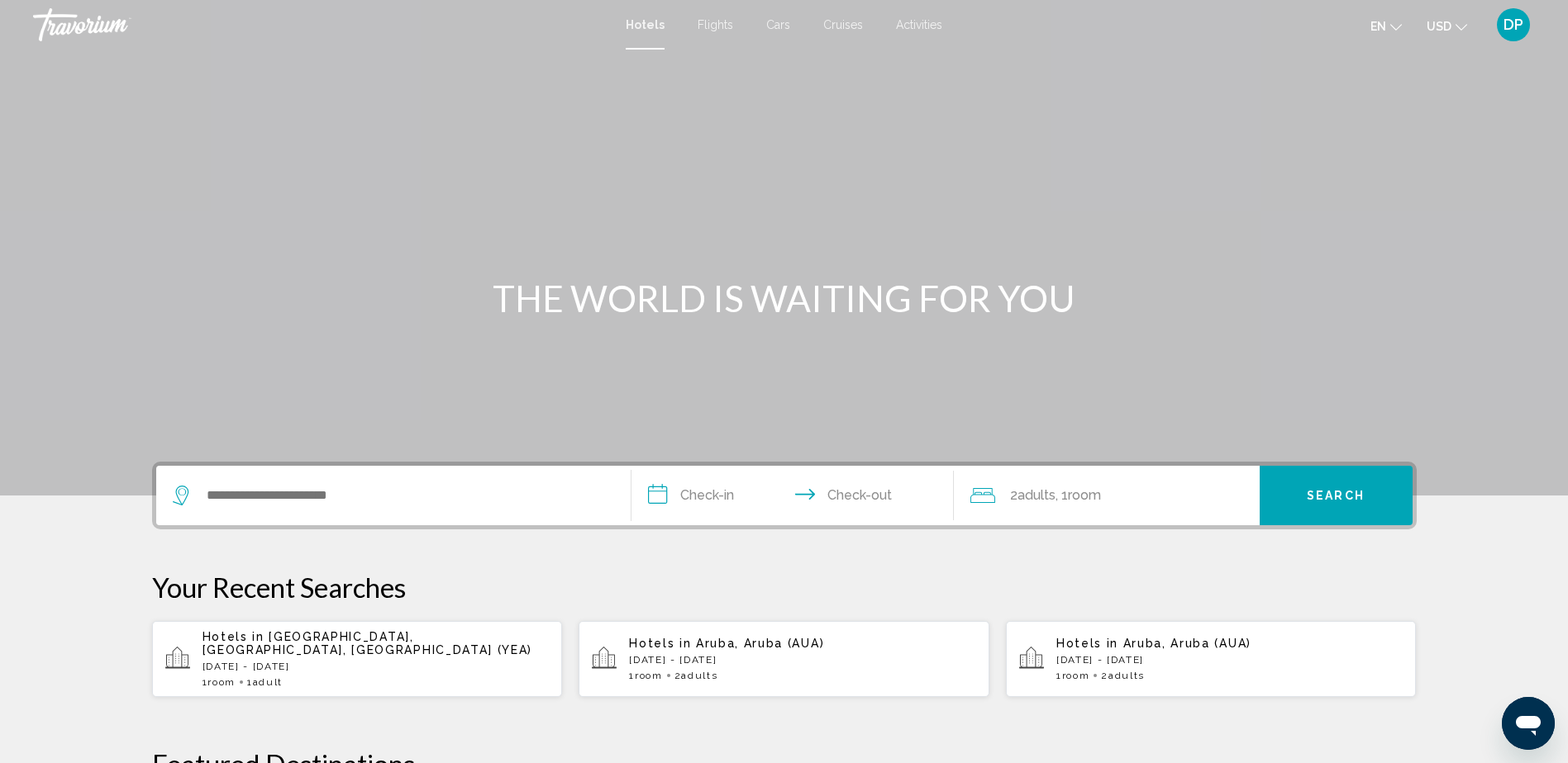
click at [238, 481] on div "Search widget" at bounding box center [393, 495] width 441 height 60
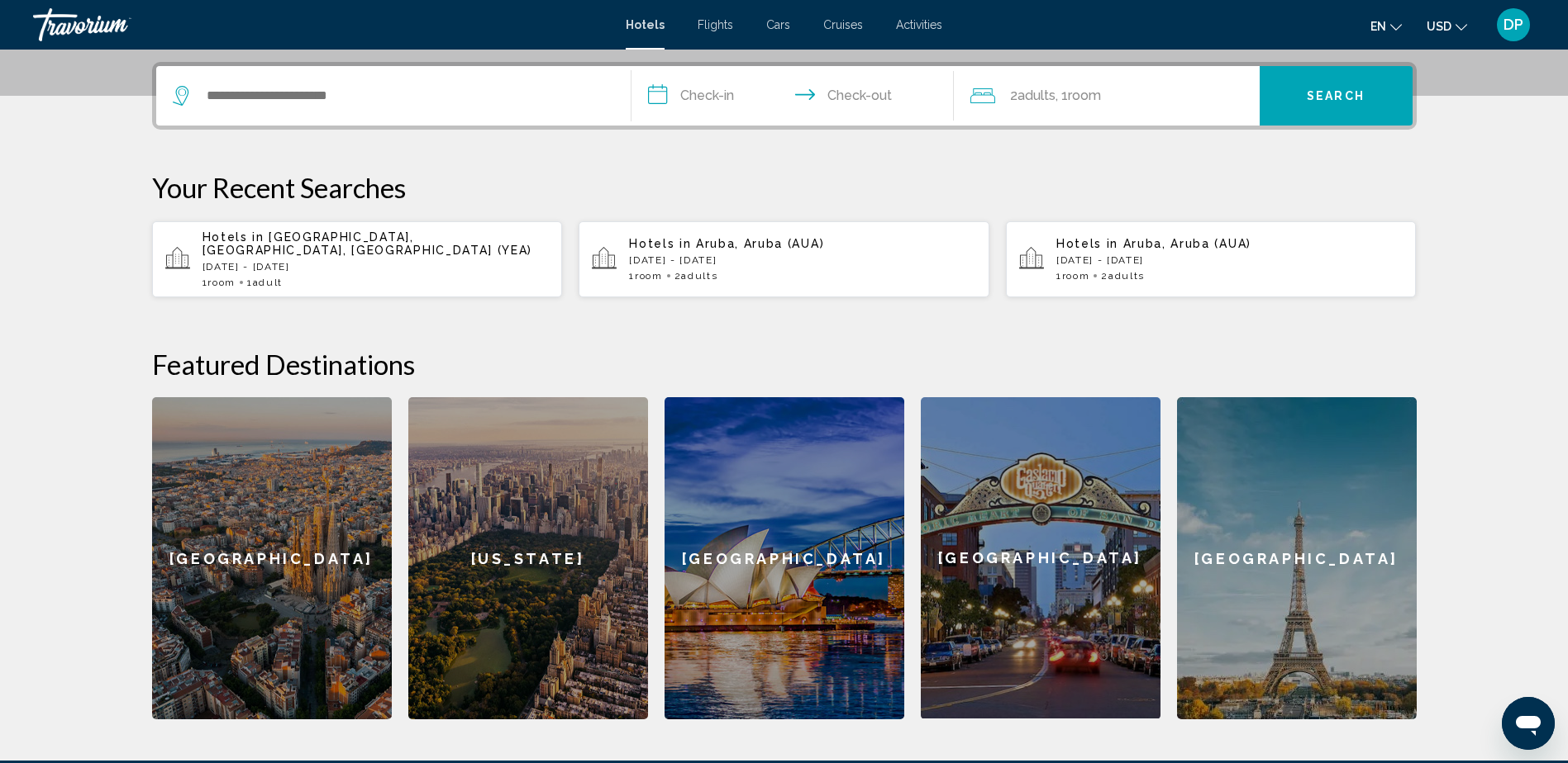
scroll to position [408, 0]
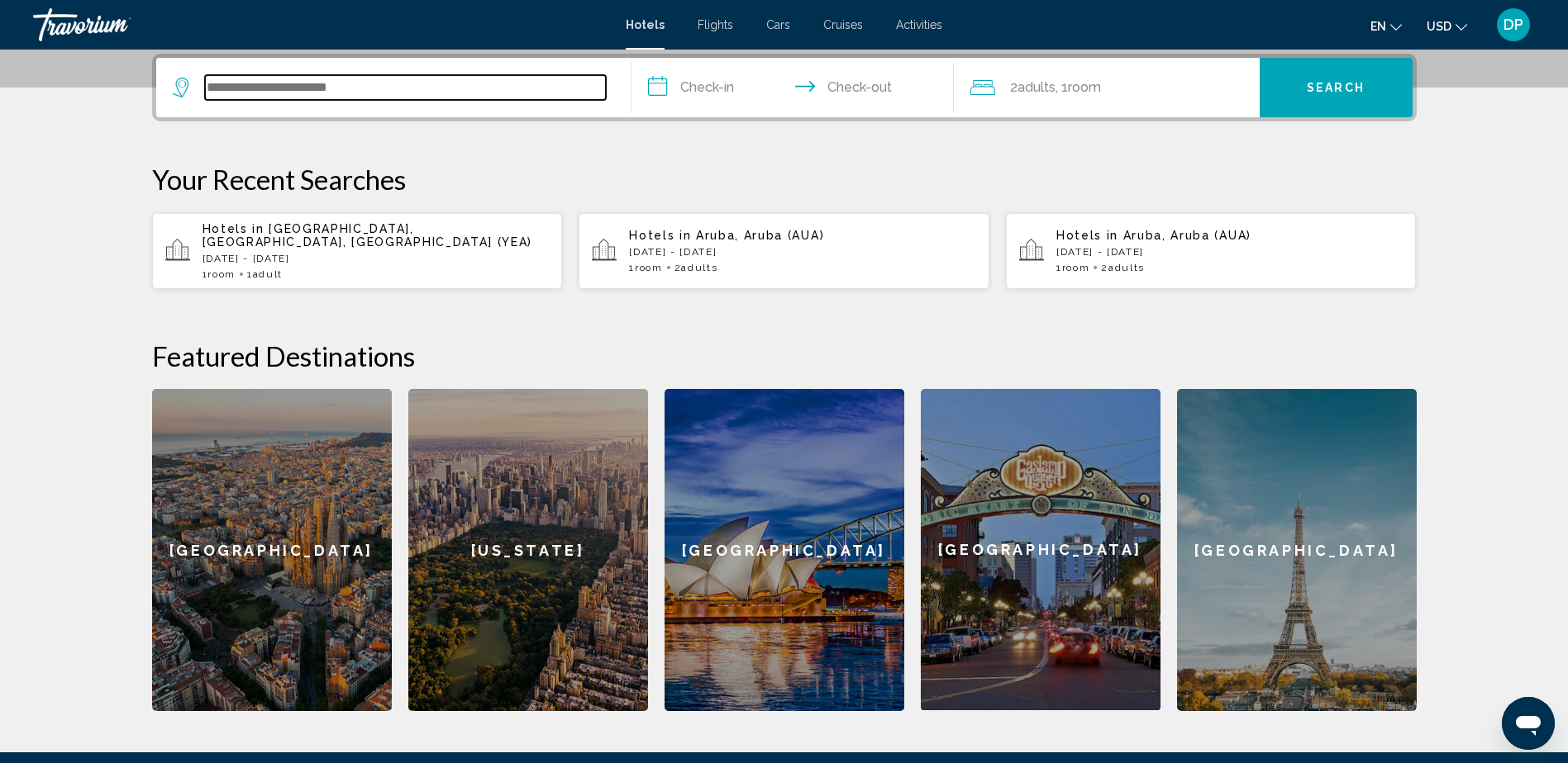
click at [209, 91] on input "Search widget" at bounding box center [405, 87] width 401 height 25
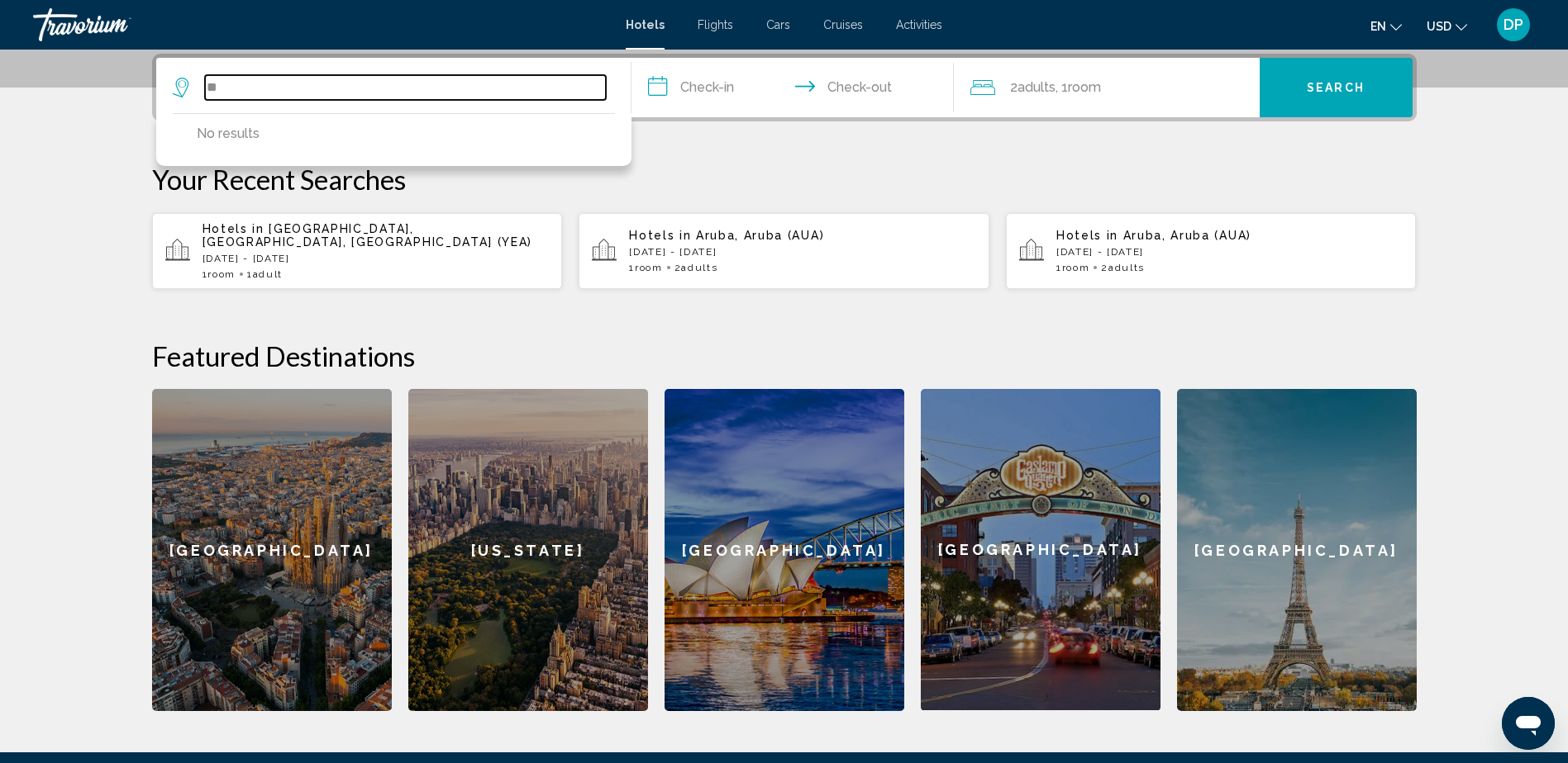
type input "*"
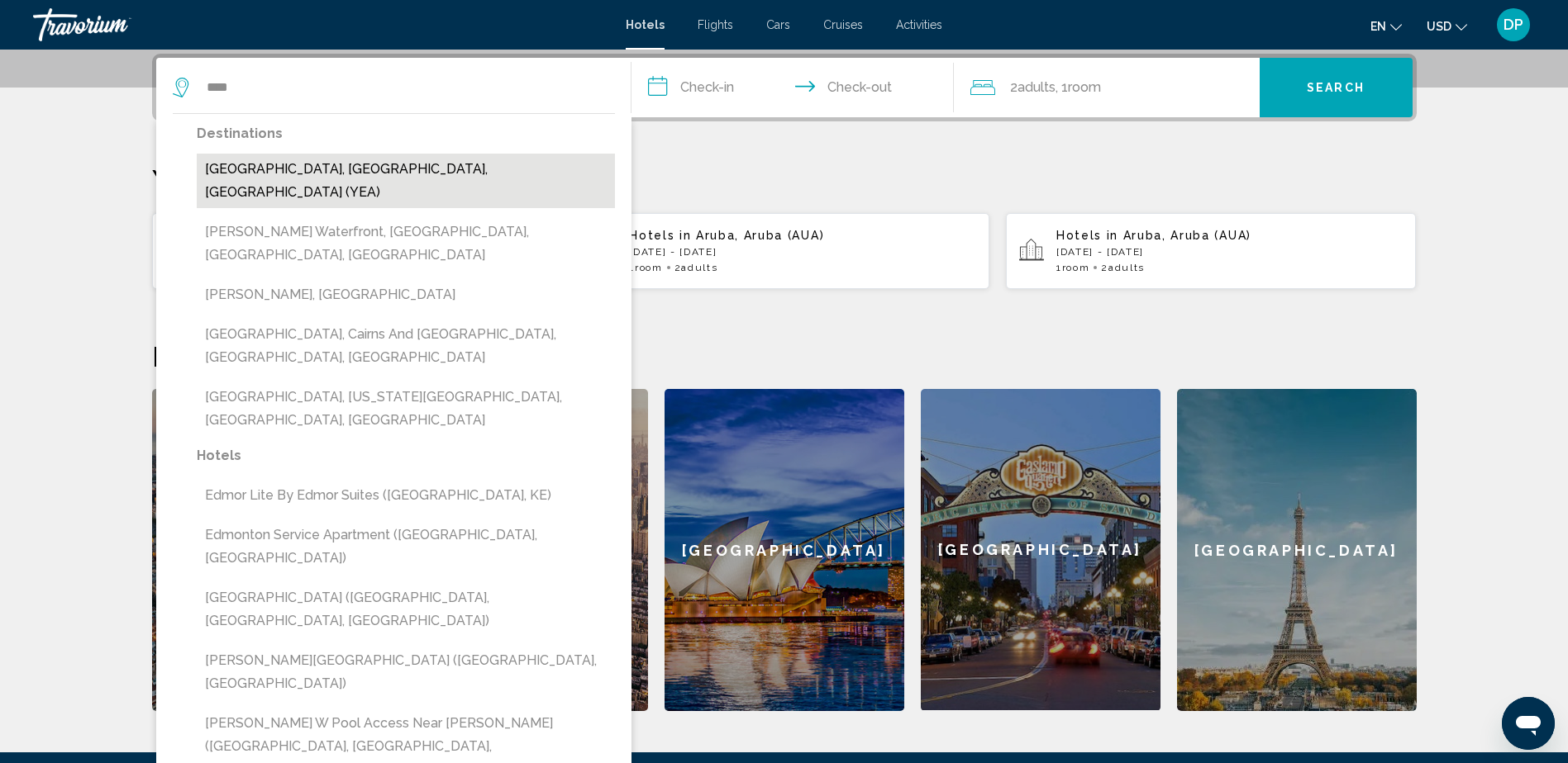
click at [286, 176] on button "[GEOGRAPHIC_DATA], [GEOGRAPHIC_DATA], [GEOGRAPHIC_DATA] (YEA)" at bounding box center [406, 180] width 418 height 54
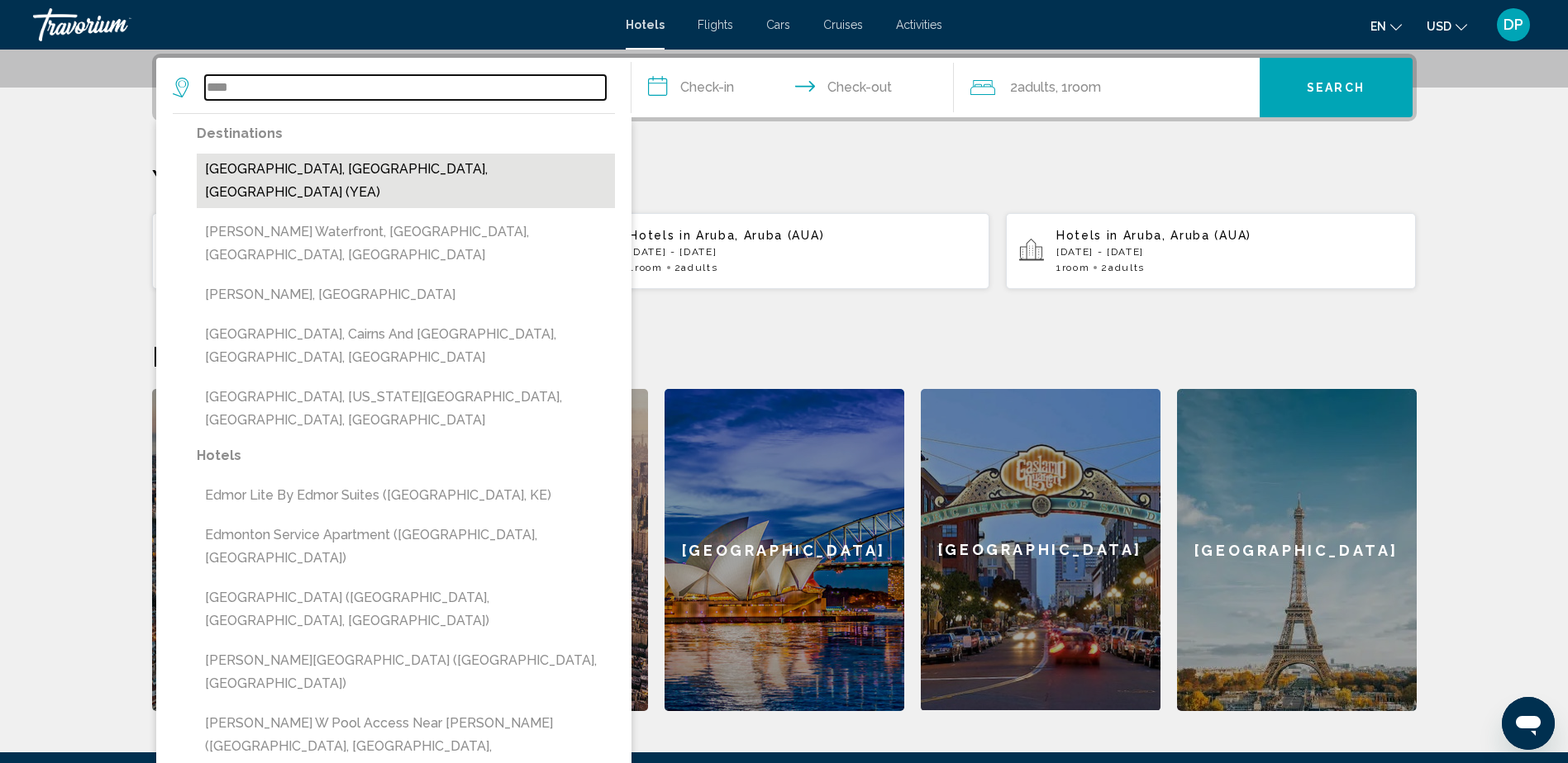
type input "**********"
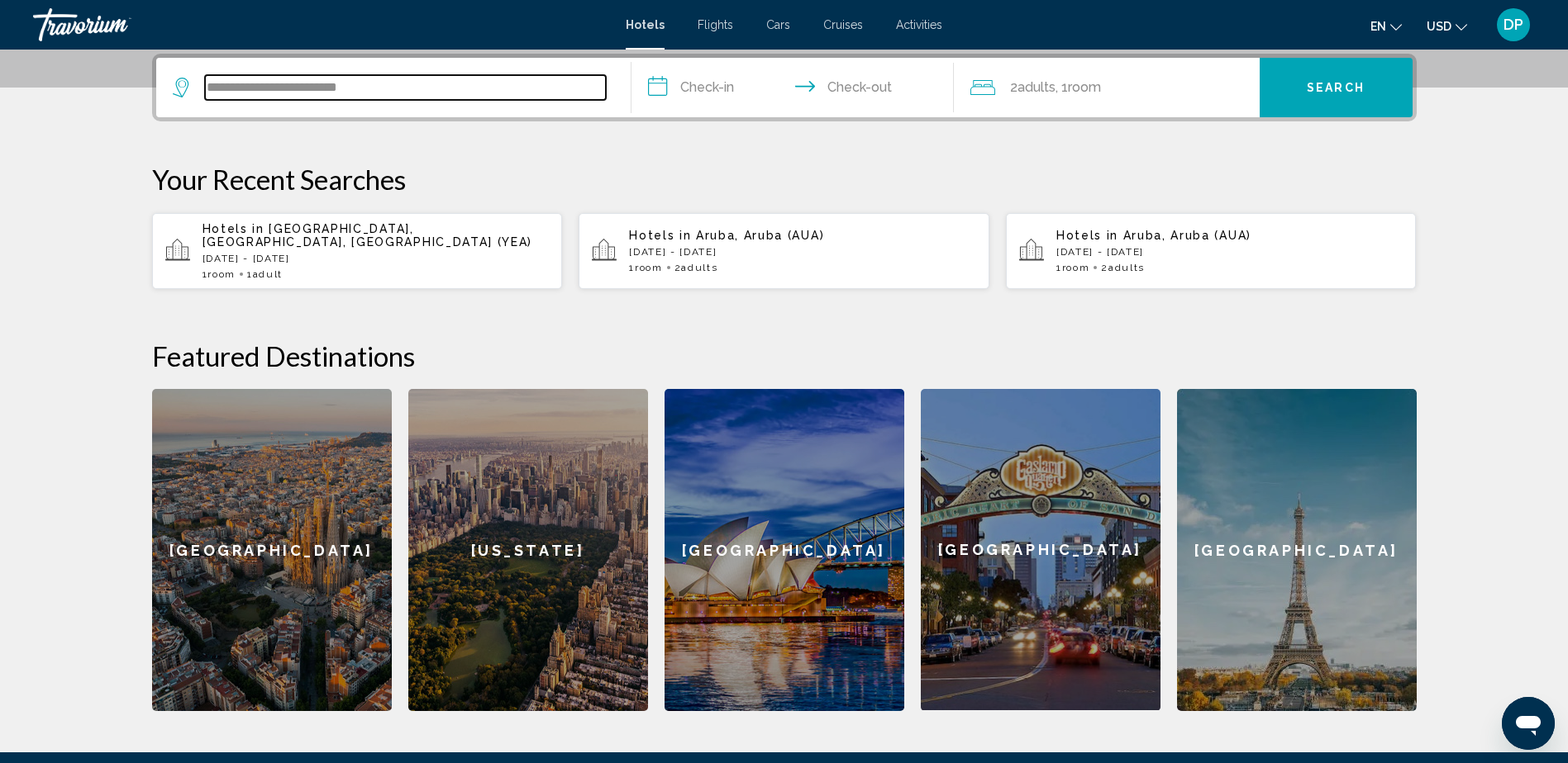
click at [404, 88] on input "**********" at bounding box center [405, 87] width 401 height 25
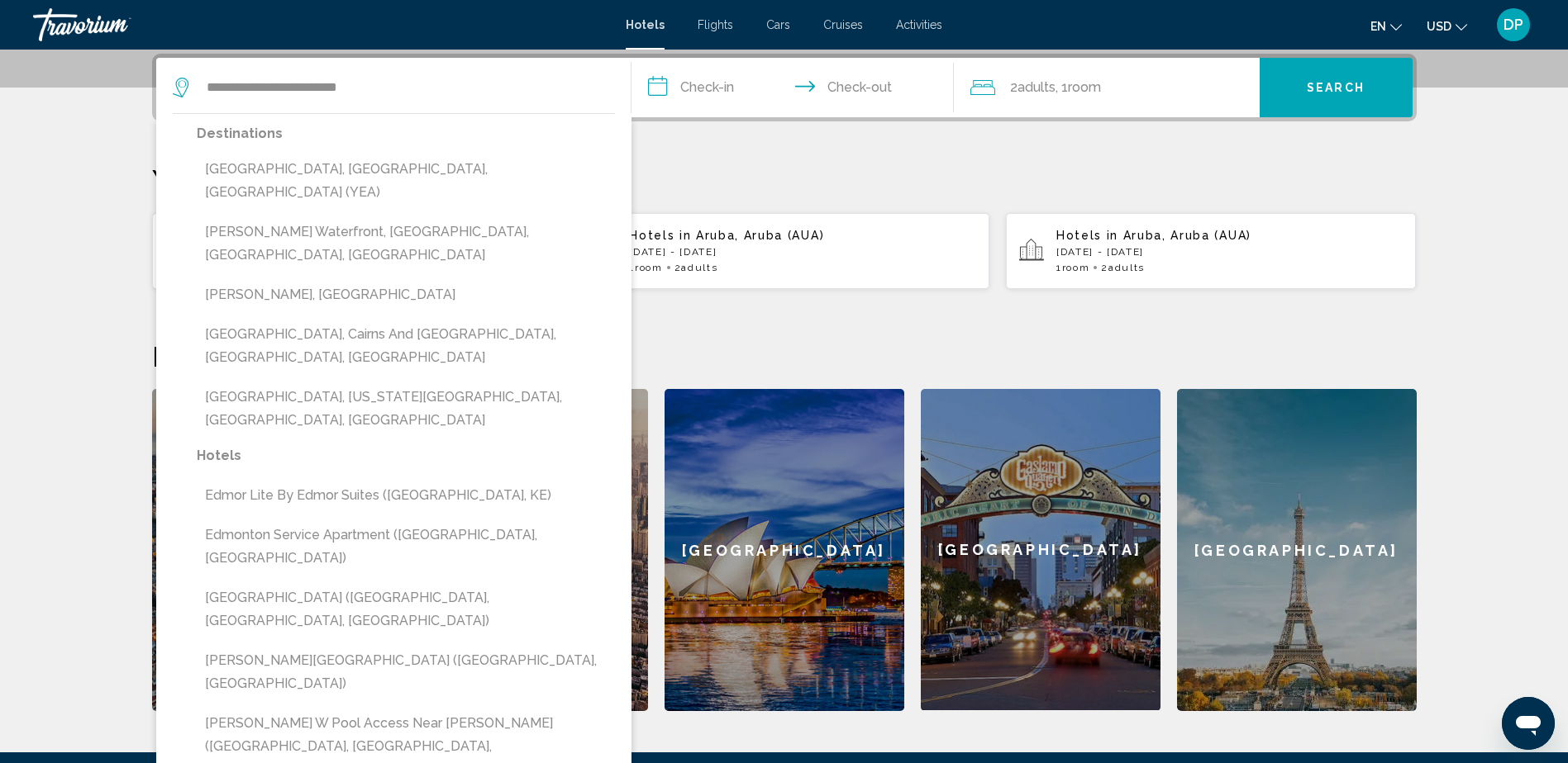
click at [1065, 93] on span ", 1 Room rooms" at bounding box center [1077, 87] width 45 height 23
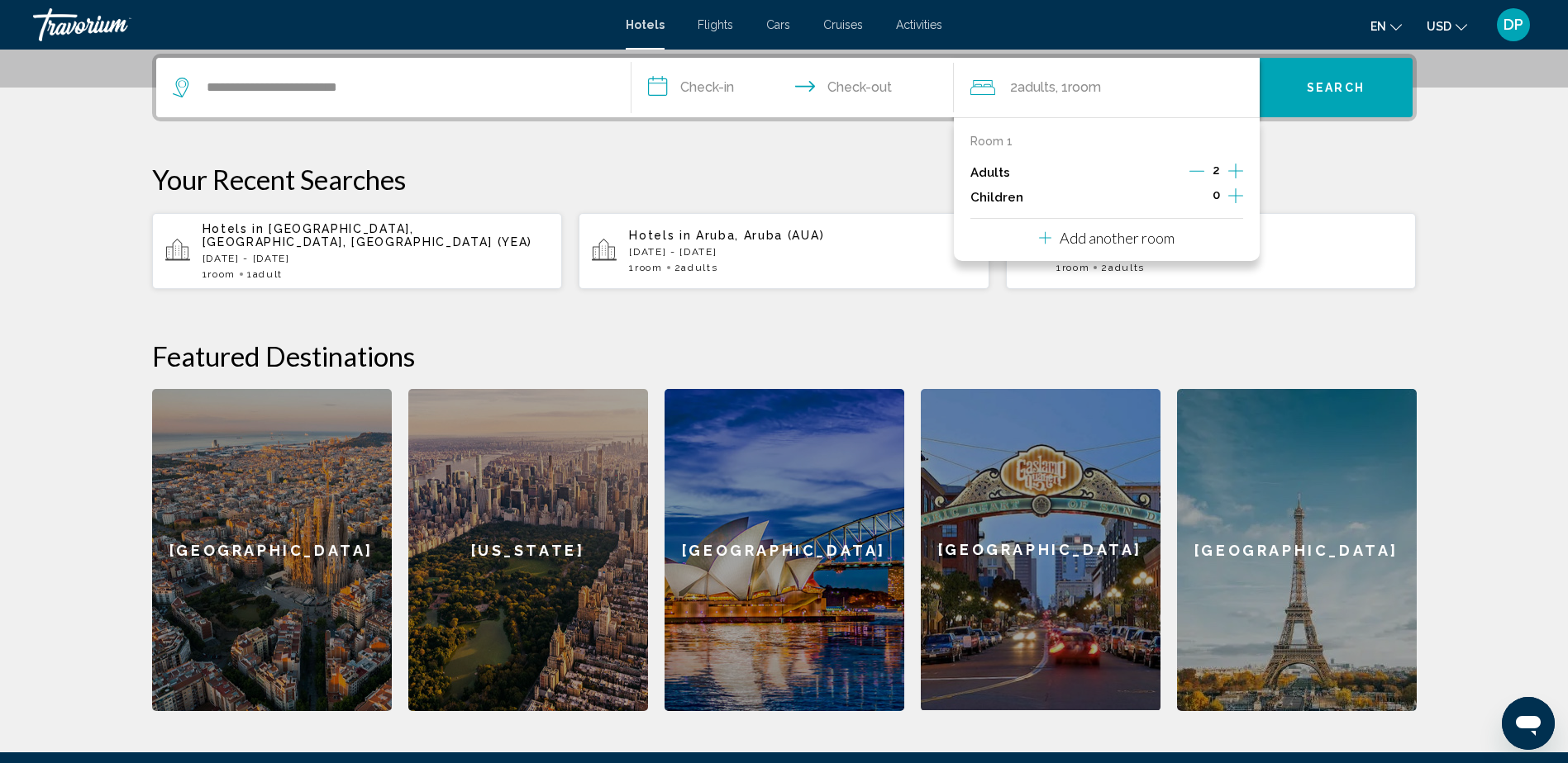
click at [1198, 166] on icon "Decrement adults" at bounding box center [1197, 171] width 15 height 15
click at [1323, 156] on div "**********" at bounding box center [784, 382] width 1330 height 658
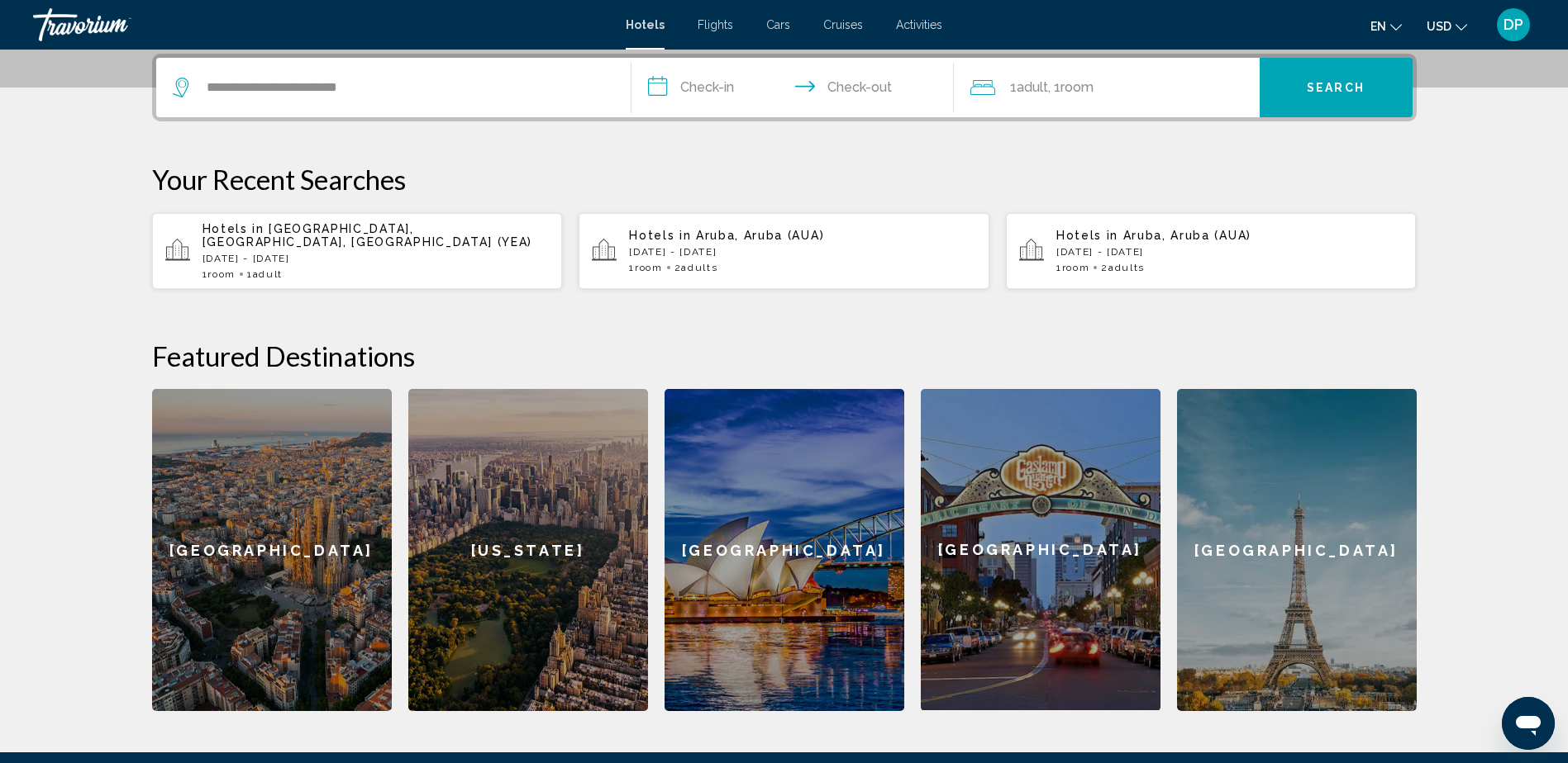
click at [731, 81] on input "**********" at bounding box center [796, 90] width 329 height 64
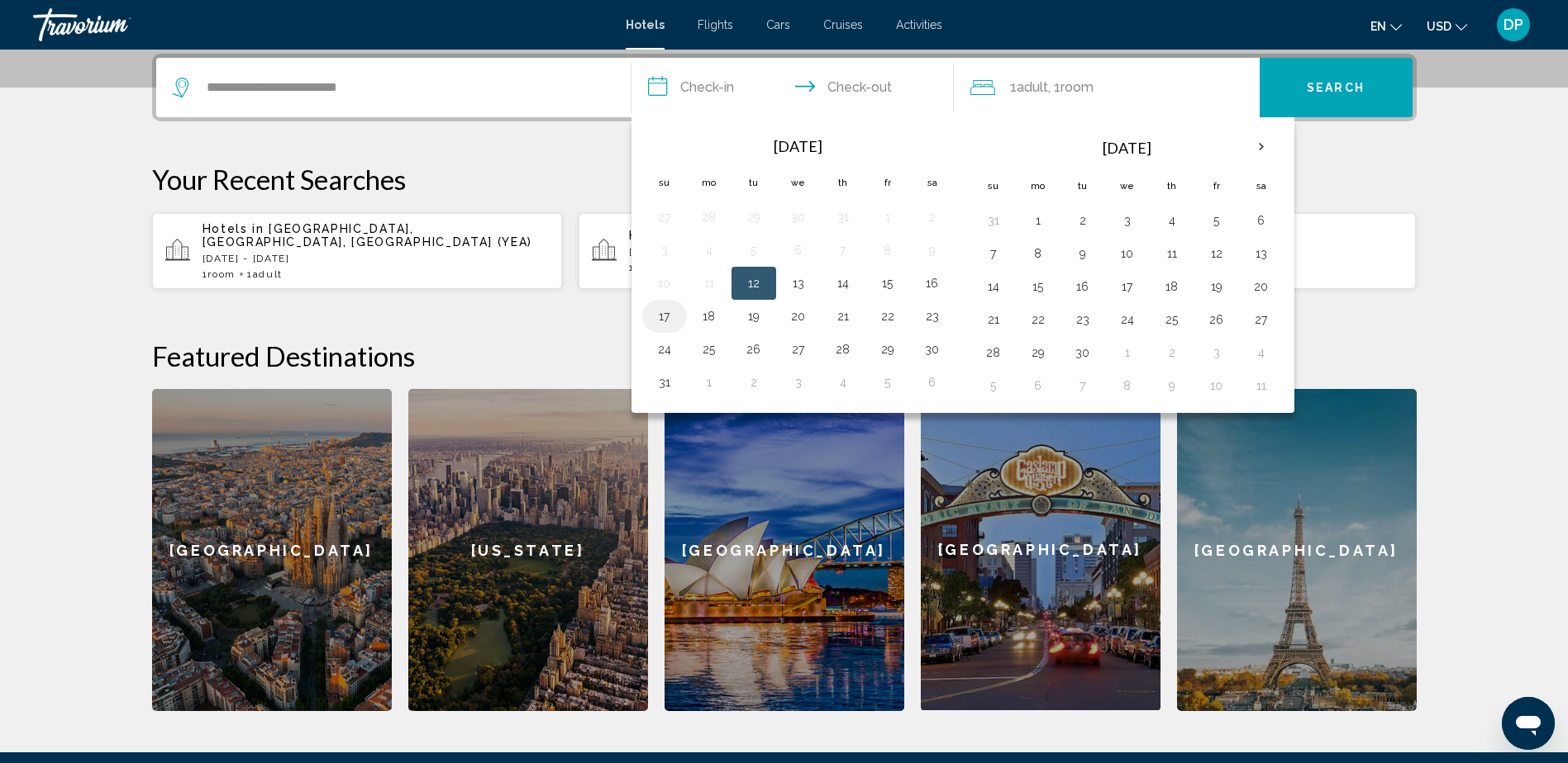
click at [660, 319] on button "17" at bounding box center [664, 316] width 27 height 23
click at [702, 313] on button "18" at bounding box center [709, 316] width 27 height 23
type input "**********"
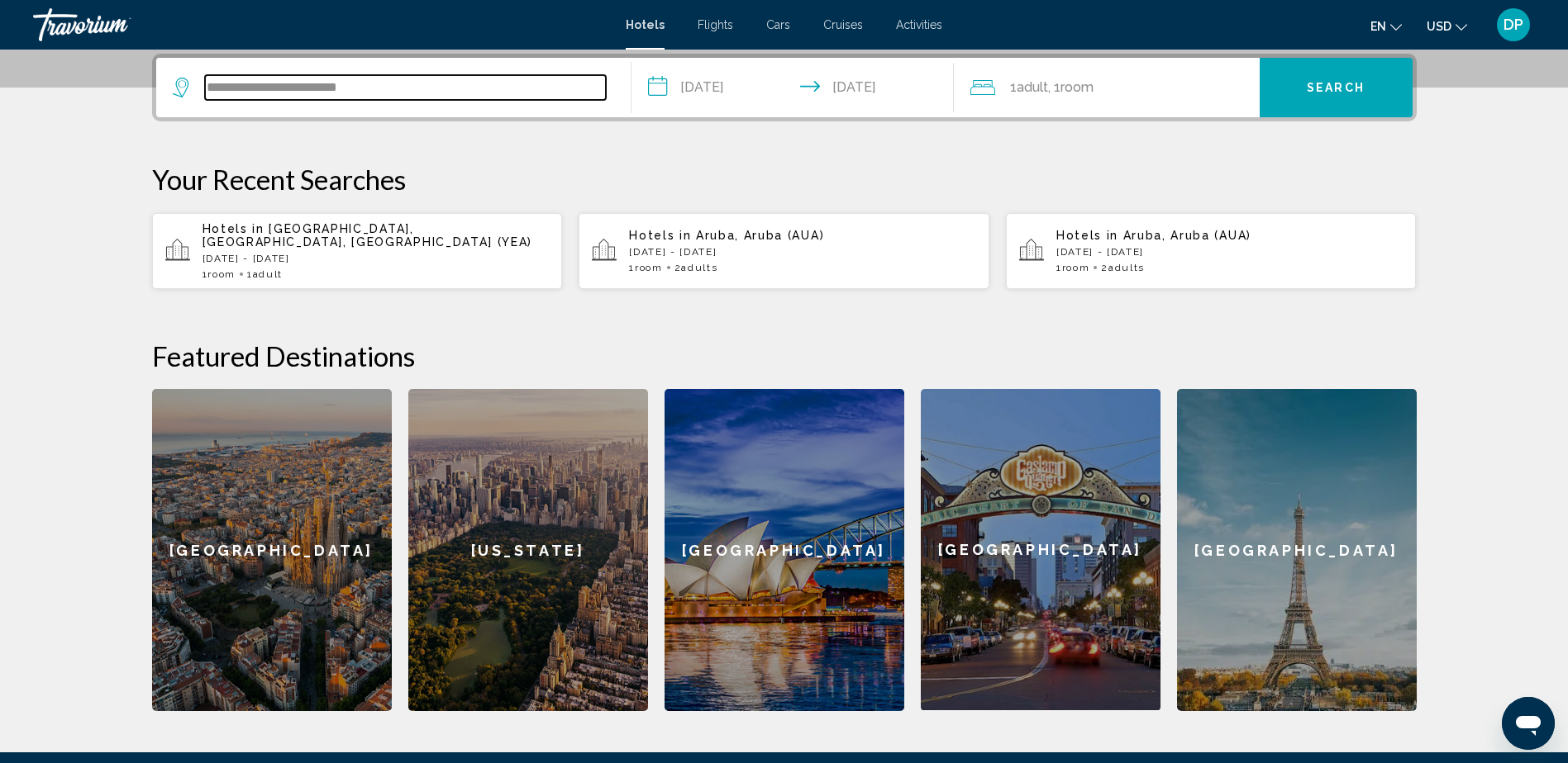
click at [444, 84] on input "**********" at bounding box center [405, 87] width 401 height 25
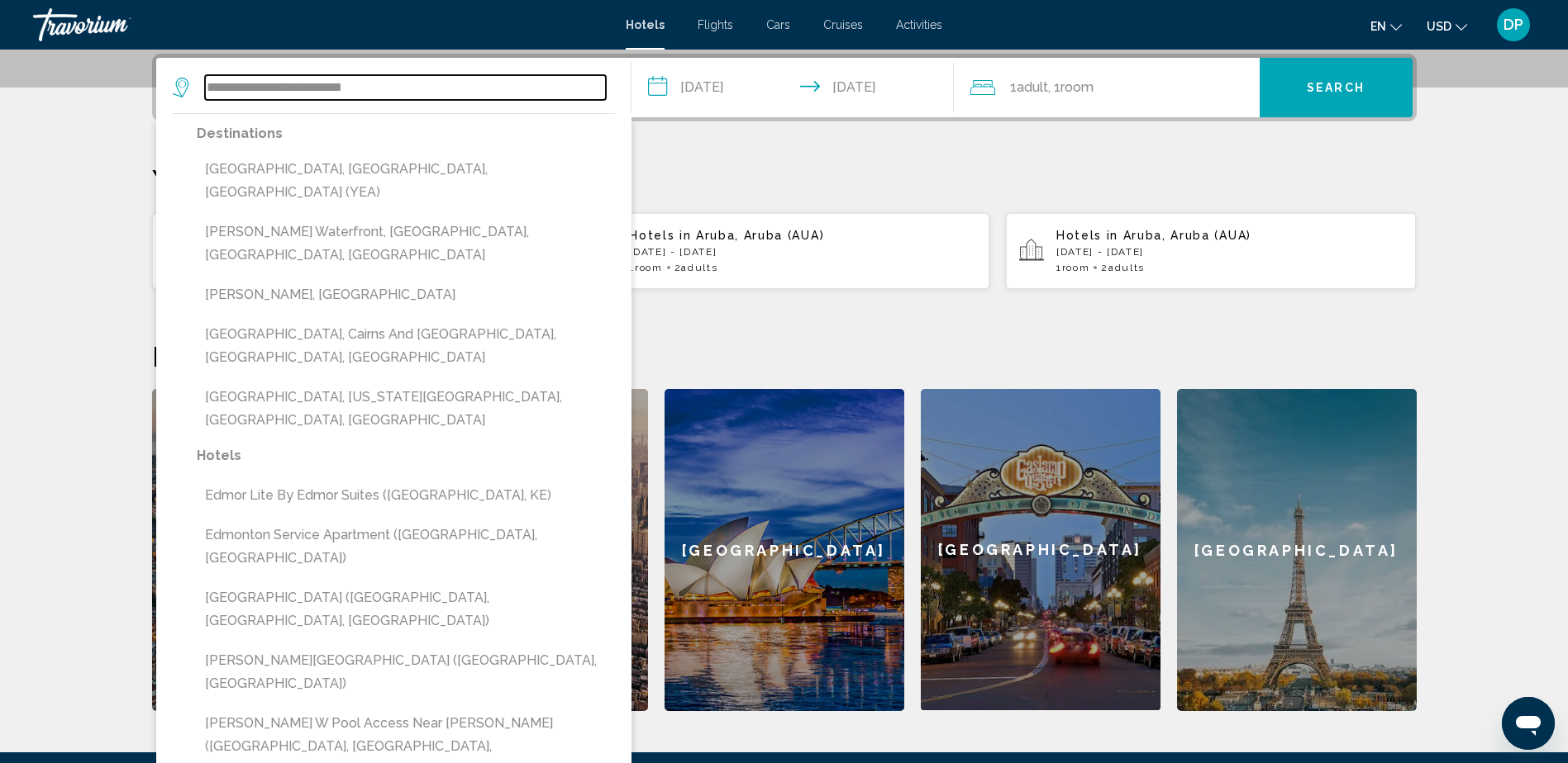
type input "**********"
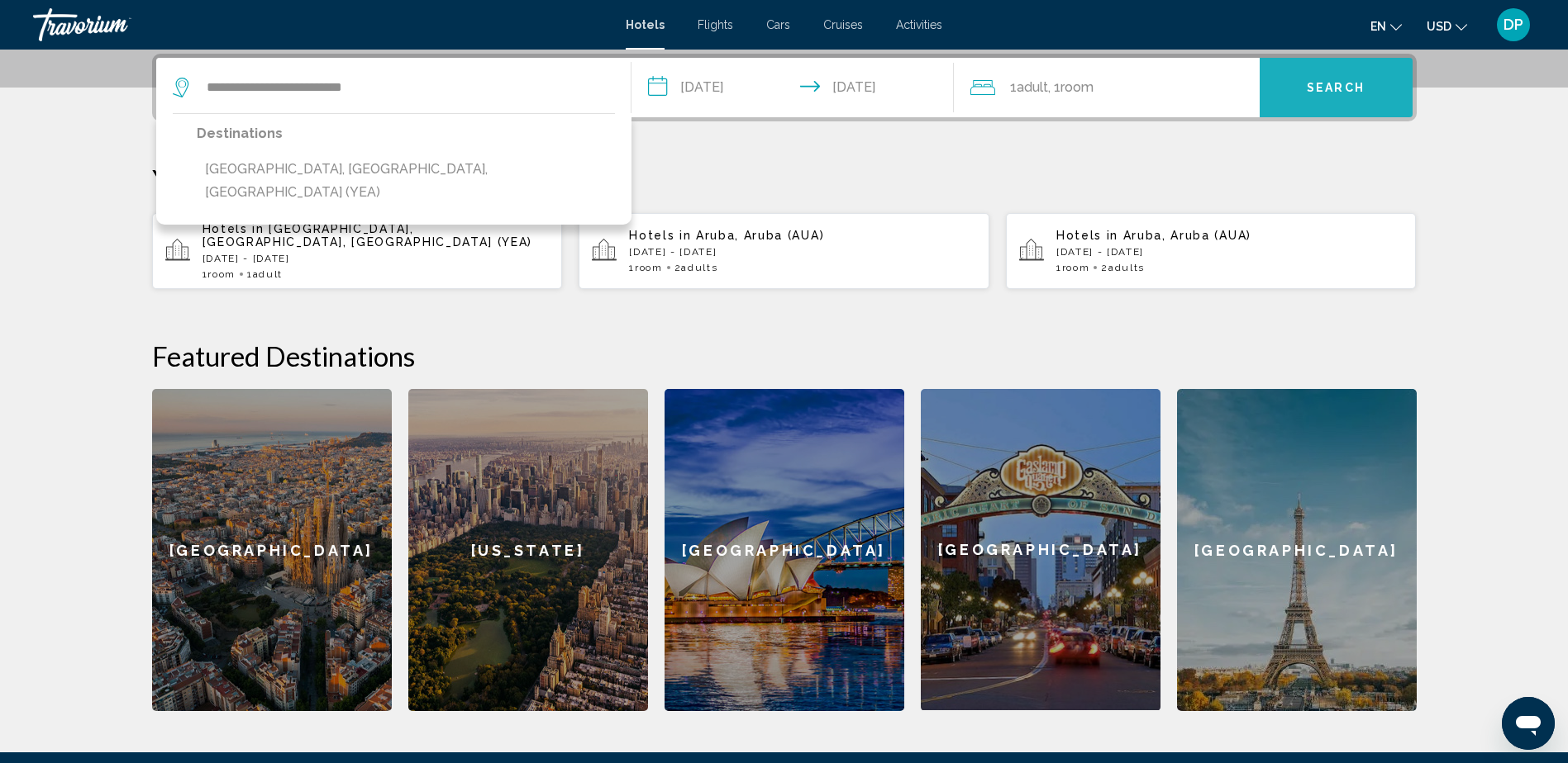
click at [1347, 93] on span "Search" at bounding box center [1335, 88] width 58 height 13
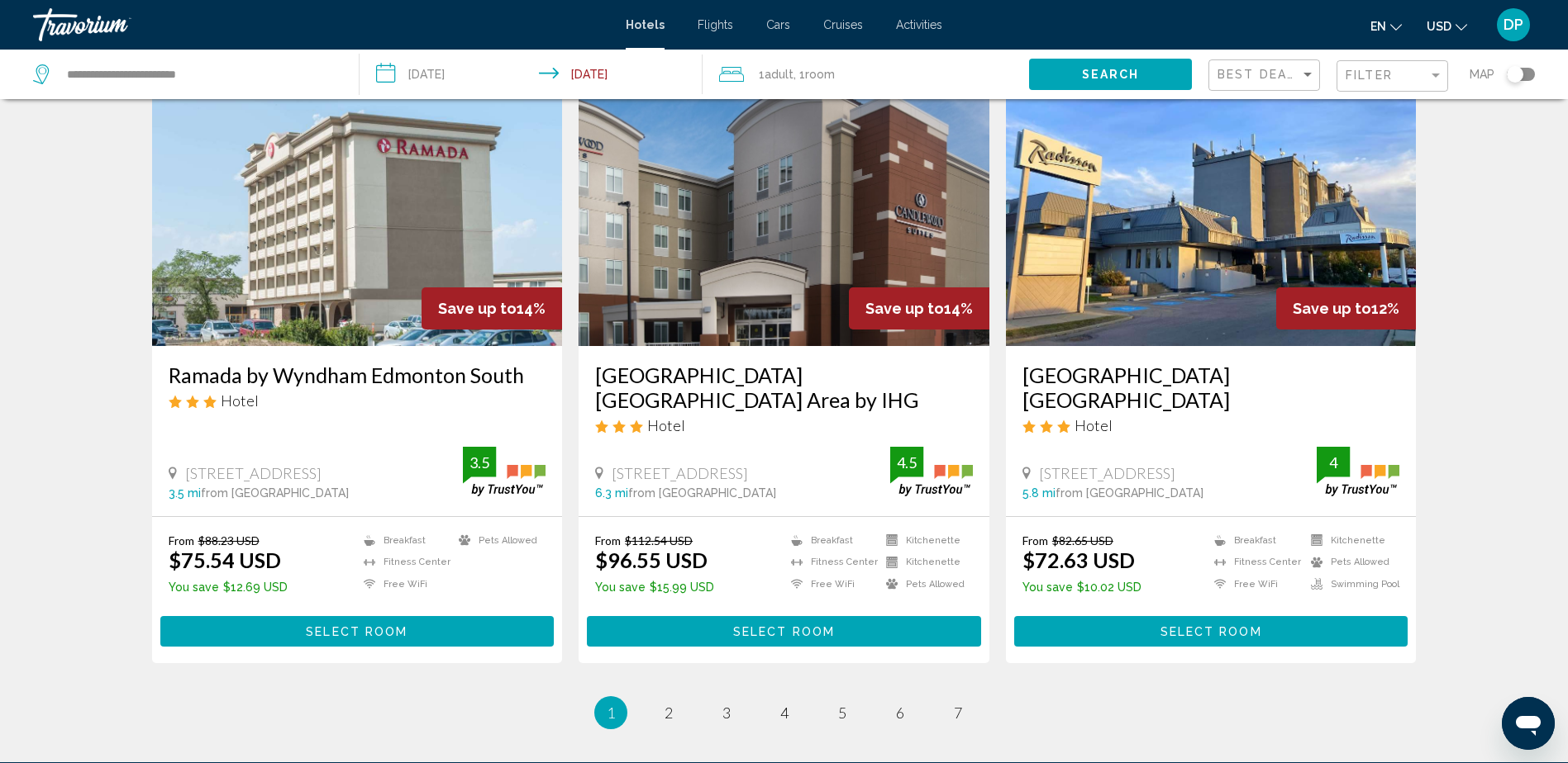
scroll to position [1983, 0]
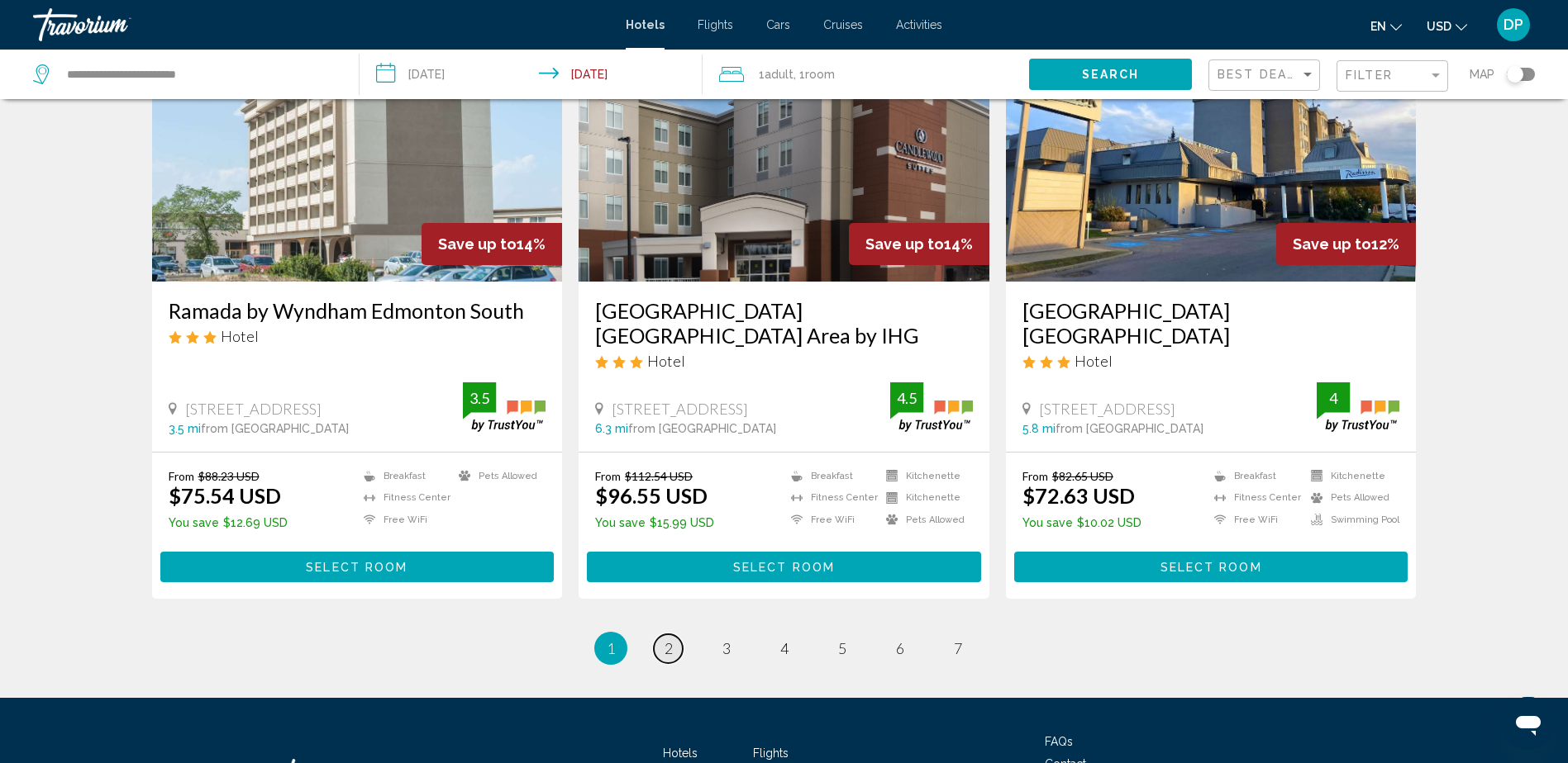
click at [666, 649] on span "2" at bounding box center [668, 649] width 8 height 18
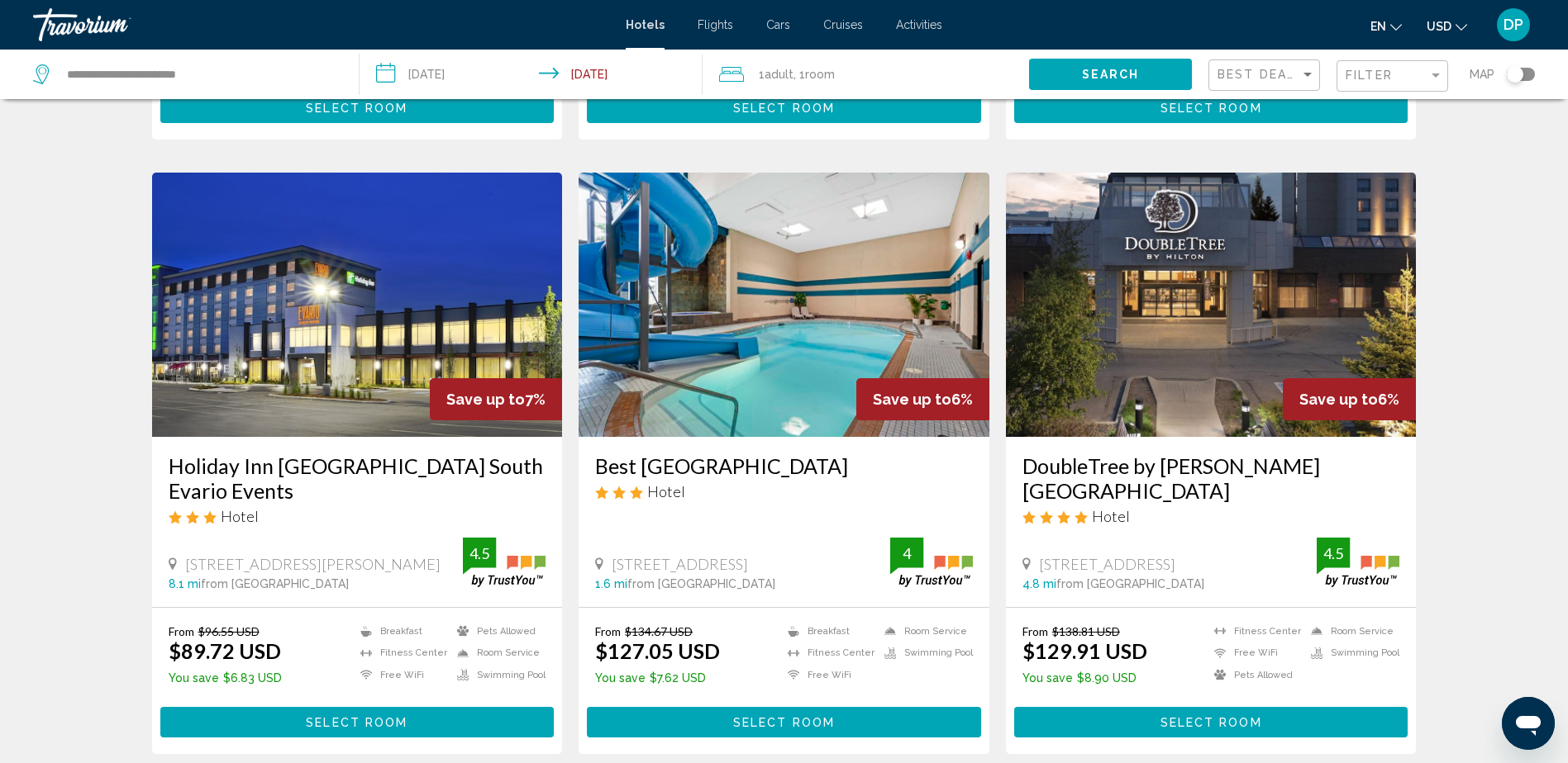
scroll to position [1901, 0]
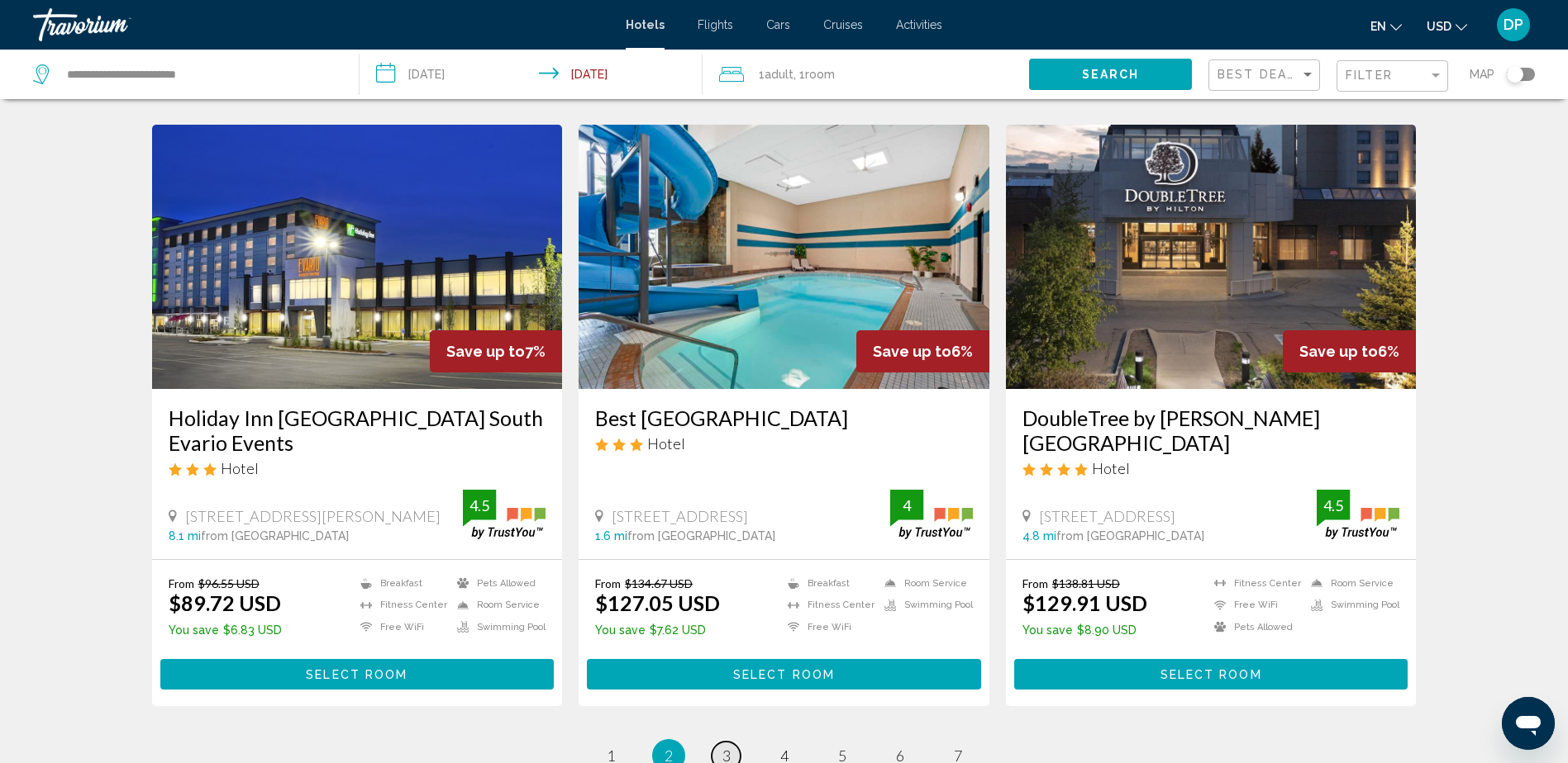
click at [725, 747] on span "3" at bounding box center [726, 757] width 8 height 18
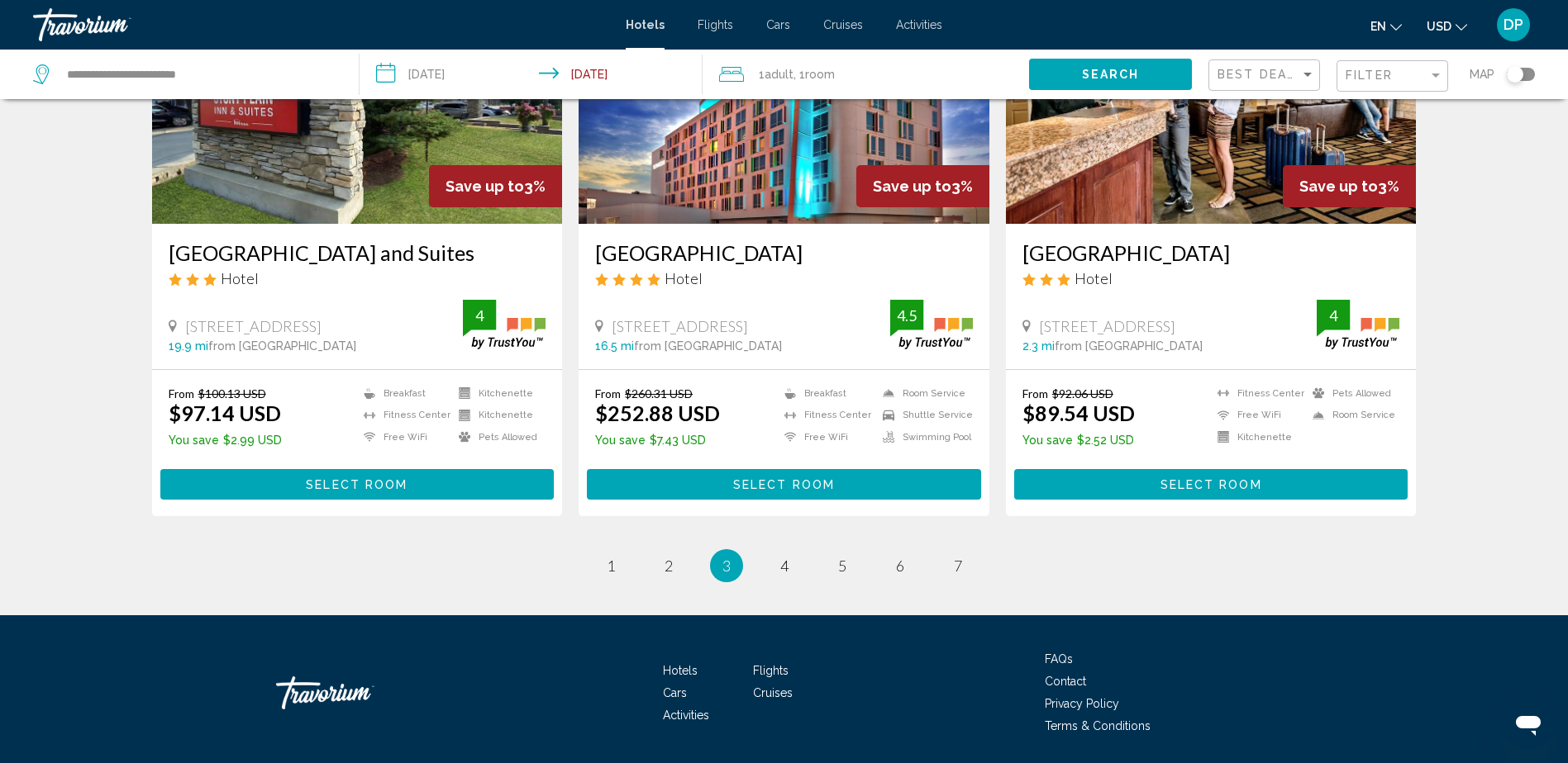
scroll to position [2065, 0]
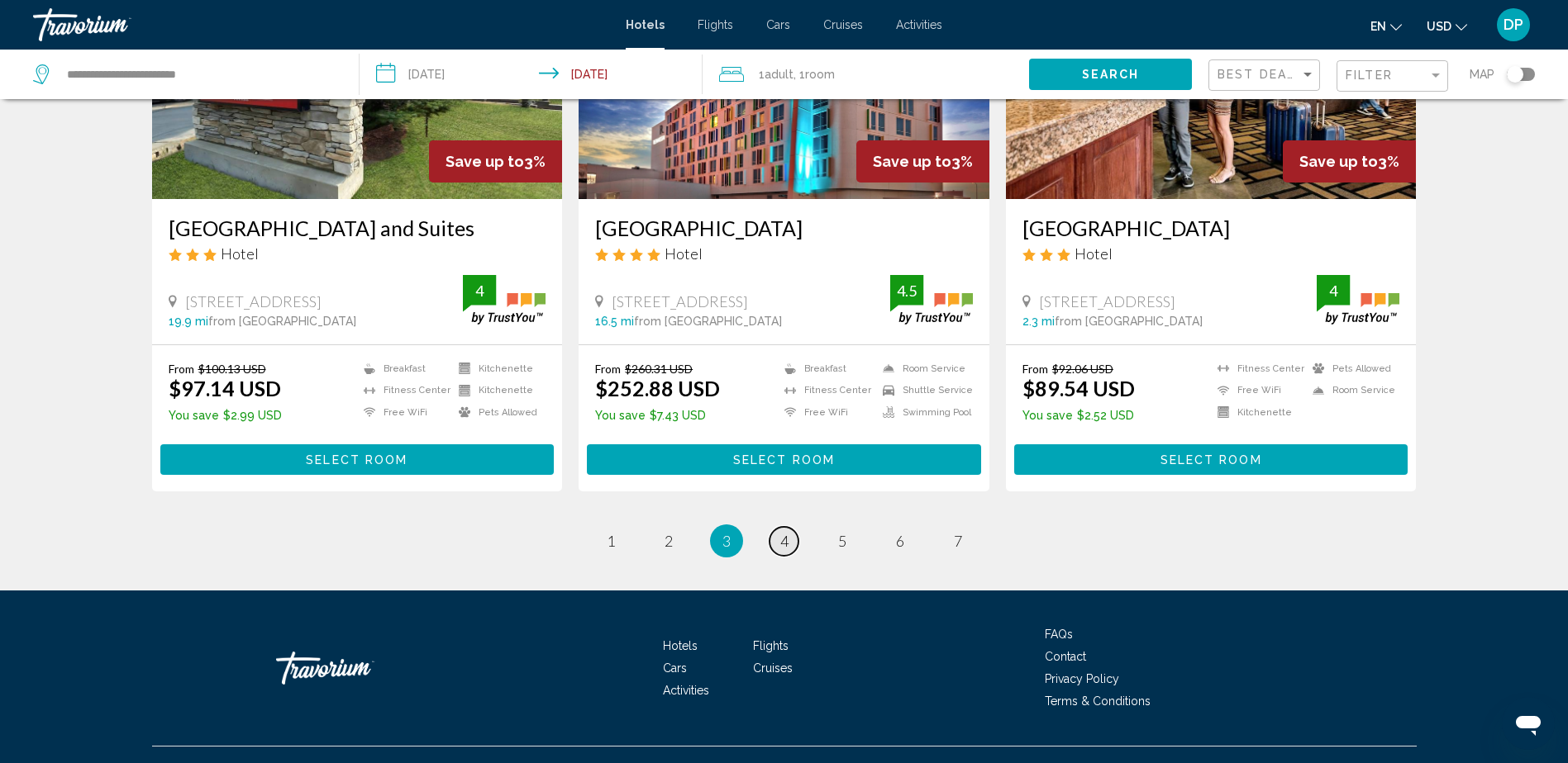
click at [776, 543] on link "page 4" at bounding box center [784, 541] width 29 height 29
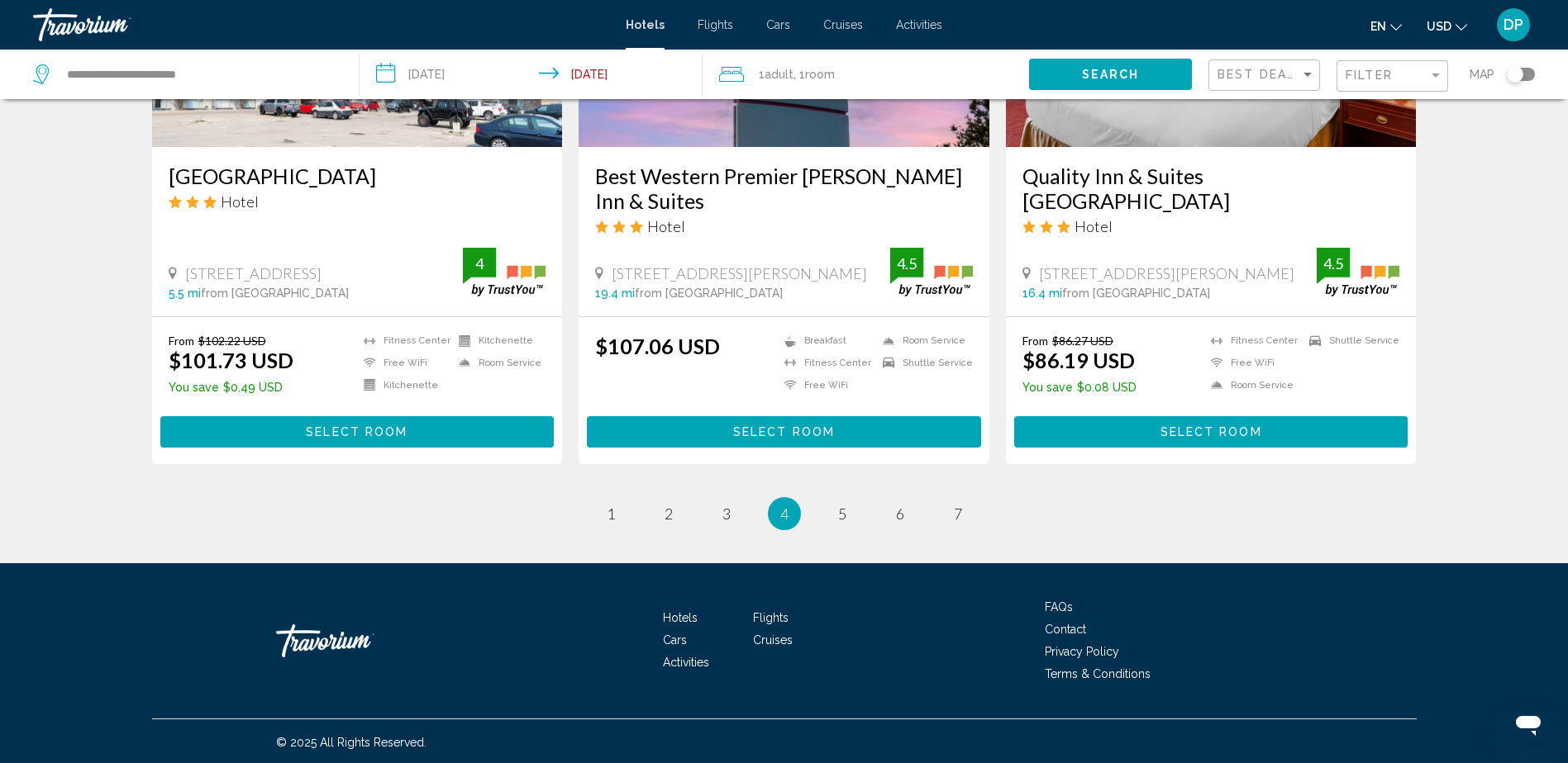
scroll to position [2121, 0]
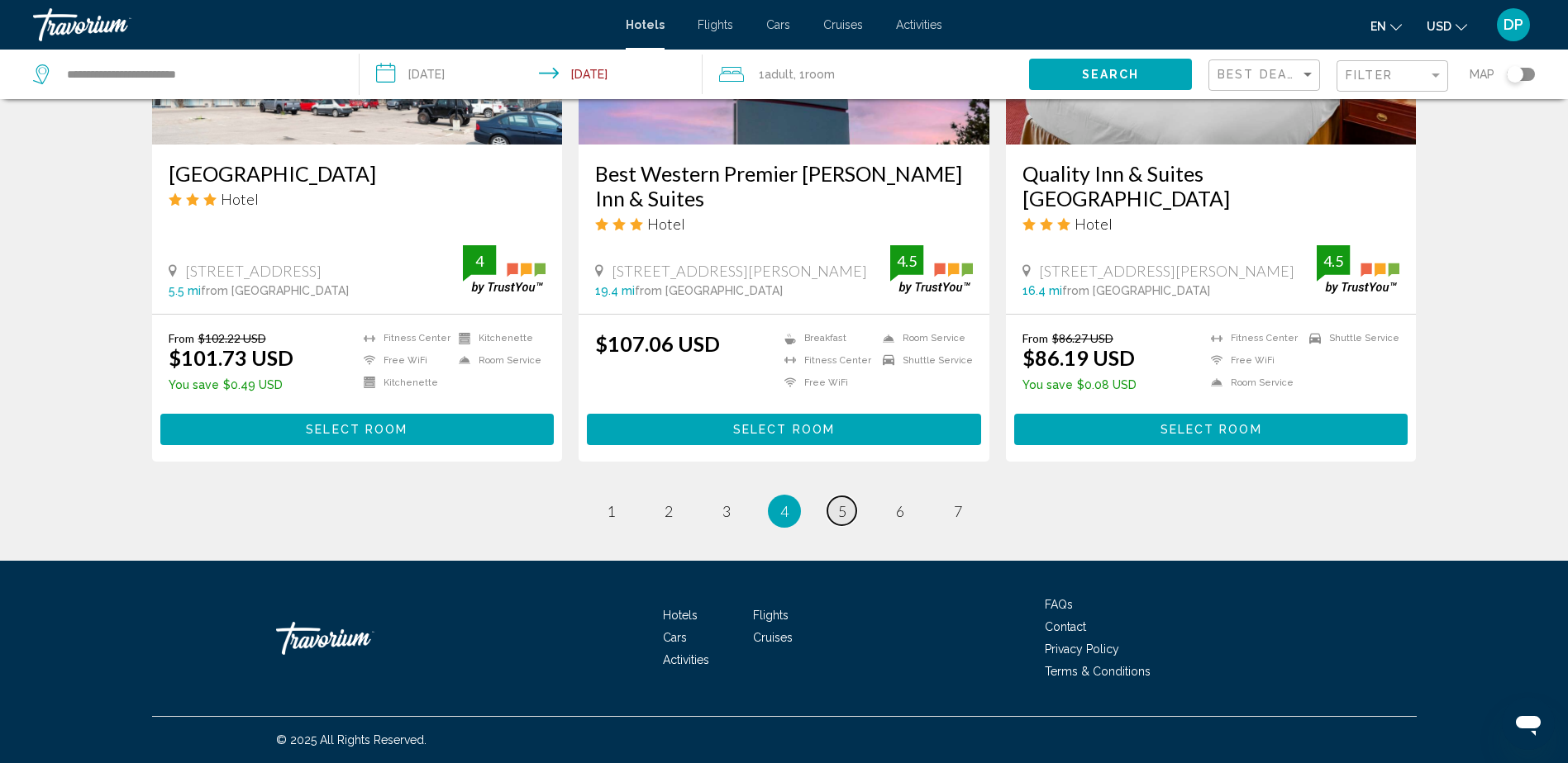
click at [845, 506] on span "5" at bounding box center [842, 512] width 8 height 18
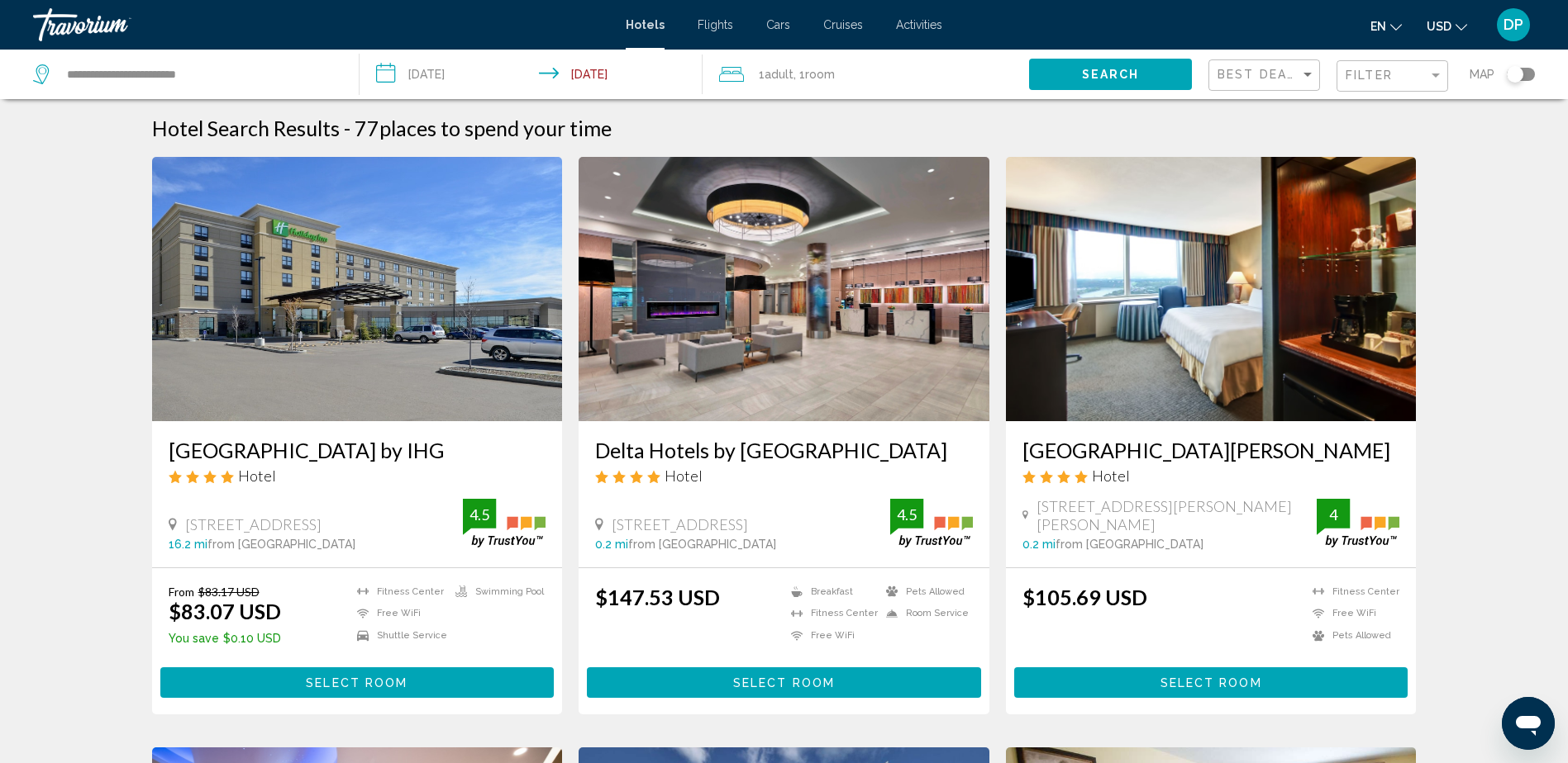
click at [1135, 452] on h3 "[GEOGRAPHIC_DATA][PERSON_NAME]" at bounding box center [1211, 450] width 377 height 25
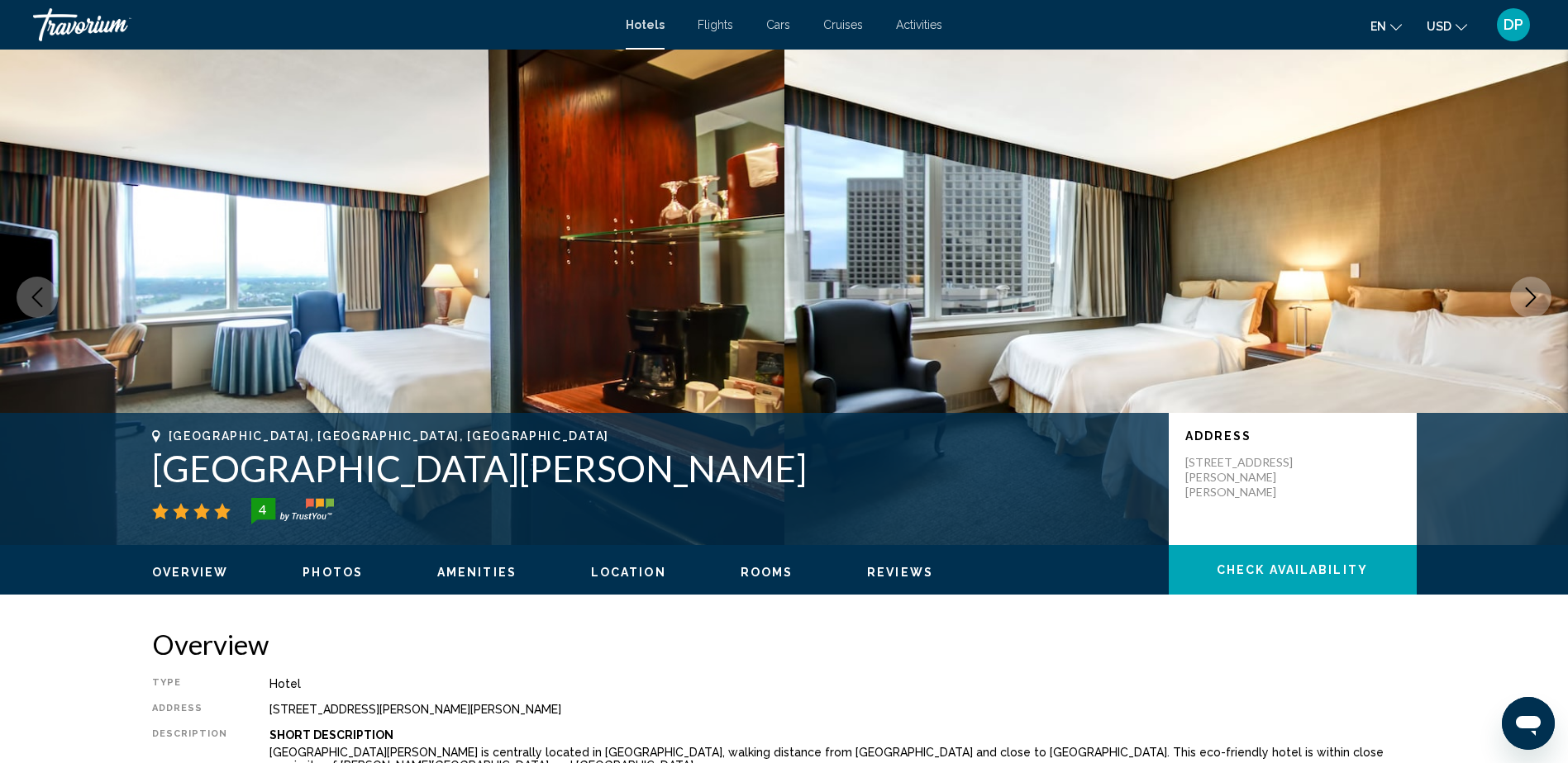
click at [376, 301] on img "Main content" at bounding box center [392, 297] width 784 height 496
click at [1531, 287] on icon "Next image" at bounding box center [1531, 297] width 20 height 20
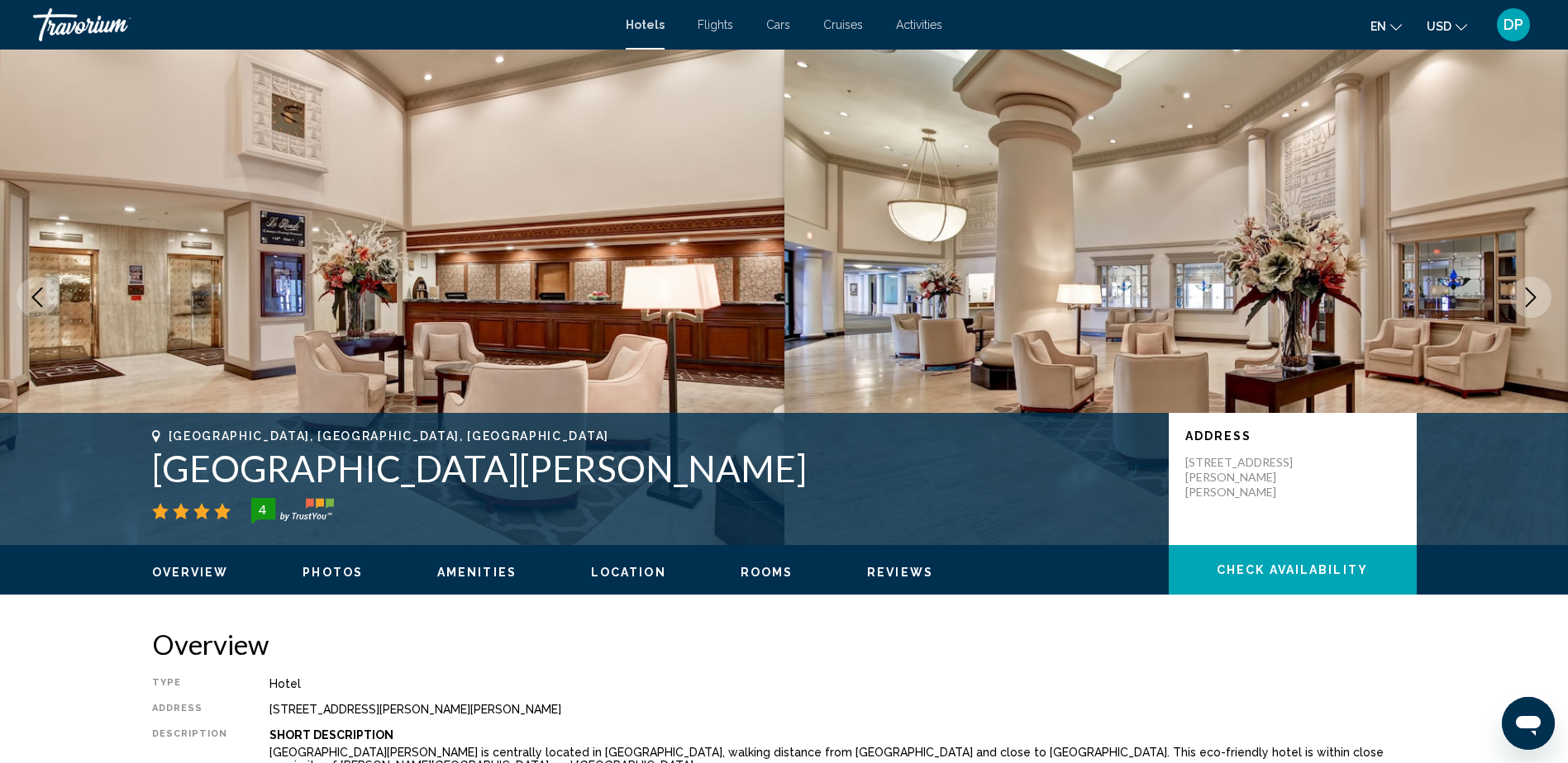
click at [1531, 287] on icon "Next image" at bounding box center [1531, 297] width 20 height 20
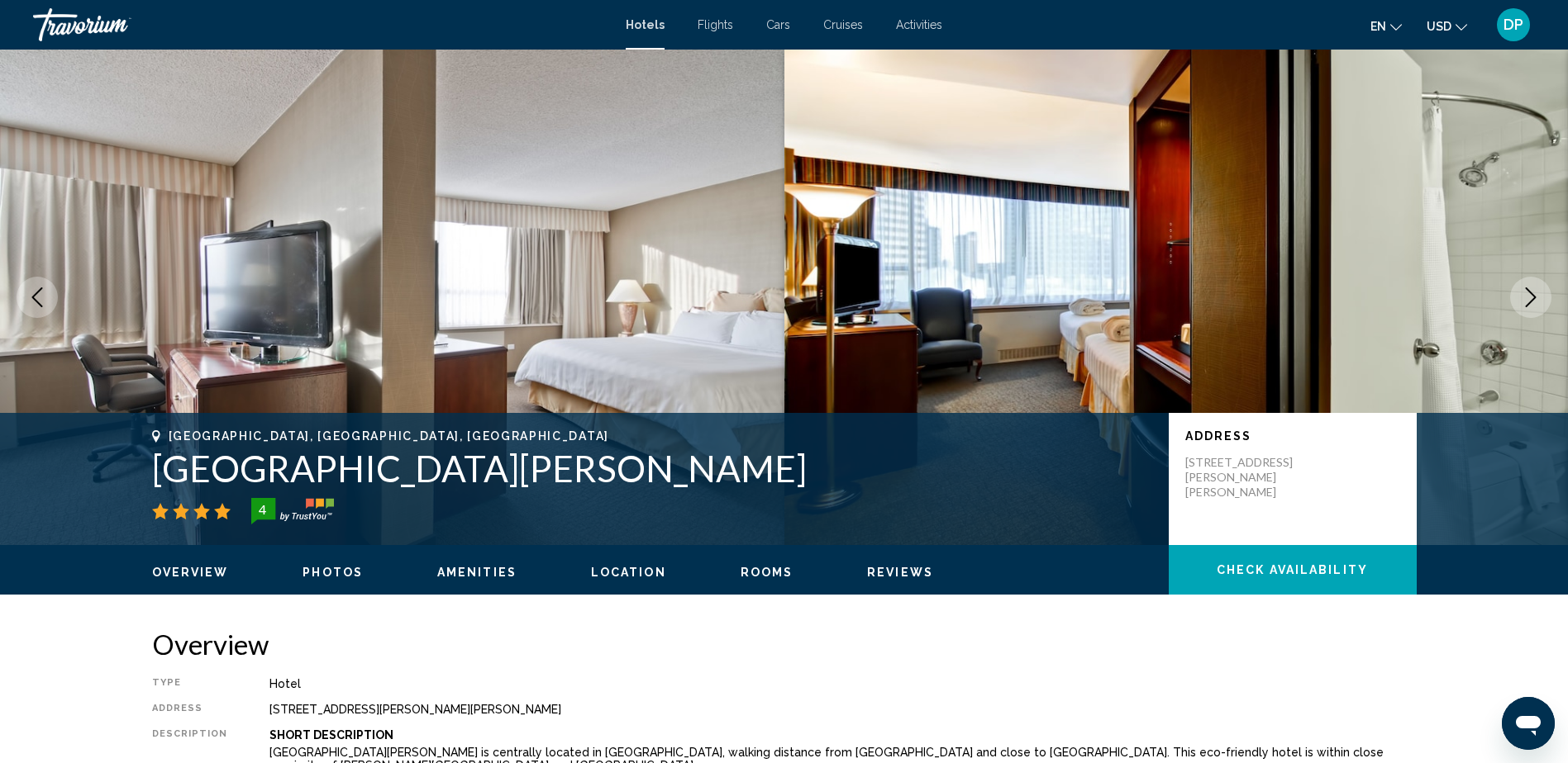
click at [1531, 287] on icon "Next image" at bounding box center [1531, 297] width 20 height 20
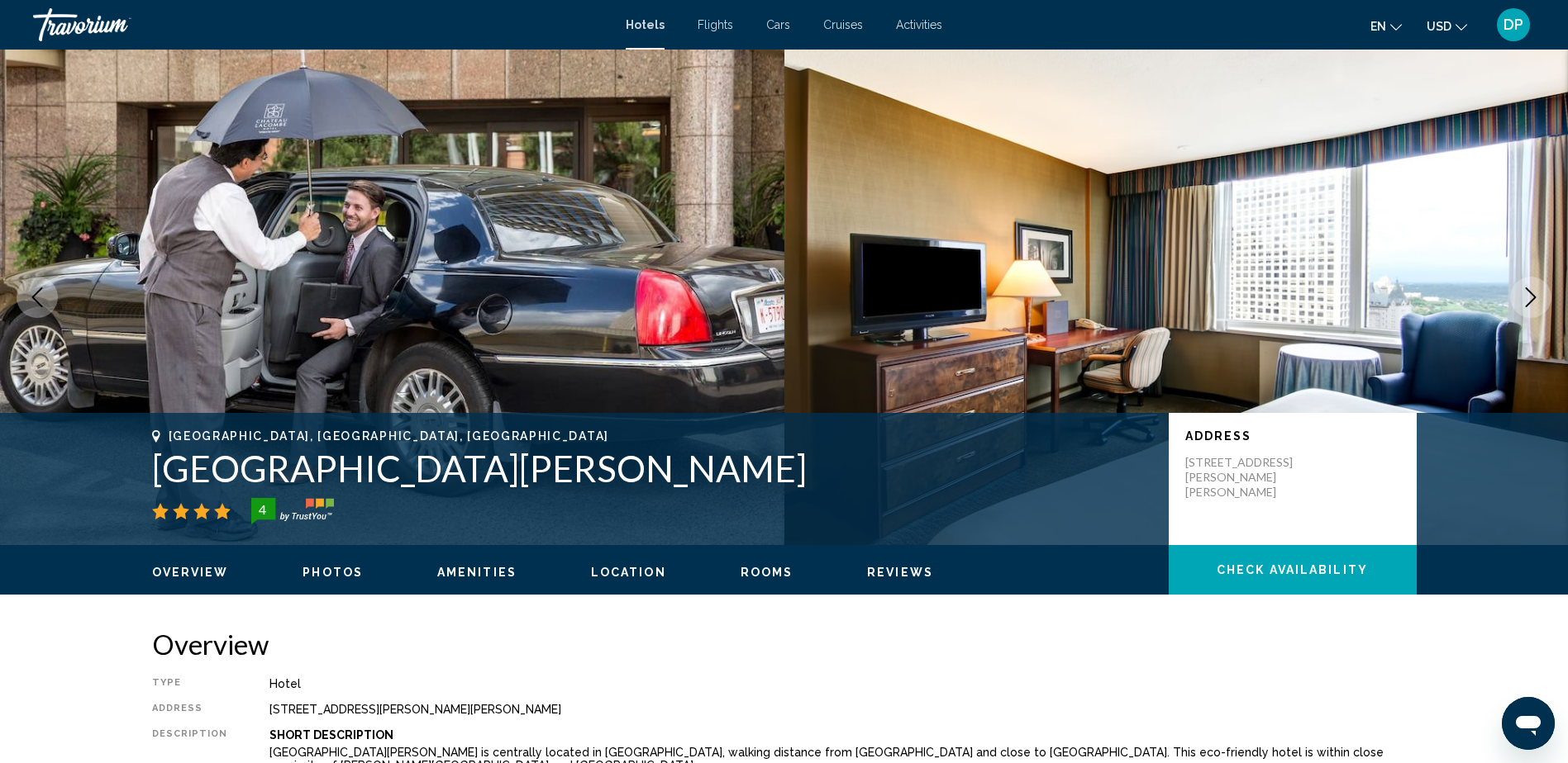
click at [1531, 287] on icon "Next image" at bounding box center [1531, 297] width 20 height 20
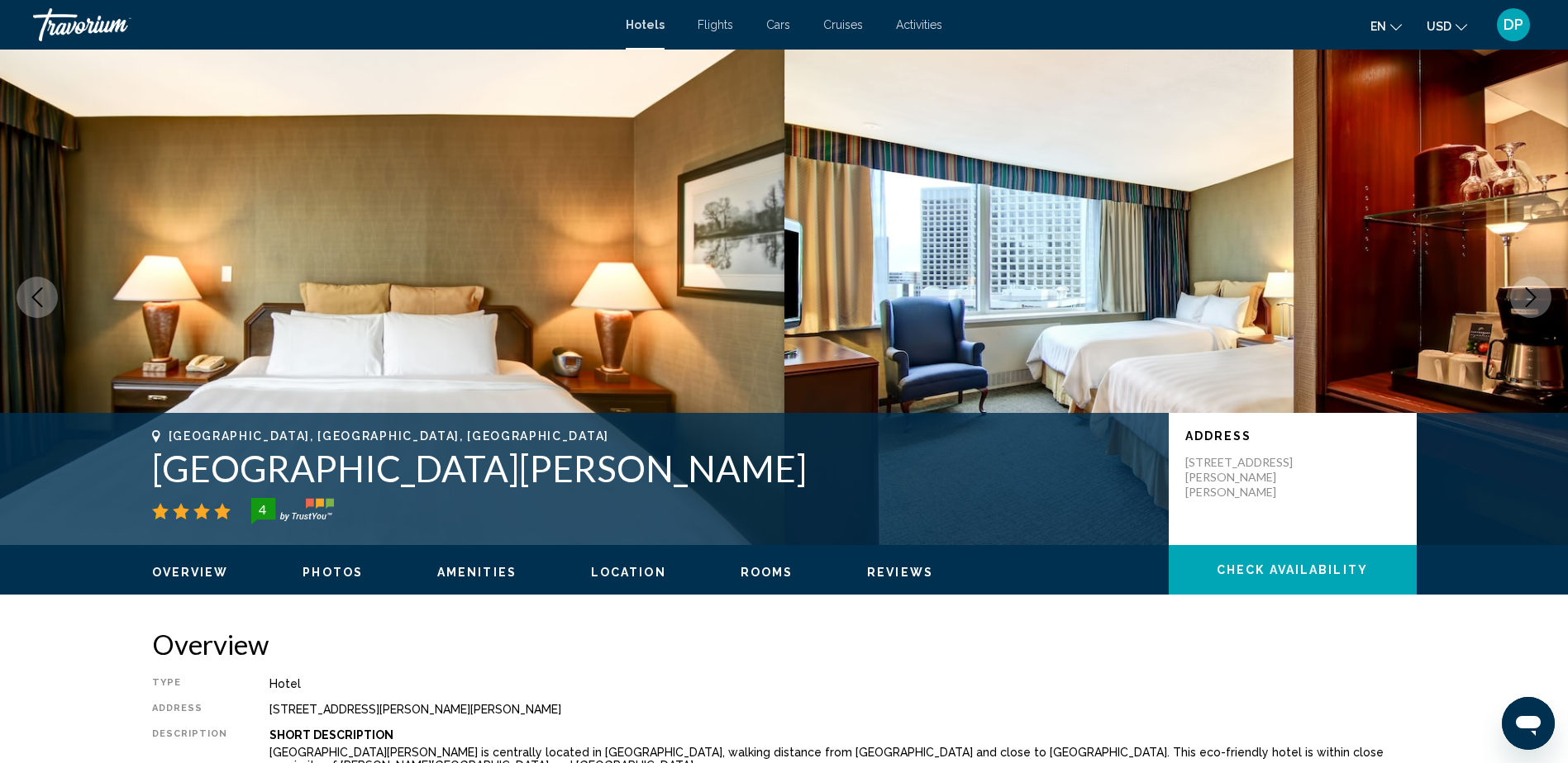
click at [1531, 287] on icon "Next image" at bounding box center [1531, 297] width 20 height 20
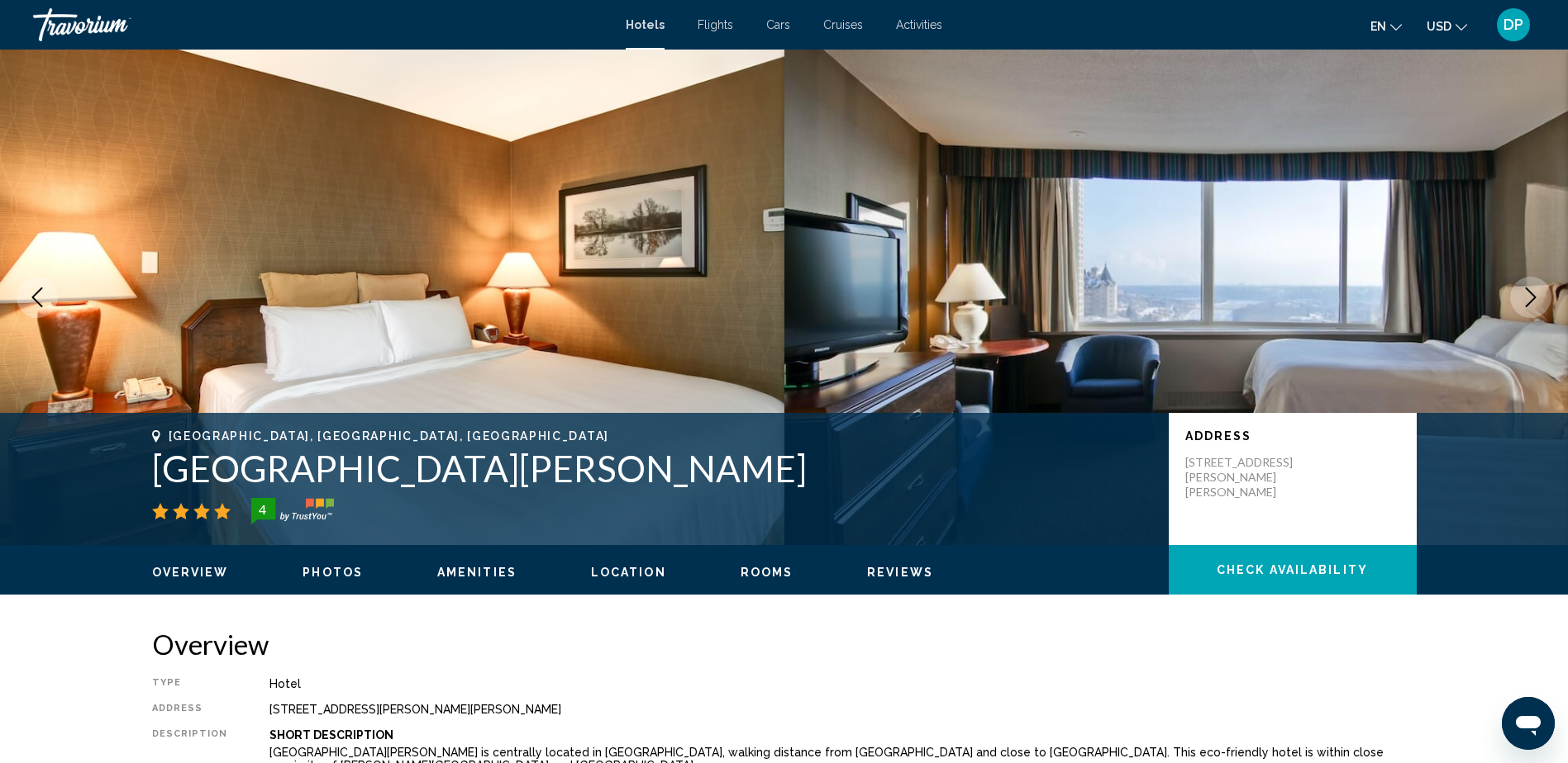
click at [1531, 287] on icon "Next image" at bounding box center [1531, 297] width 20 height 20
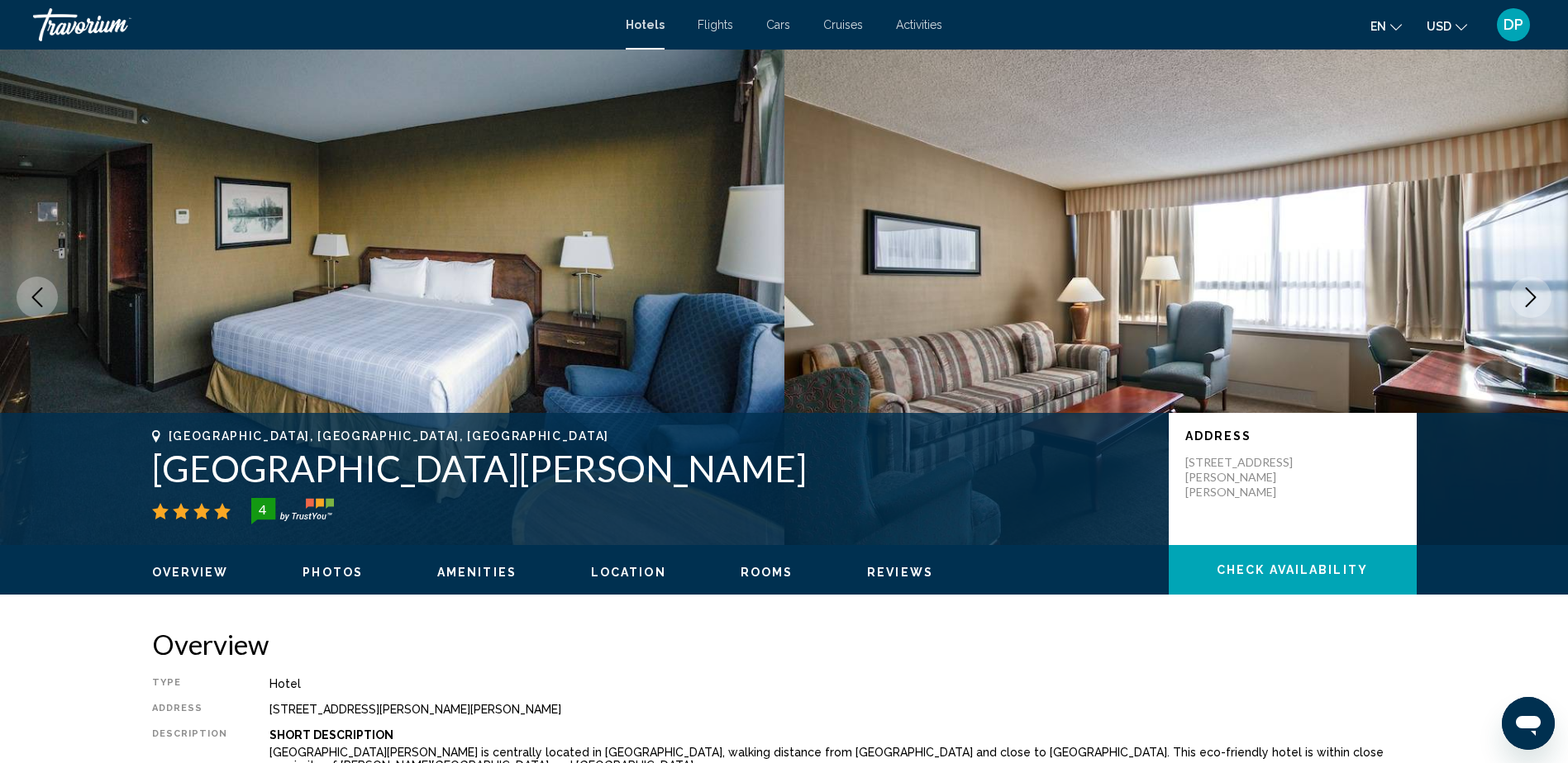
click at [1531, 287] on icon "Next image" at bounding box center [1531, 297] width 20 height 20
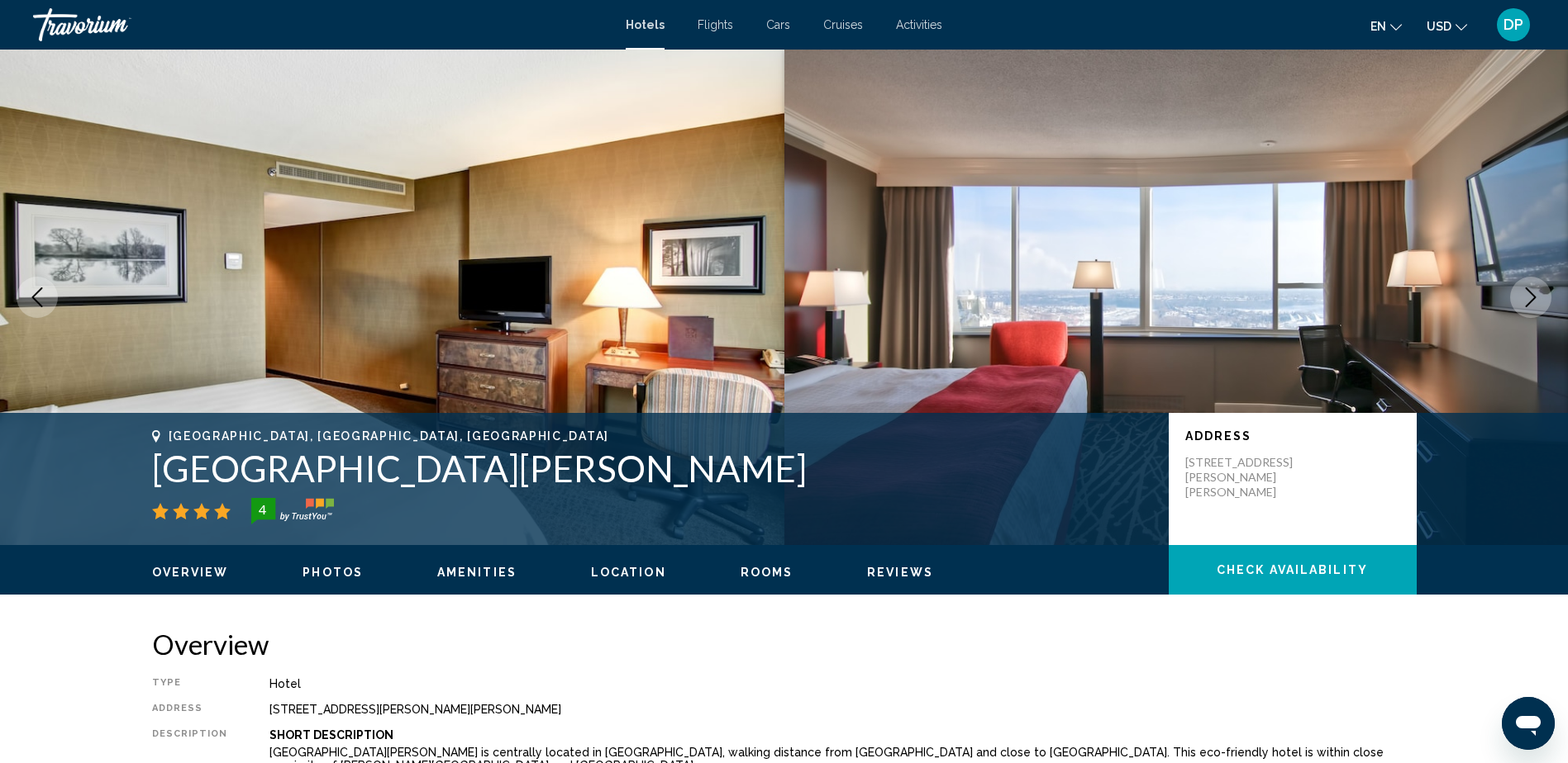
click at [1531, 287] on icon "Next image" at bounding box center [1531, 297] width 20 height 20
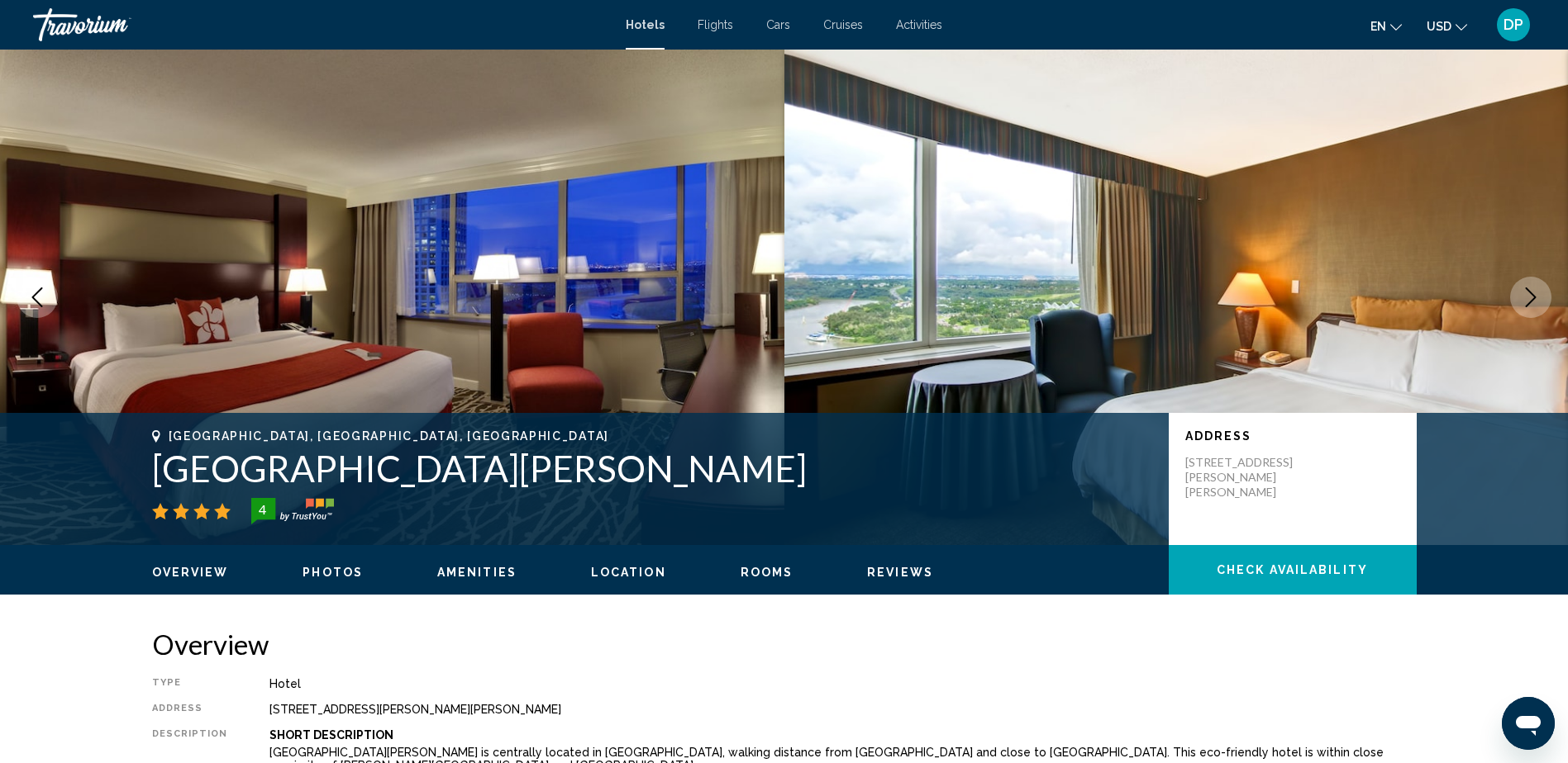
click at [1531, 287] on icon "Next image" at bounding box center [1531, 297] width 20 height 20
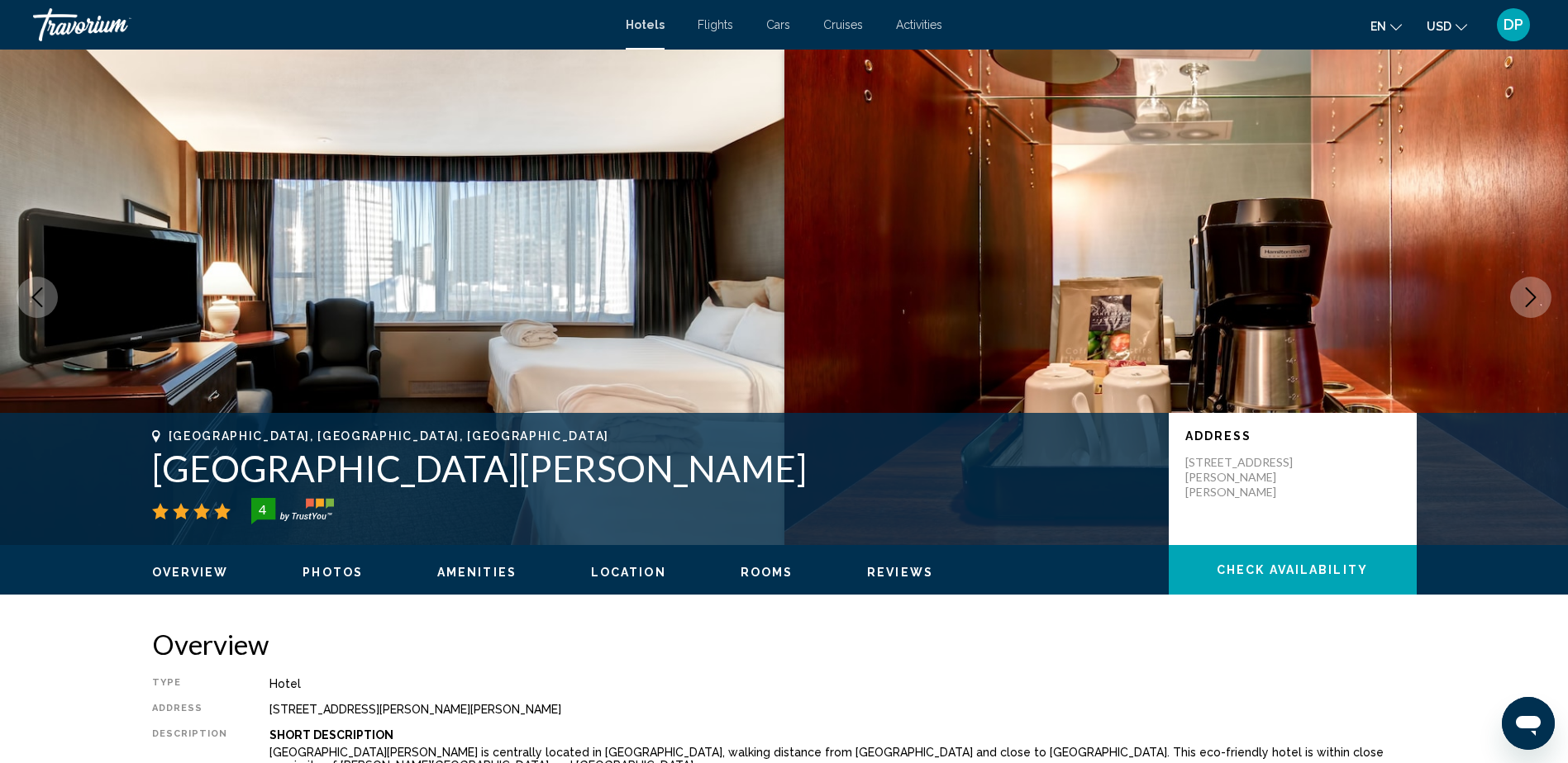
click at [1531, 287] on icon "Next image" at bounding box center [1531, 297] width 20 height 20
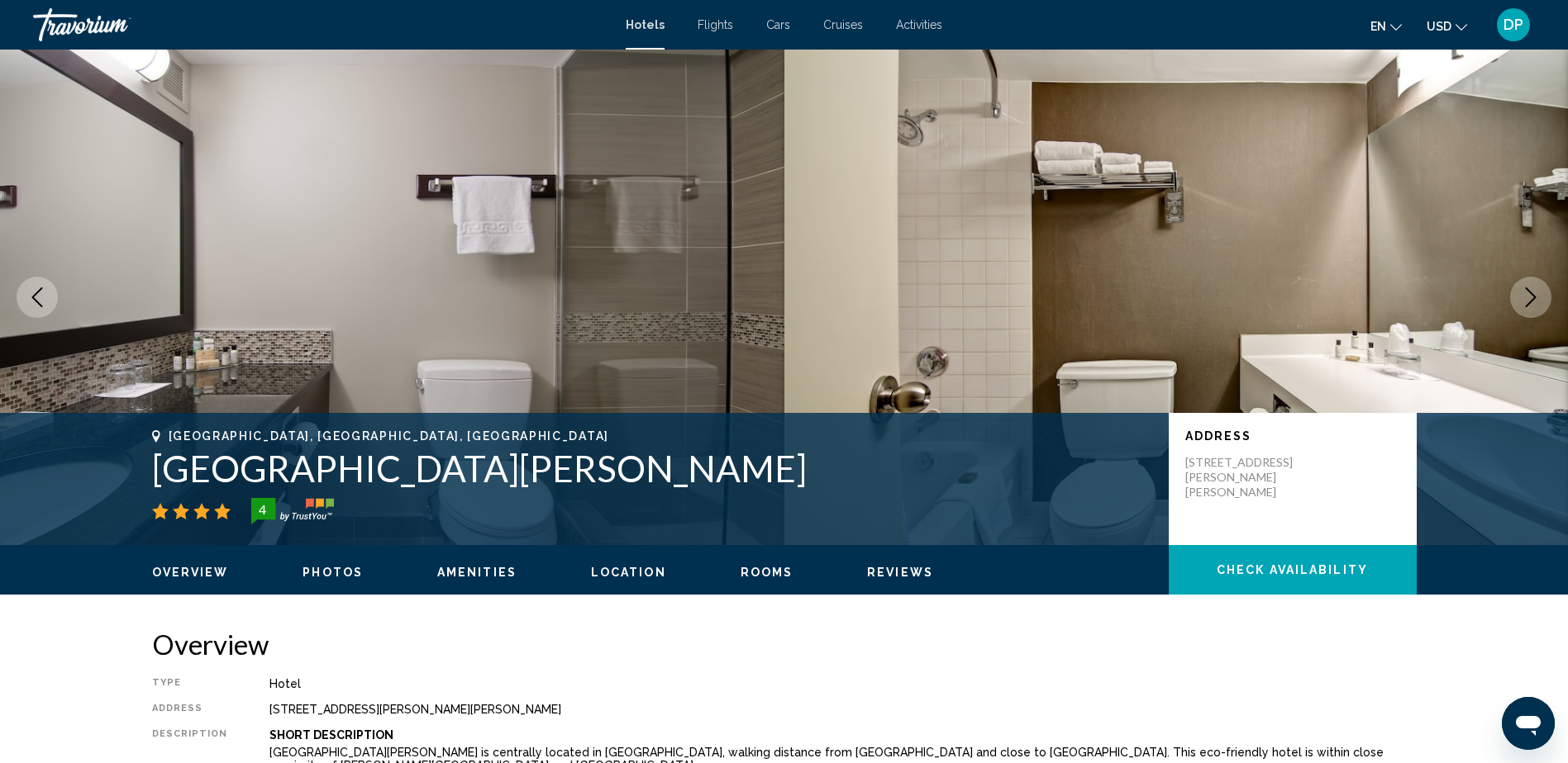
click at [1531, 287] on icon "Next image" at bounding box center [1531, 297] width 20 height 20
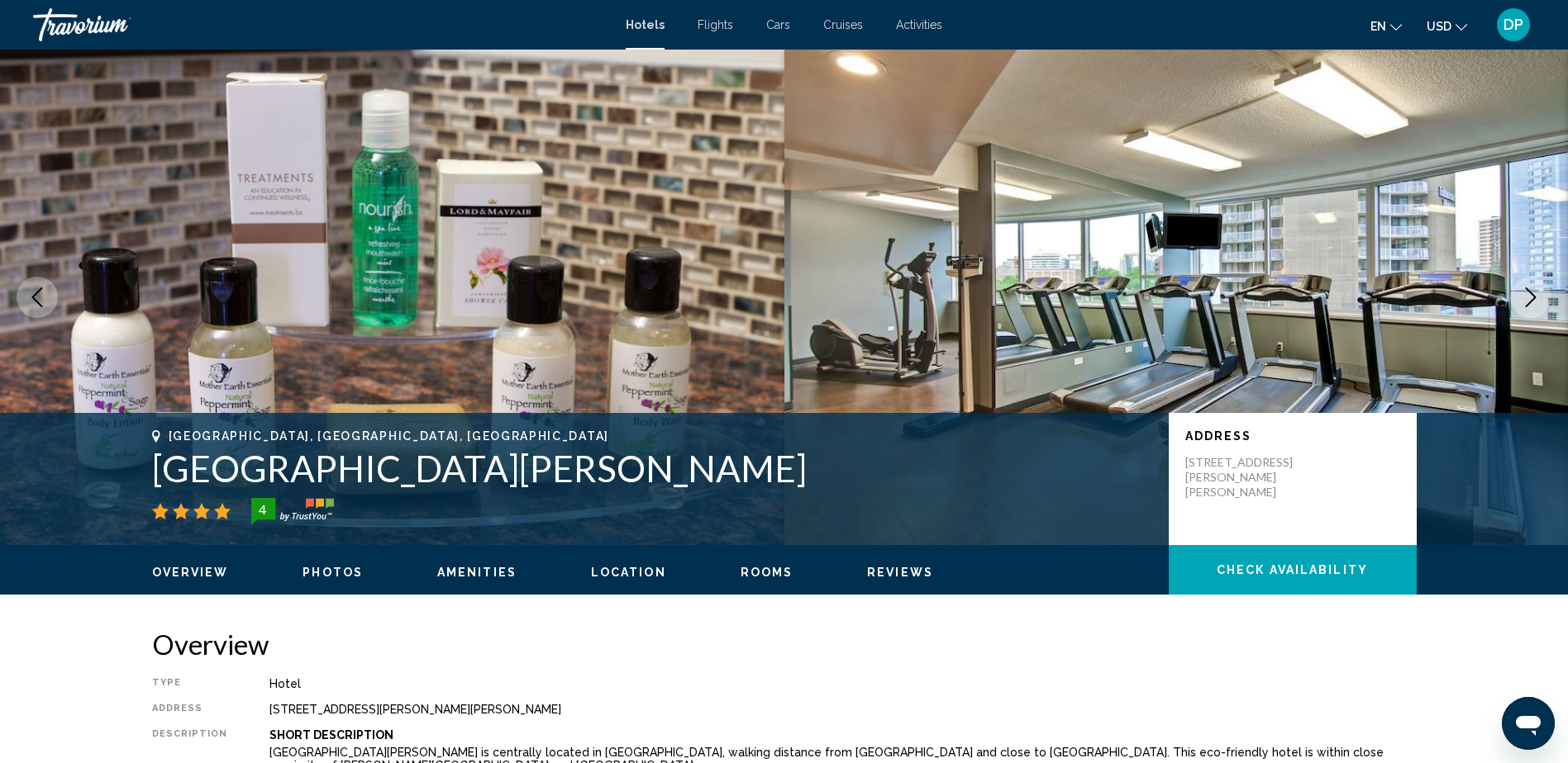
click at [1531, 287] on icon "Next image" at bounding box center [1531, 297] width 20 height 20
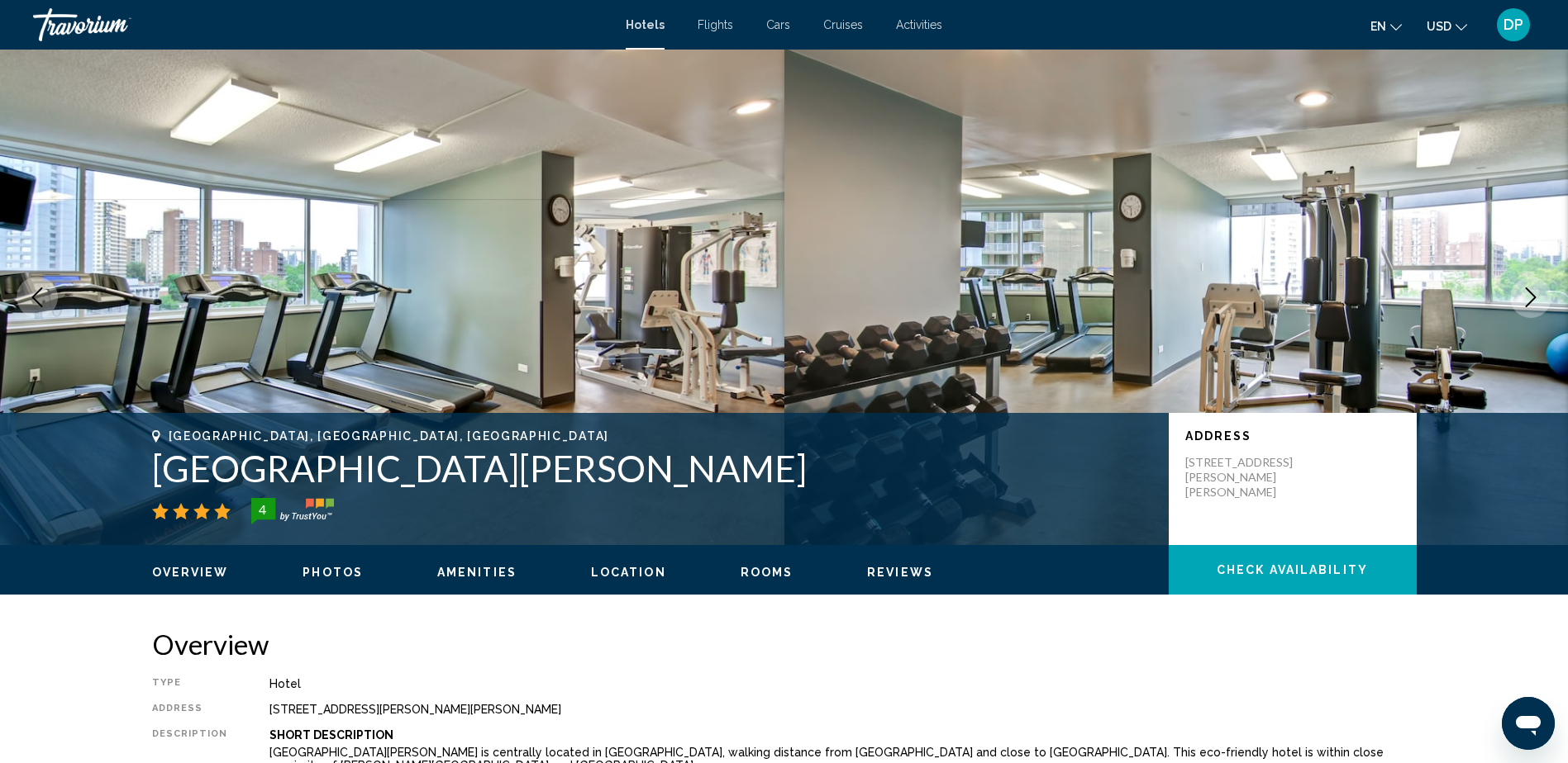
click at [1531, 287] on icon "Next image" at bounding box center [1531, 297] width 20 height 20
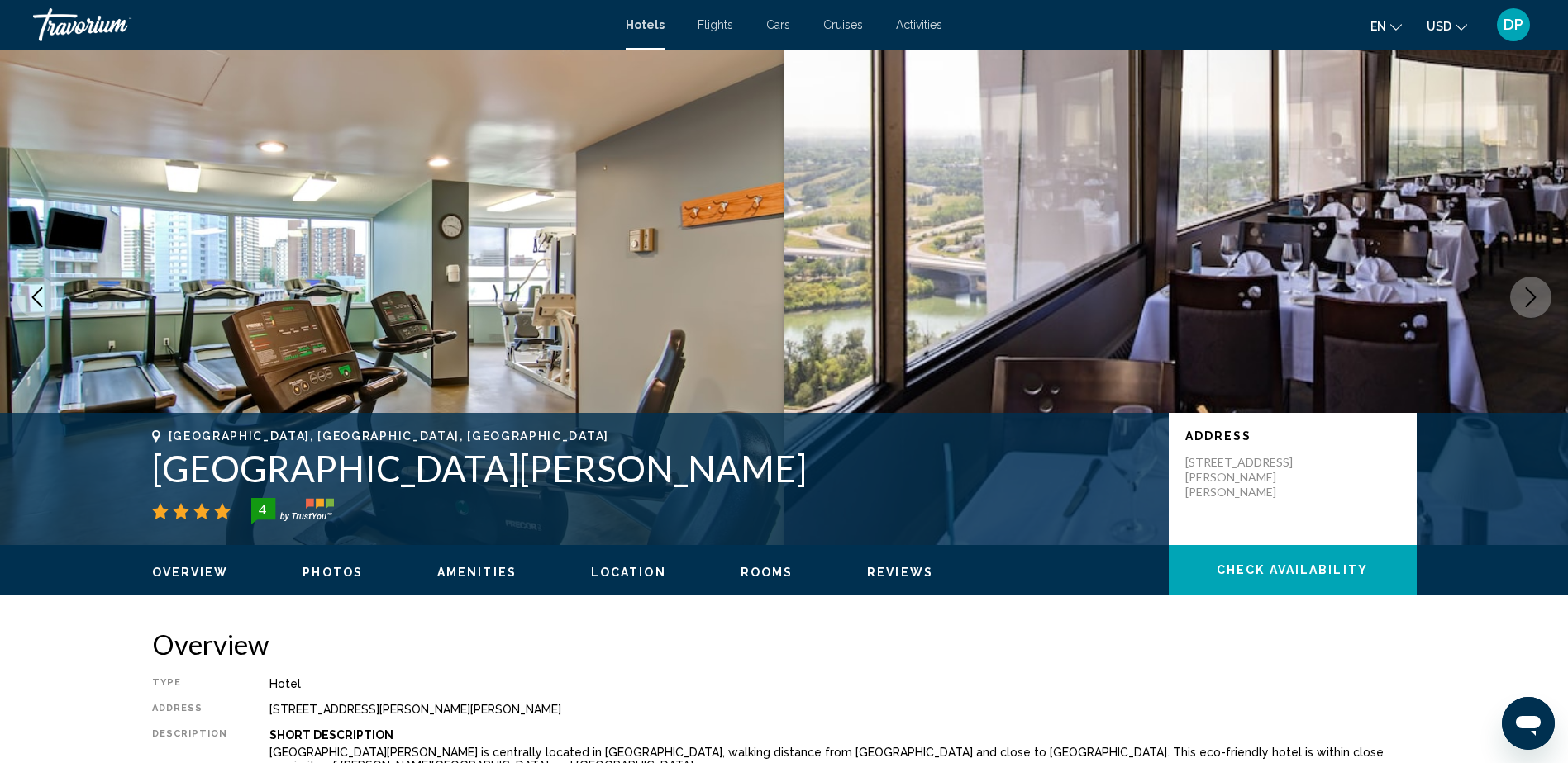
click at [1531, 287] on icon "Next image" at bounding box center [1531, 297] width 20 height 20
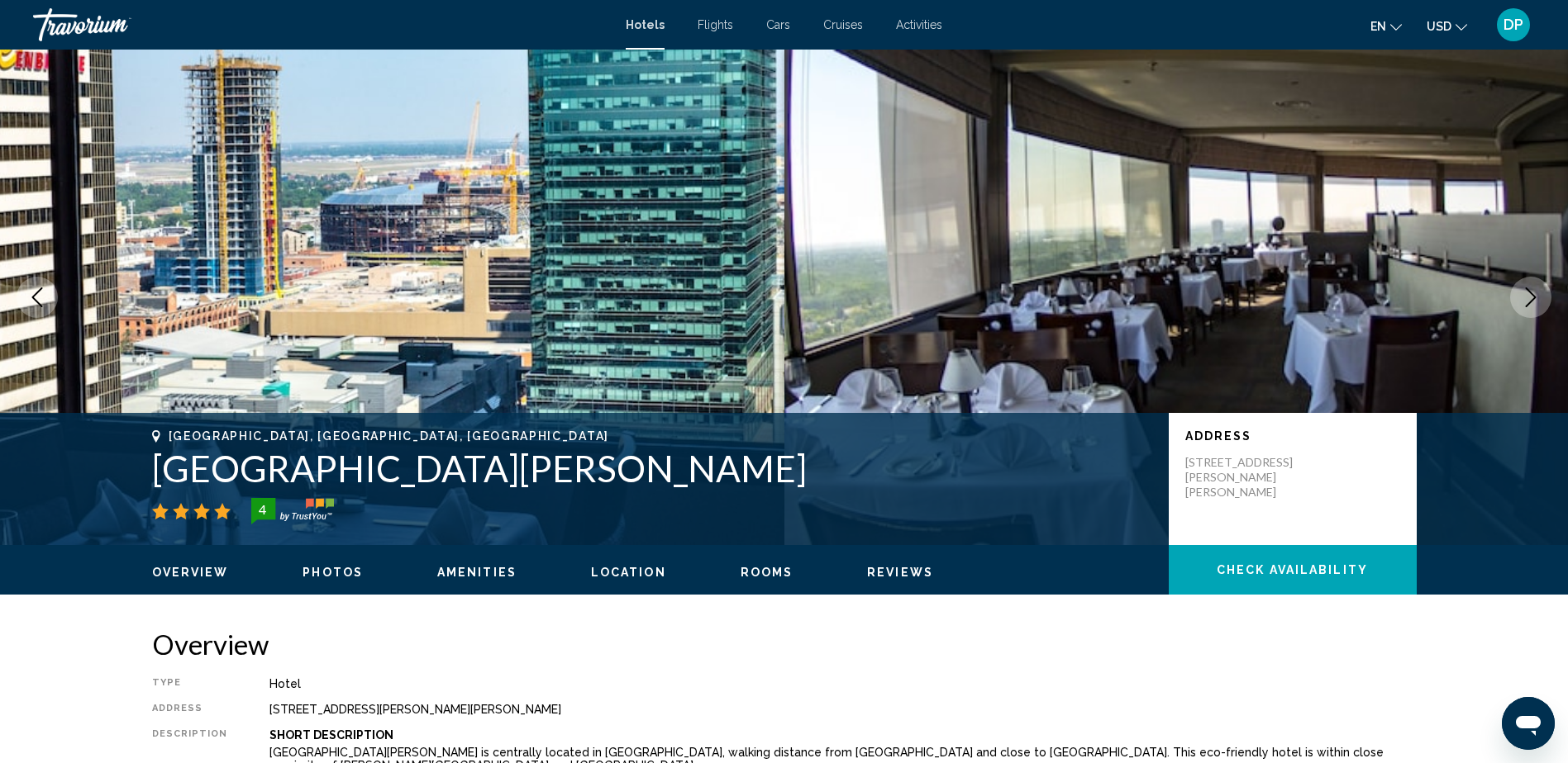
click at [1531, 287] on icon "Next image" at bounding box center [1531, 297] width 20 height 20
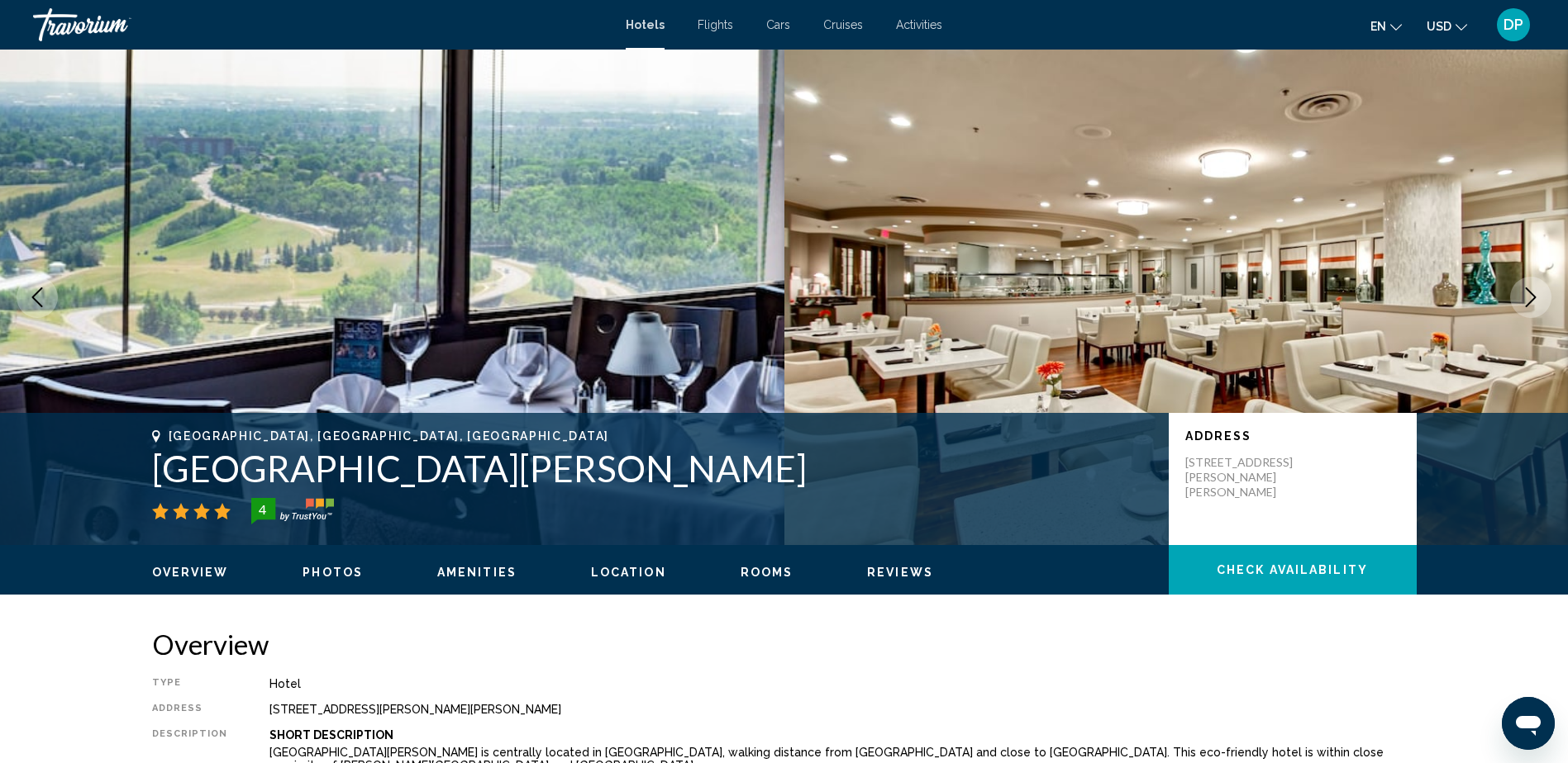
click at [1531, 287] on icon "Next image" at bounding box center [1531, 297] width 20 height 20
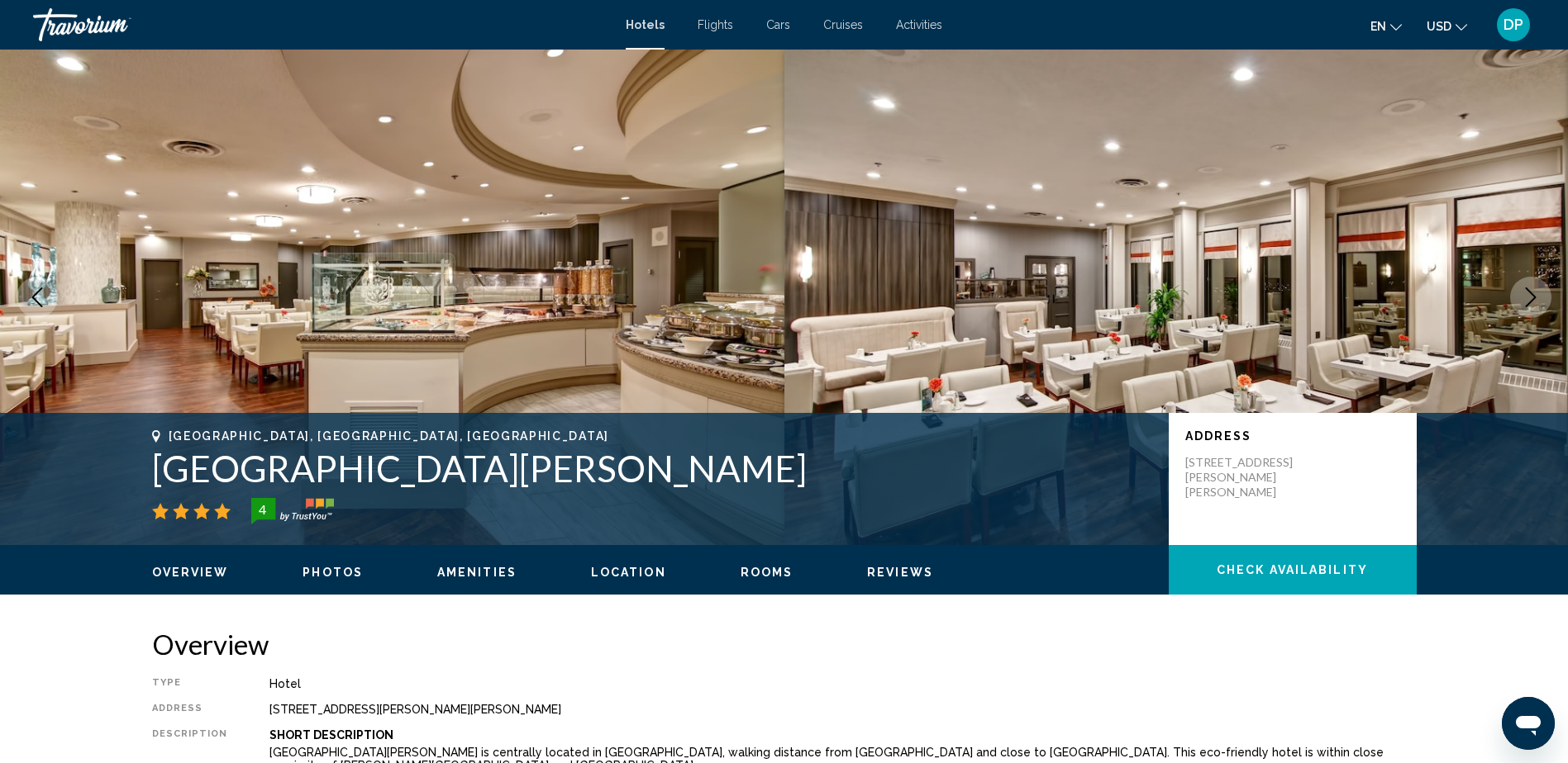
click at [1531, 287] on icon "Next image" at bounding box center [1531, 297] width 20 height 20
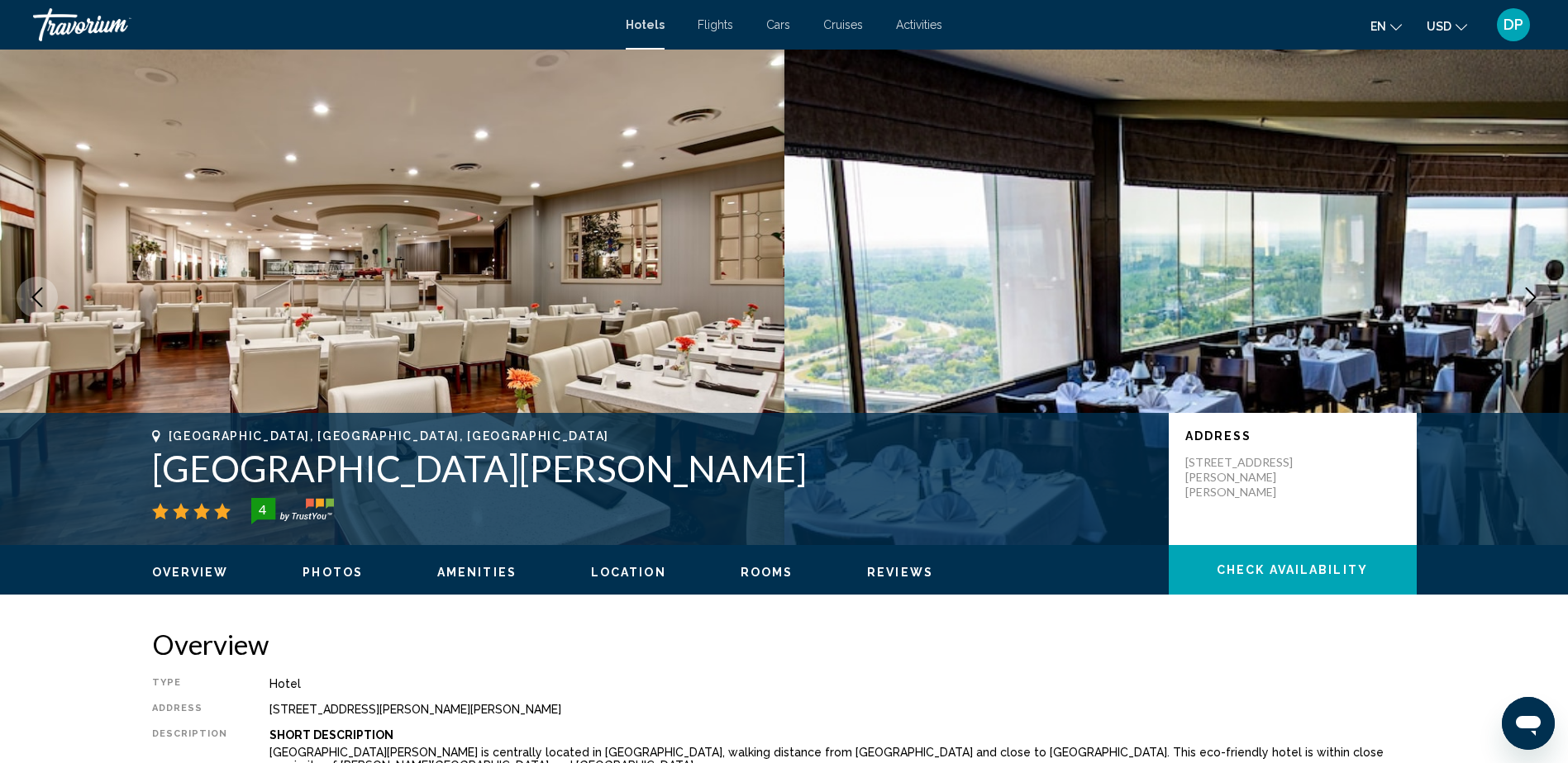
click at [1531, 287] on icon "Next image" at bounding box center [1531, 297] width 20 height 20
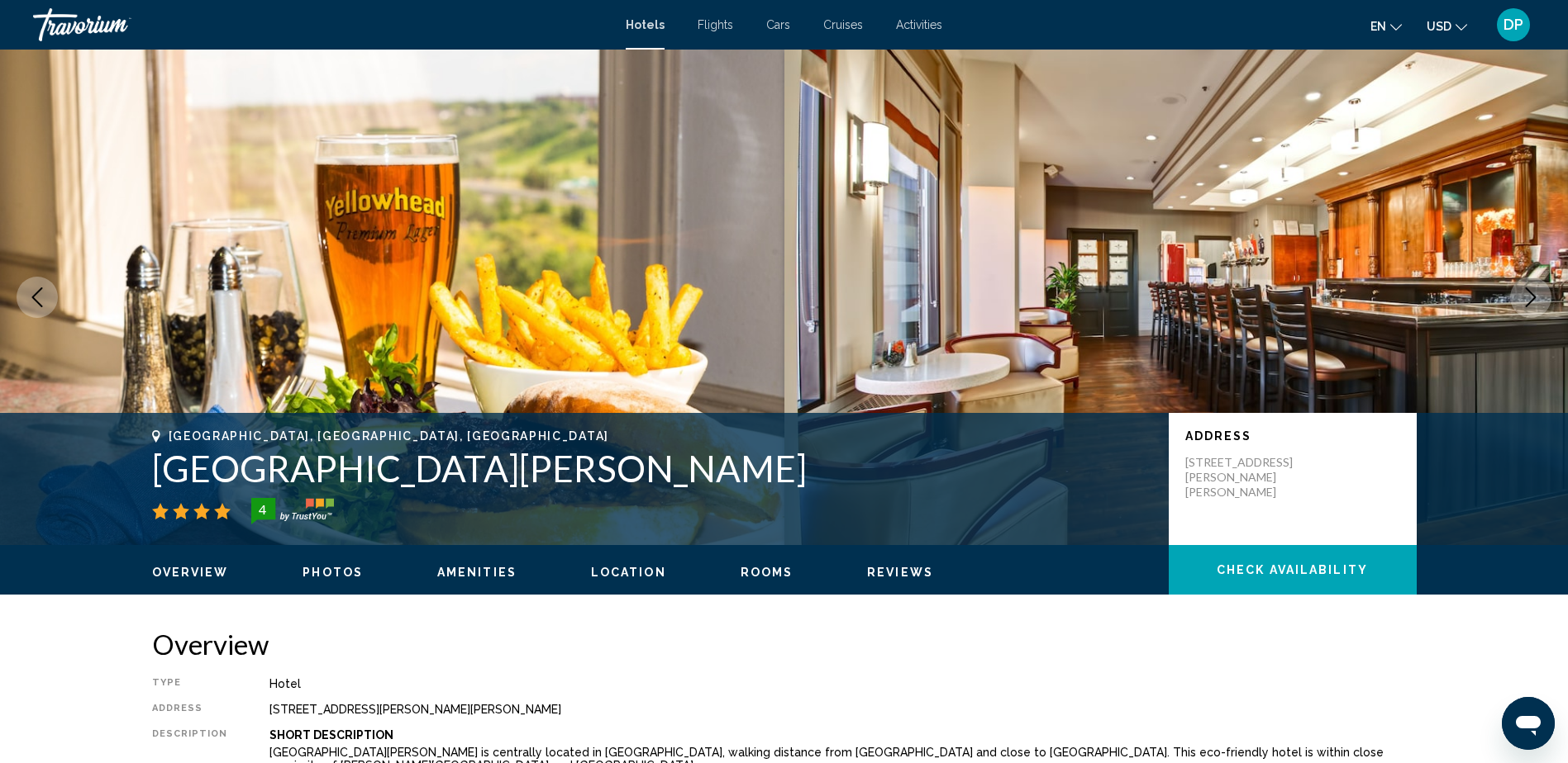
click at [1531, 287] on icon "Next image" at bounding box center [1531, 297] width 20 height 20
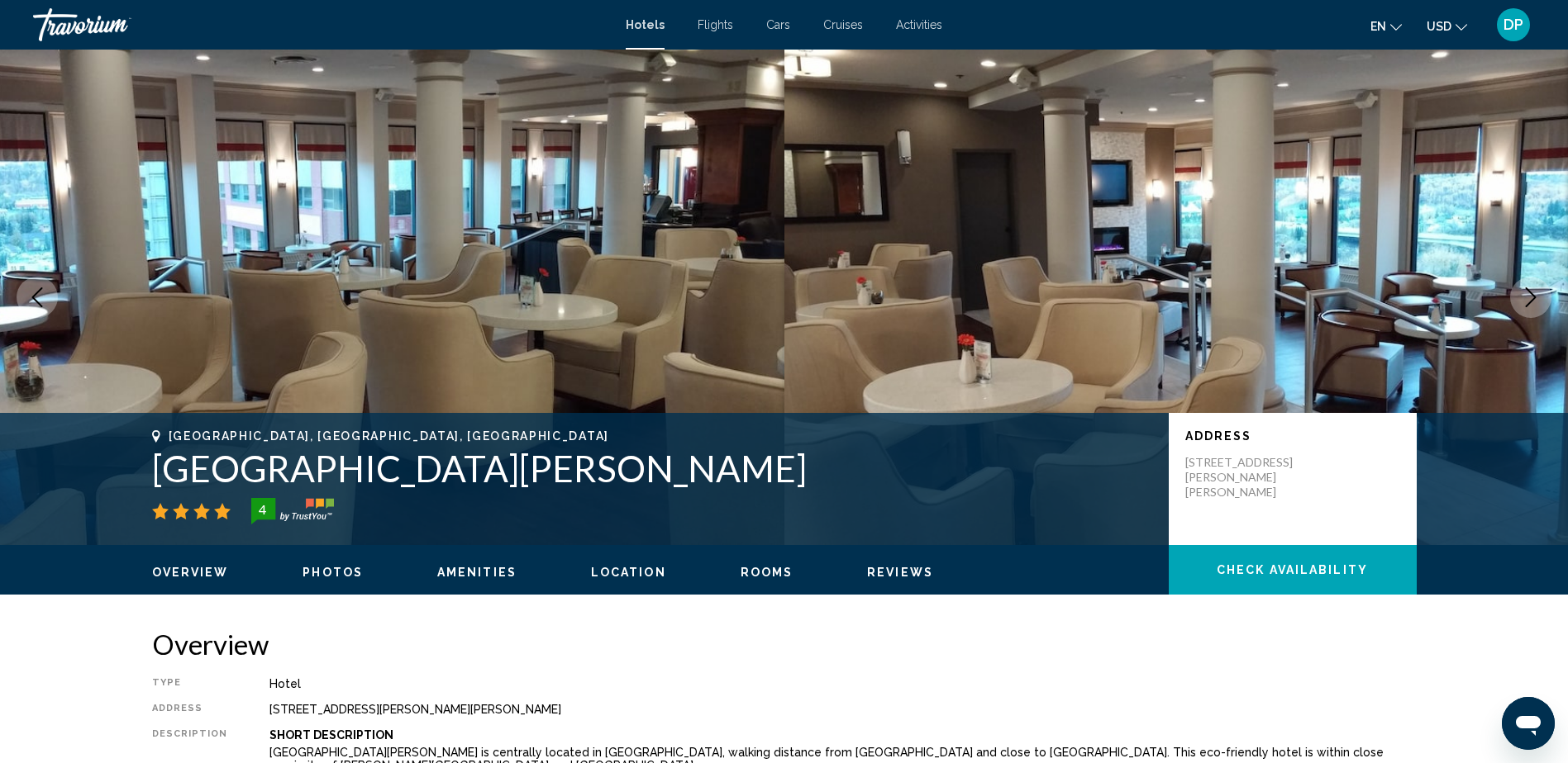
click at [1531, 287] on icon "Next image" at bounding box center [1531, 297] width 20 height 20
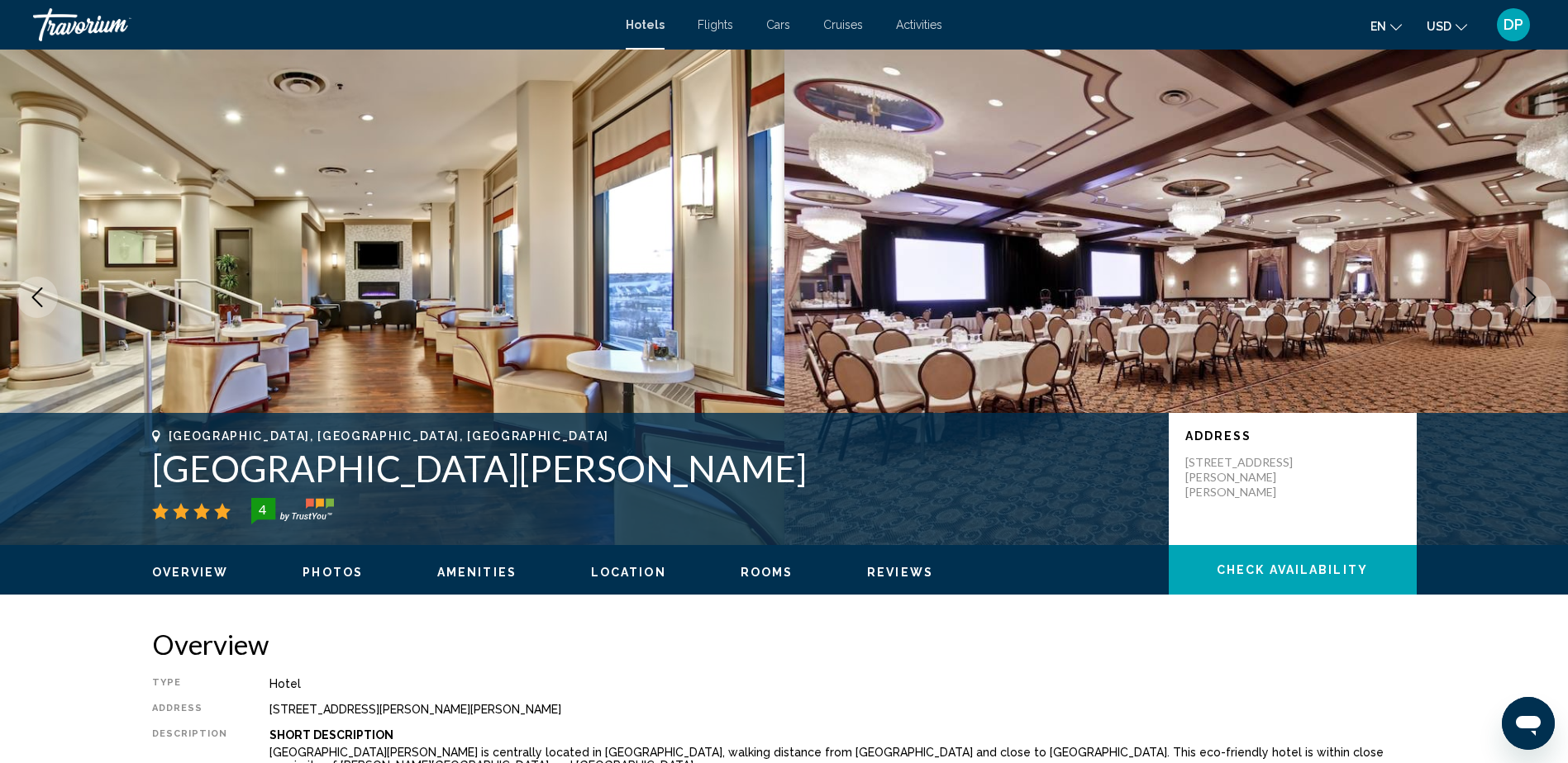
click at [1531, 287] on icon "Next image" at bounding box center [1531, 297] width 20 height 20
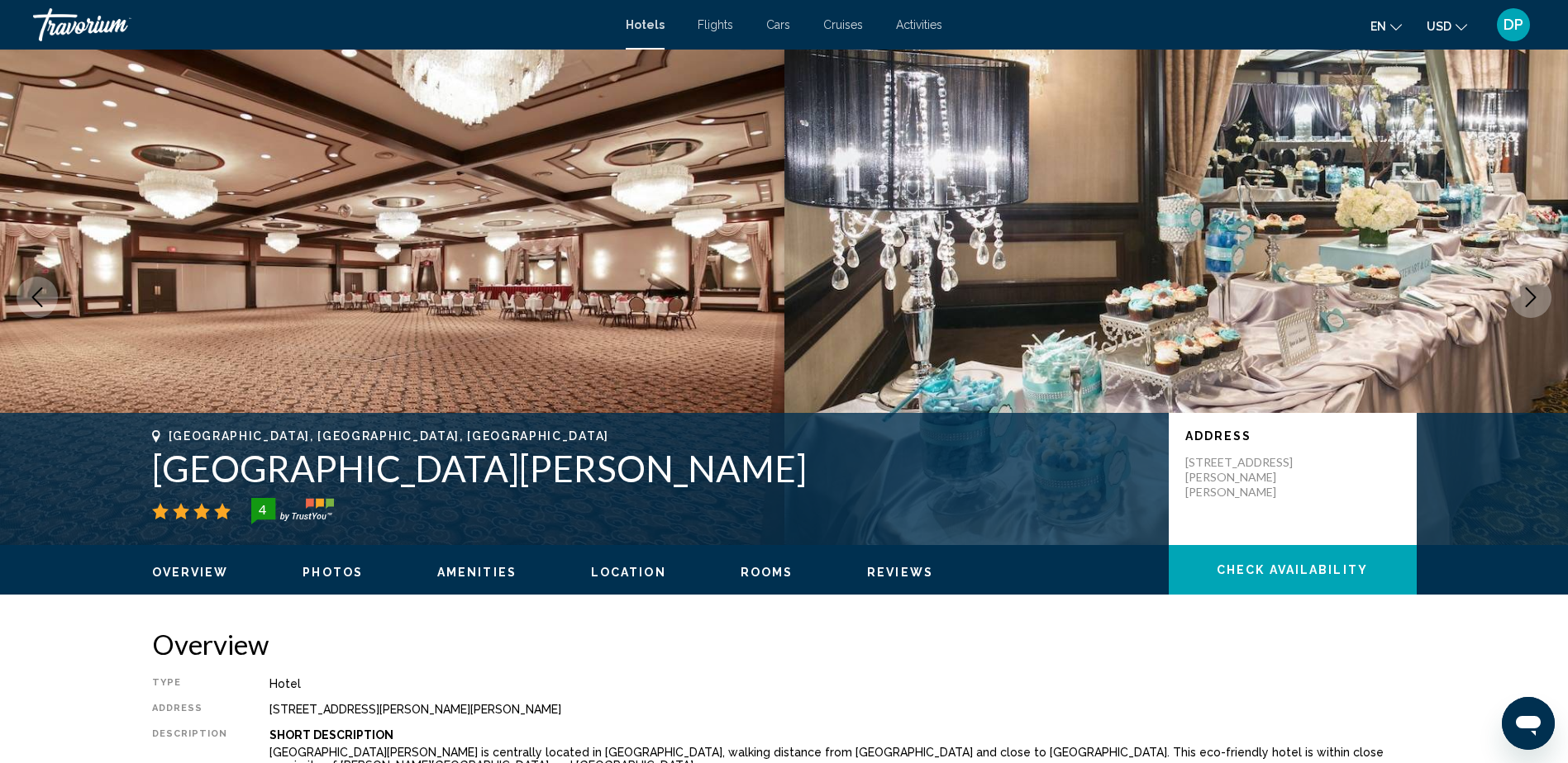
click at [1531, 287] on icon "Next image" at bounding box center [1531, 297] width 20 height 20
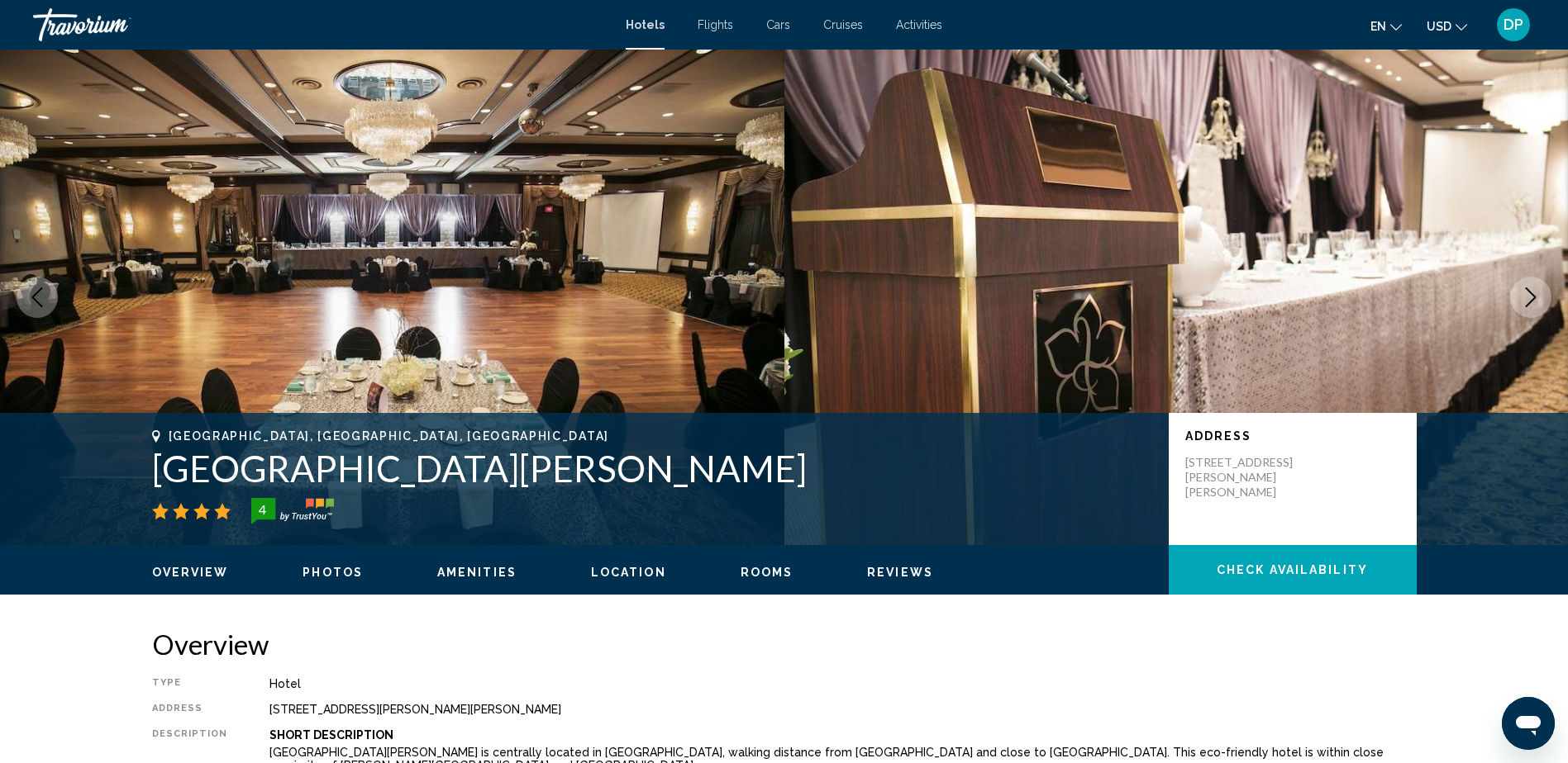
click at [1531, 287] on icon "Next image" at bounding box center [1531, 297] width 20 height 20
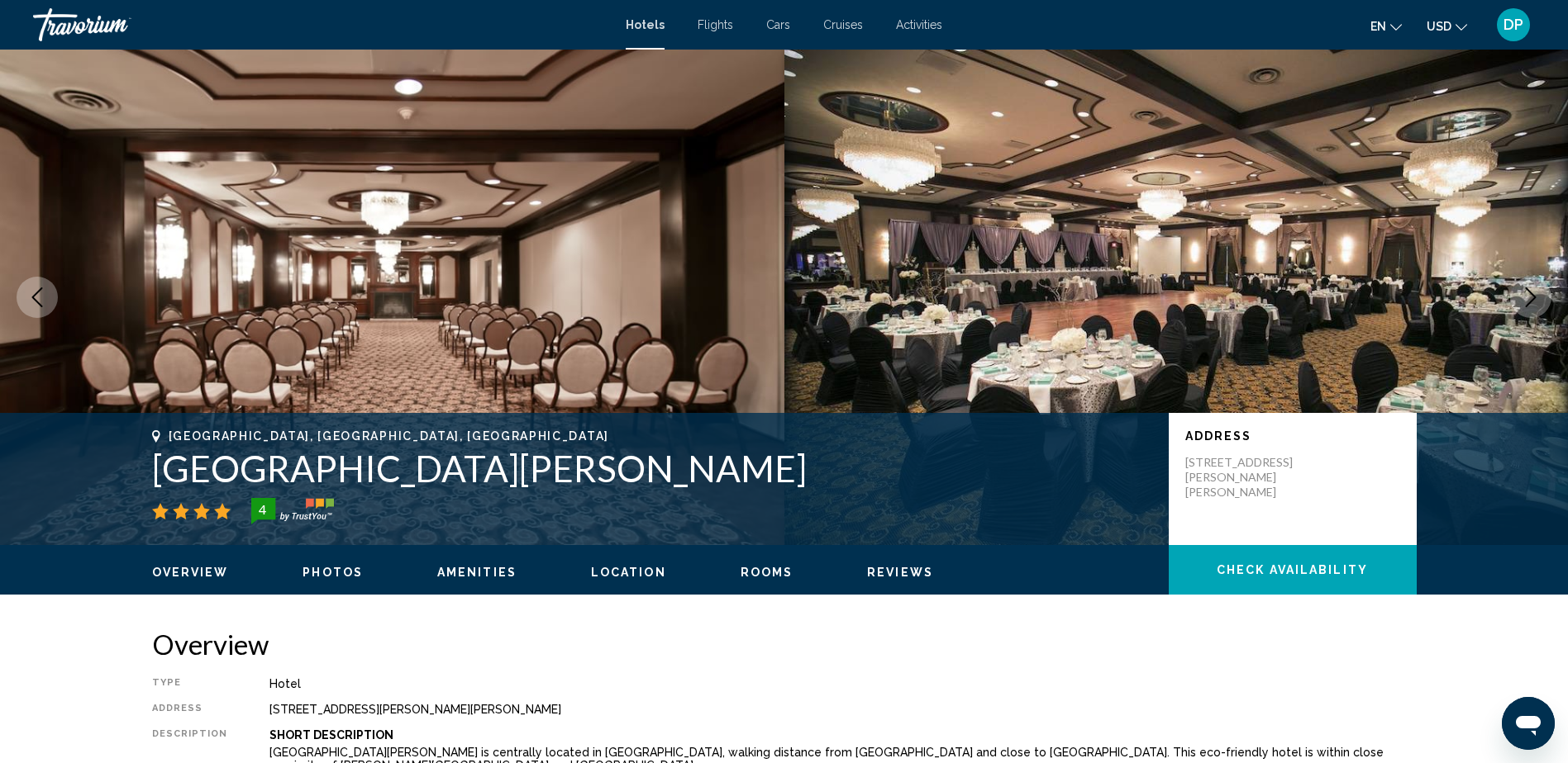
click at [1531, 287] on icon "Next image" at bounding box center [1531, 297] width 20 height 20
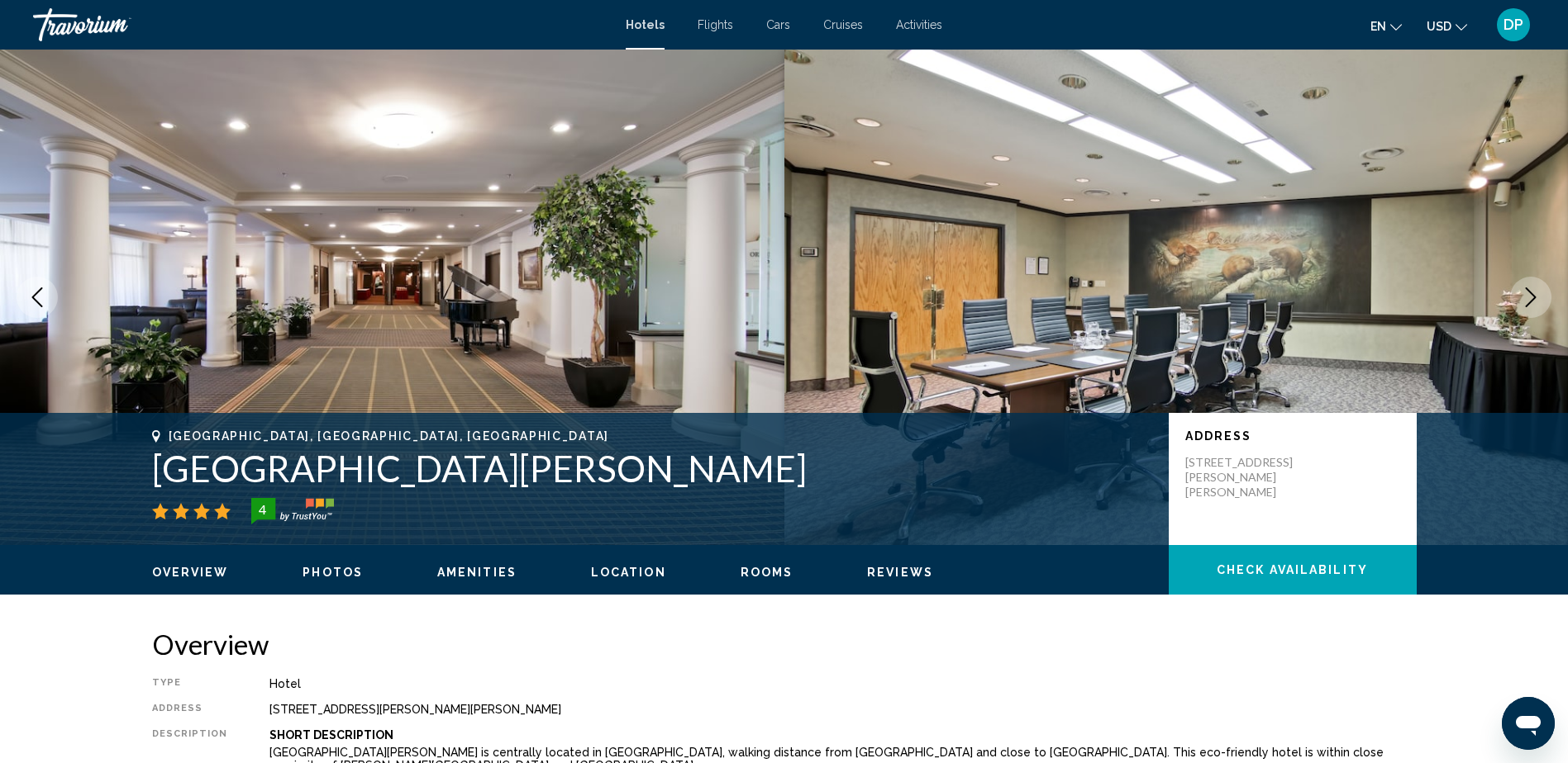
click at [1531, 287] on icon "Next image" at bounding box center [1531, 297] width 20 height 20
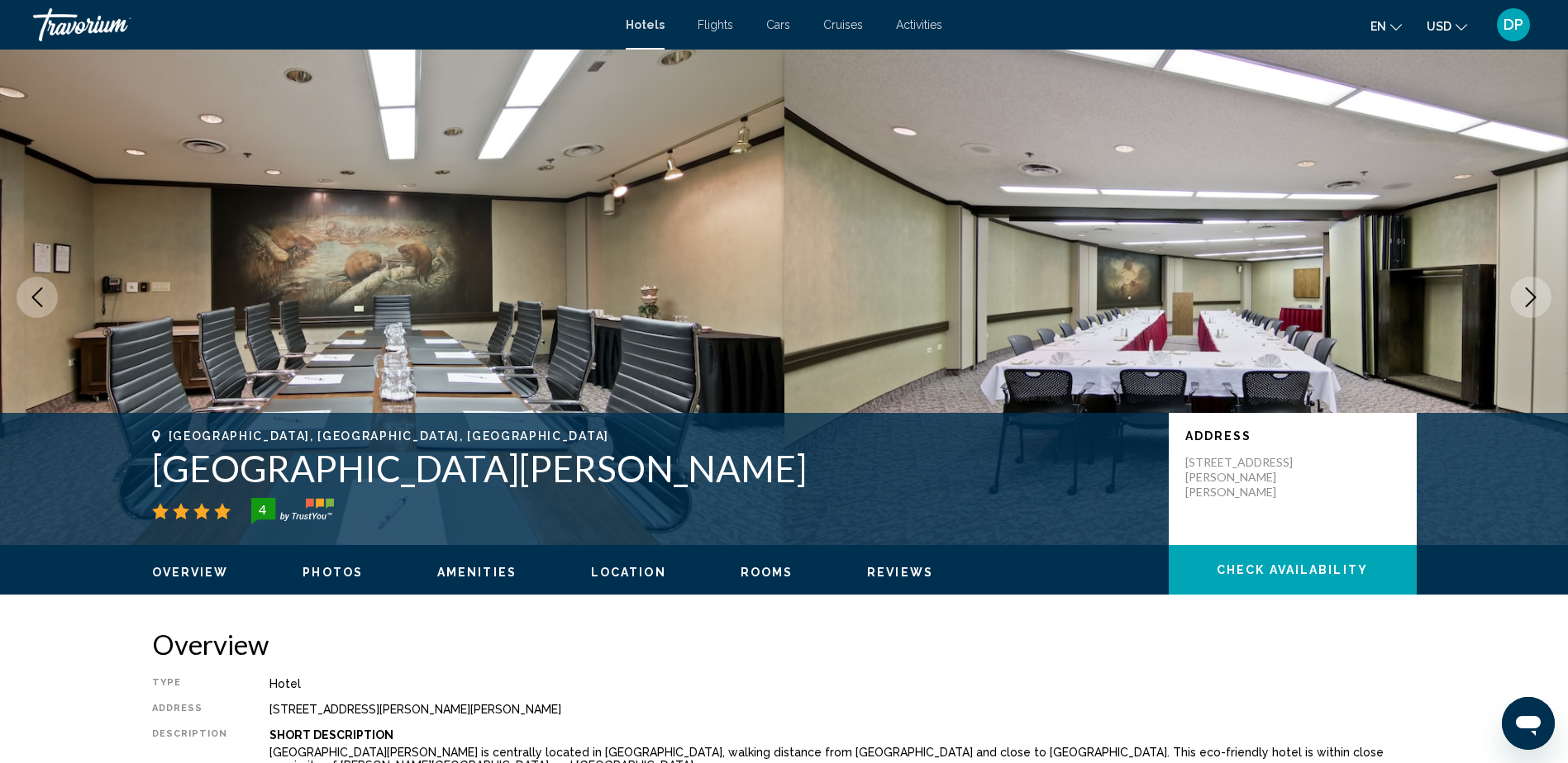
click at [1531, 287] on icon "Next image" at bounding box center [1531, 297] width 20 height 20
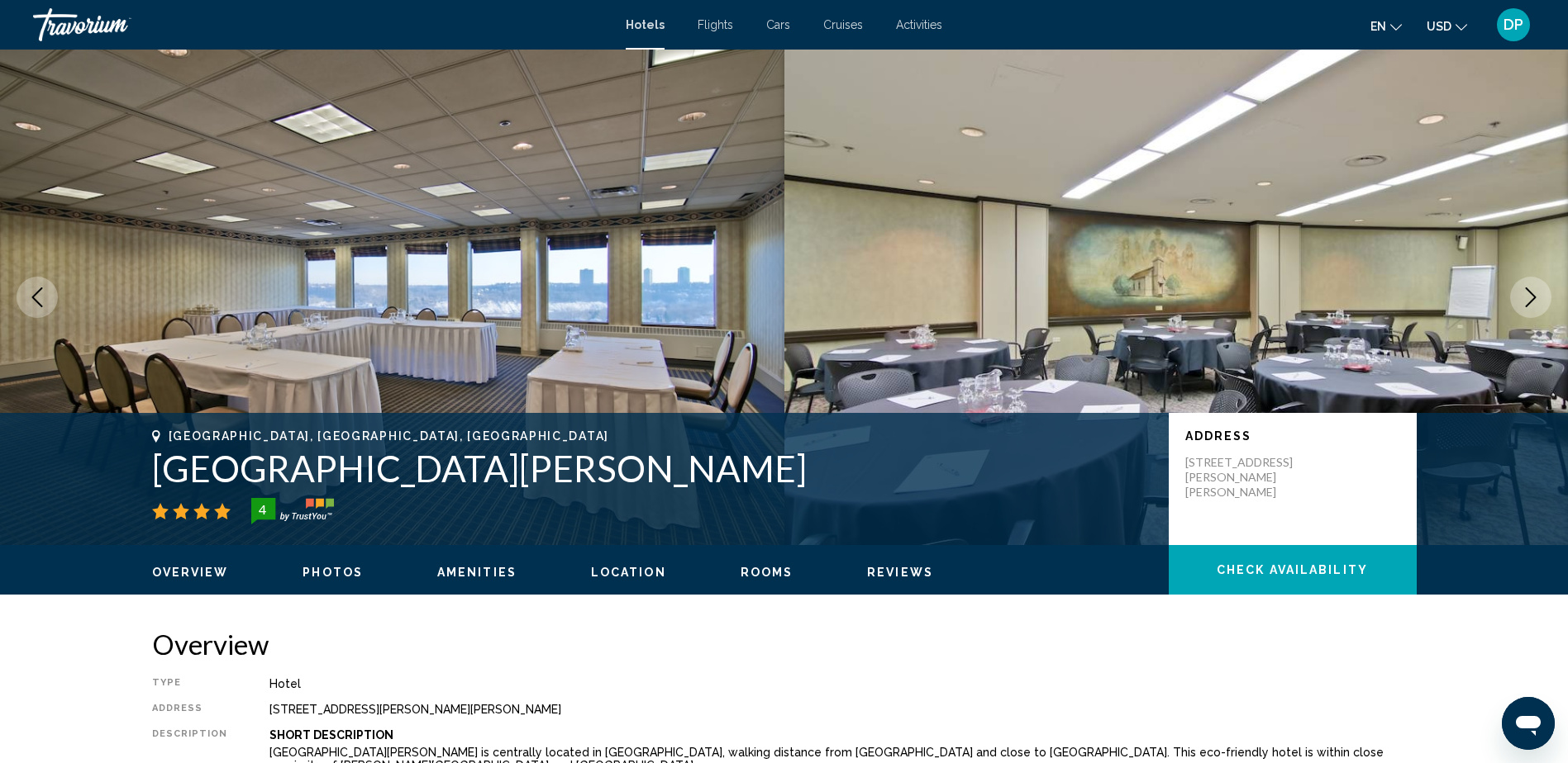
click at [1531, 287] on icon "Next image" at bounding box center [1531, 297] width 20 height 20
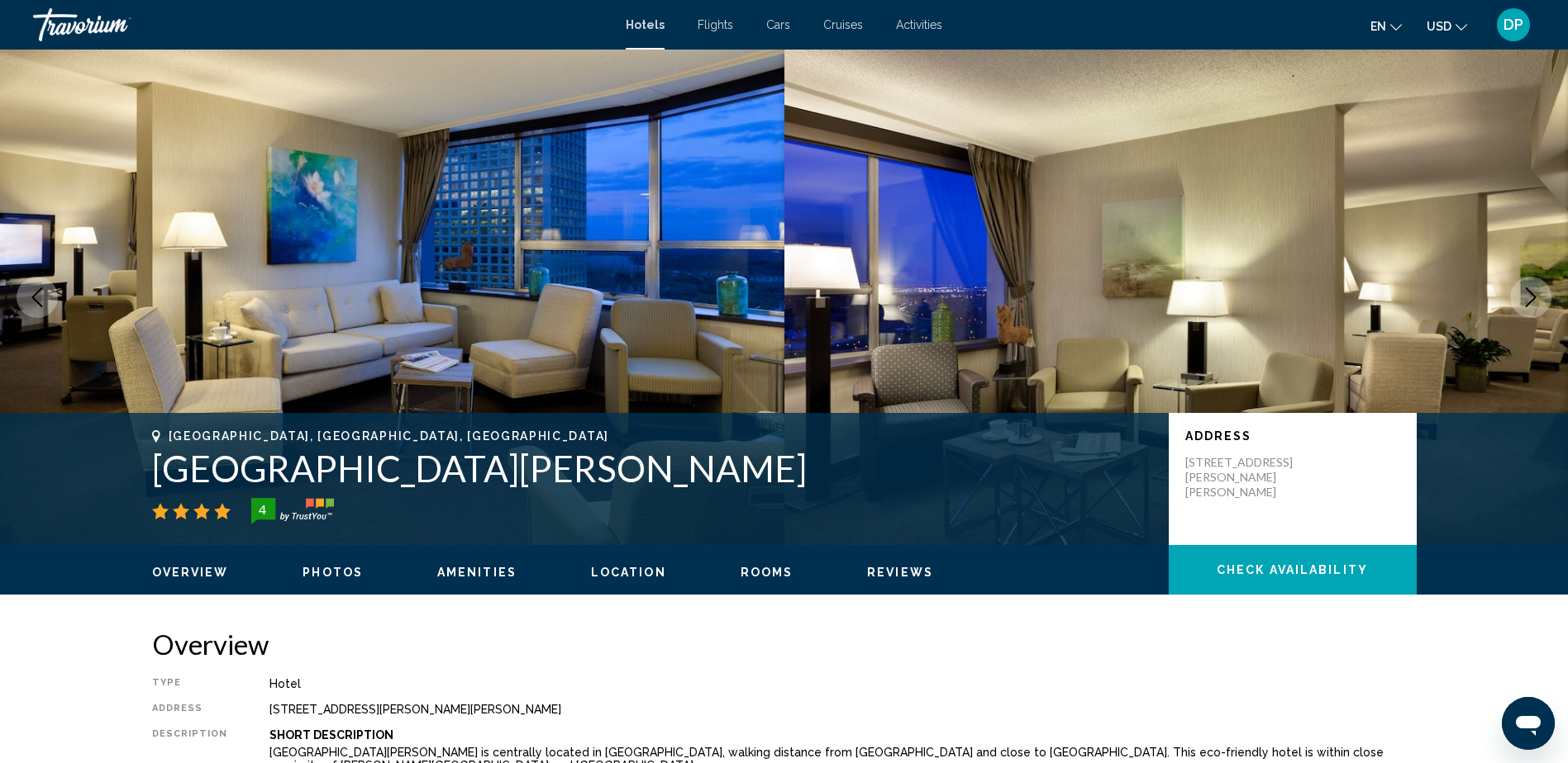
click at [1531, 287] on icon "Next image" at bounding box center [1531, 297] width 20 height 20
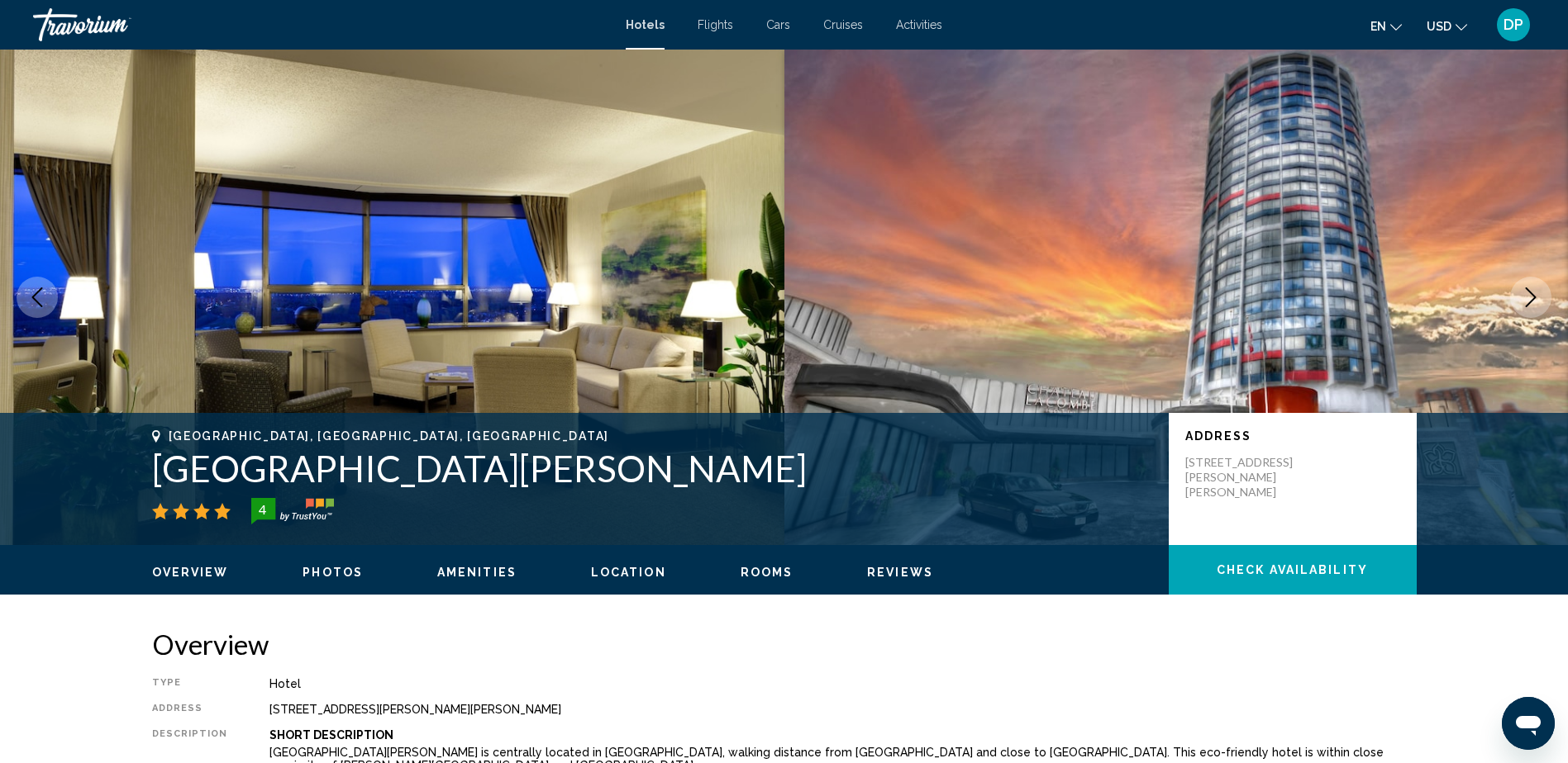
click at [1531, 287] on icon "Next image" at bounding box center [1531, 297] width 20 height 20
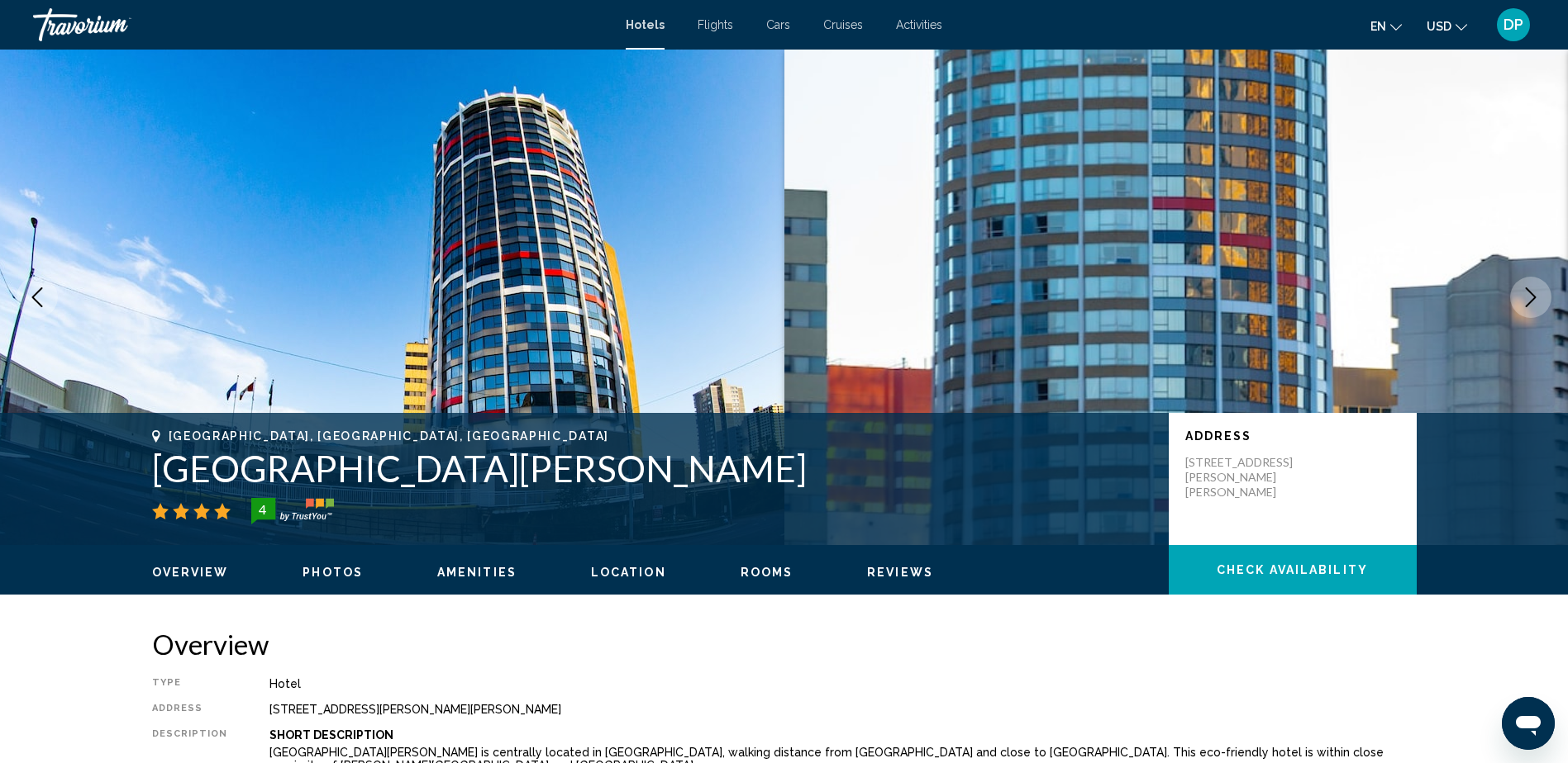
click at [1531, 289] on icon "Next image" at bounding box center [1531, 297] width 20 height 20
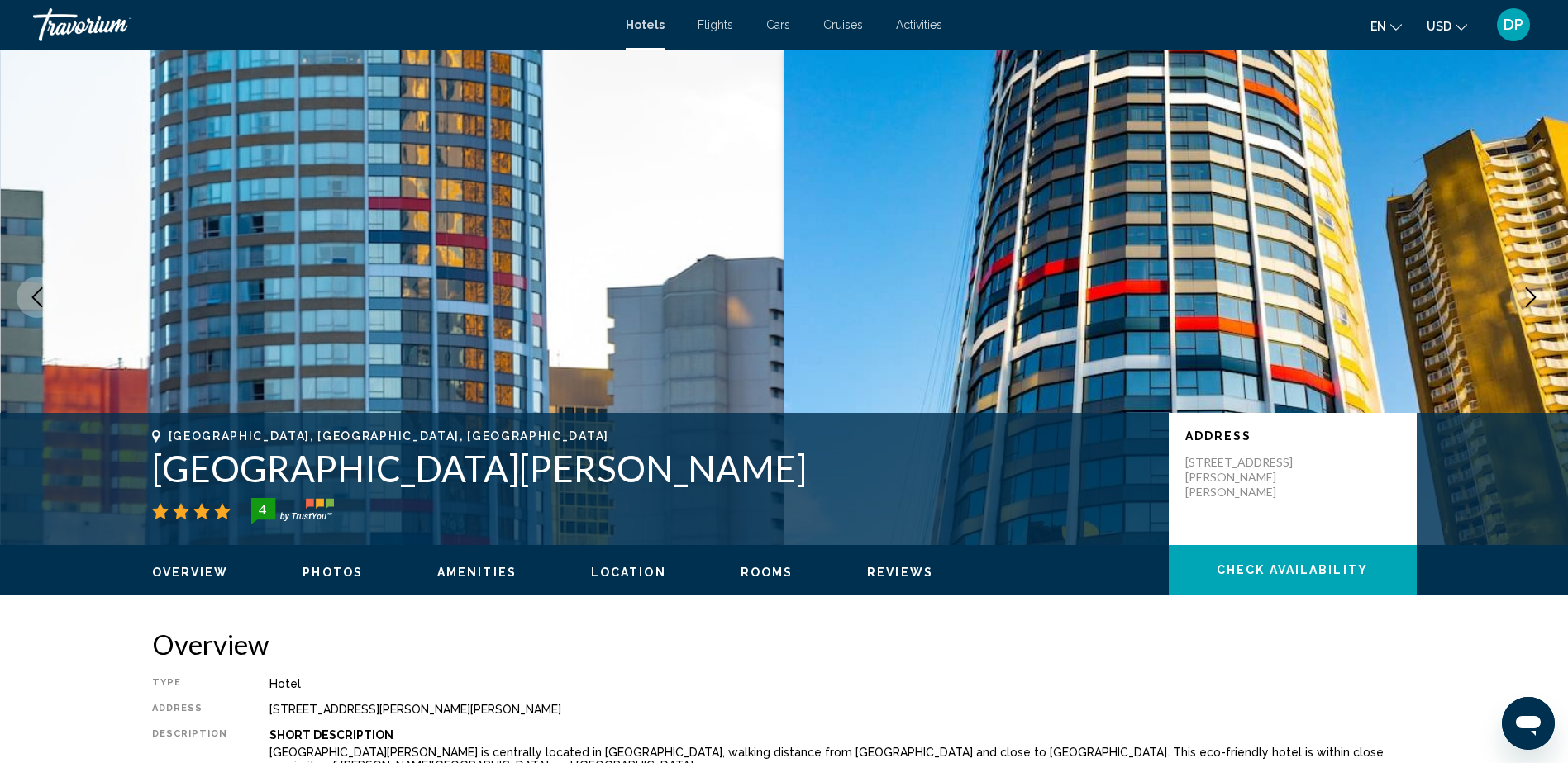
click at [1531, 289] on icon "Next image" at bounding box center [1531, 297] width 20 height 20
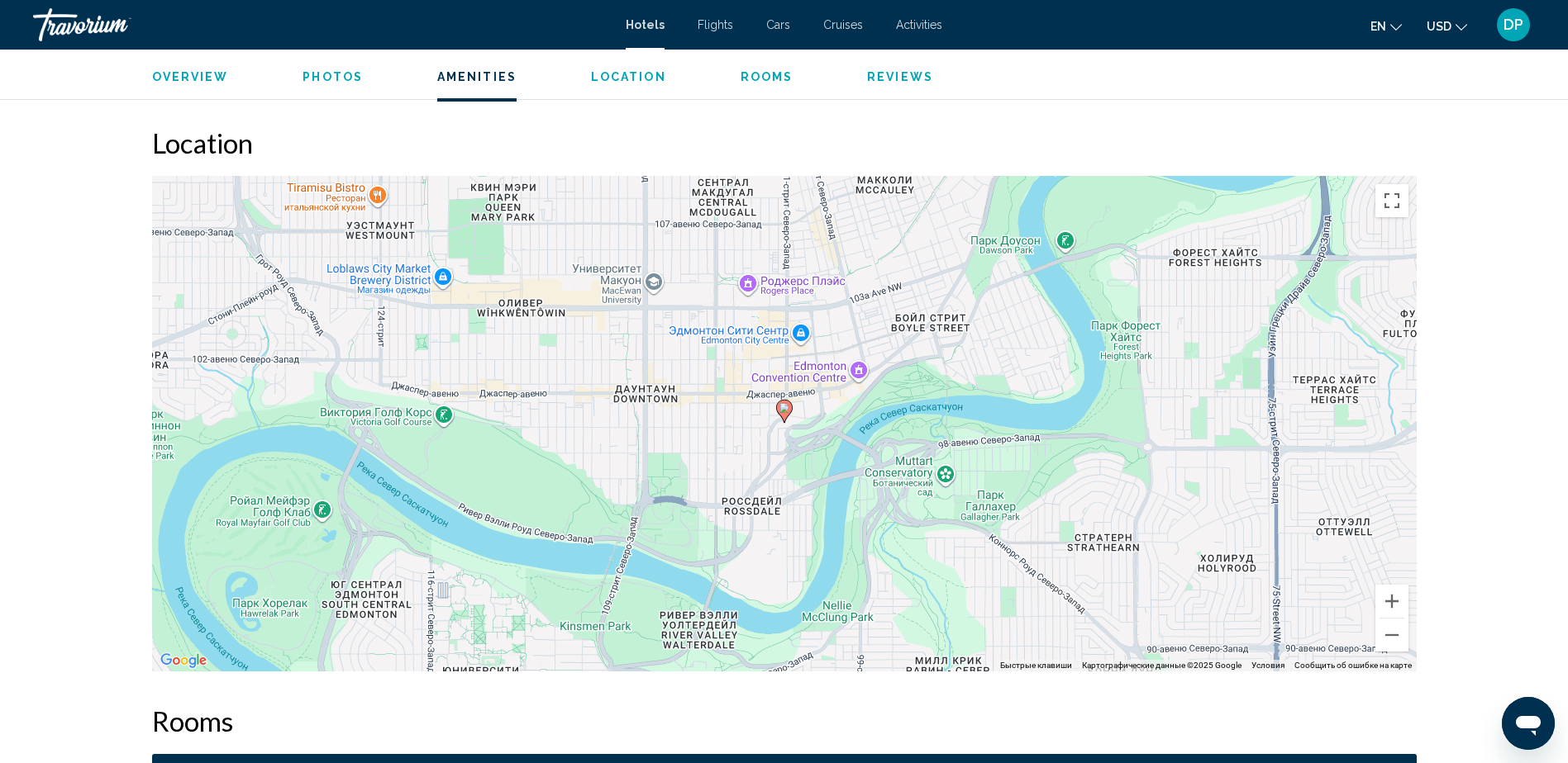
scroll to position [1487, 0]
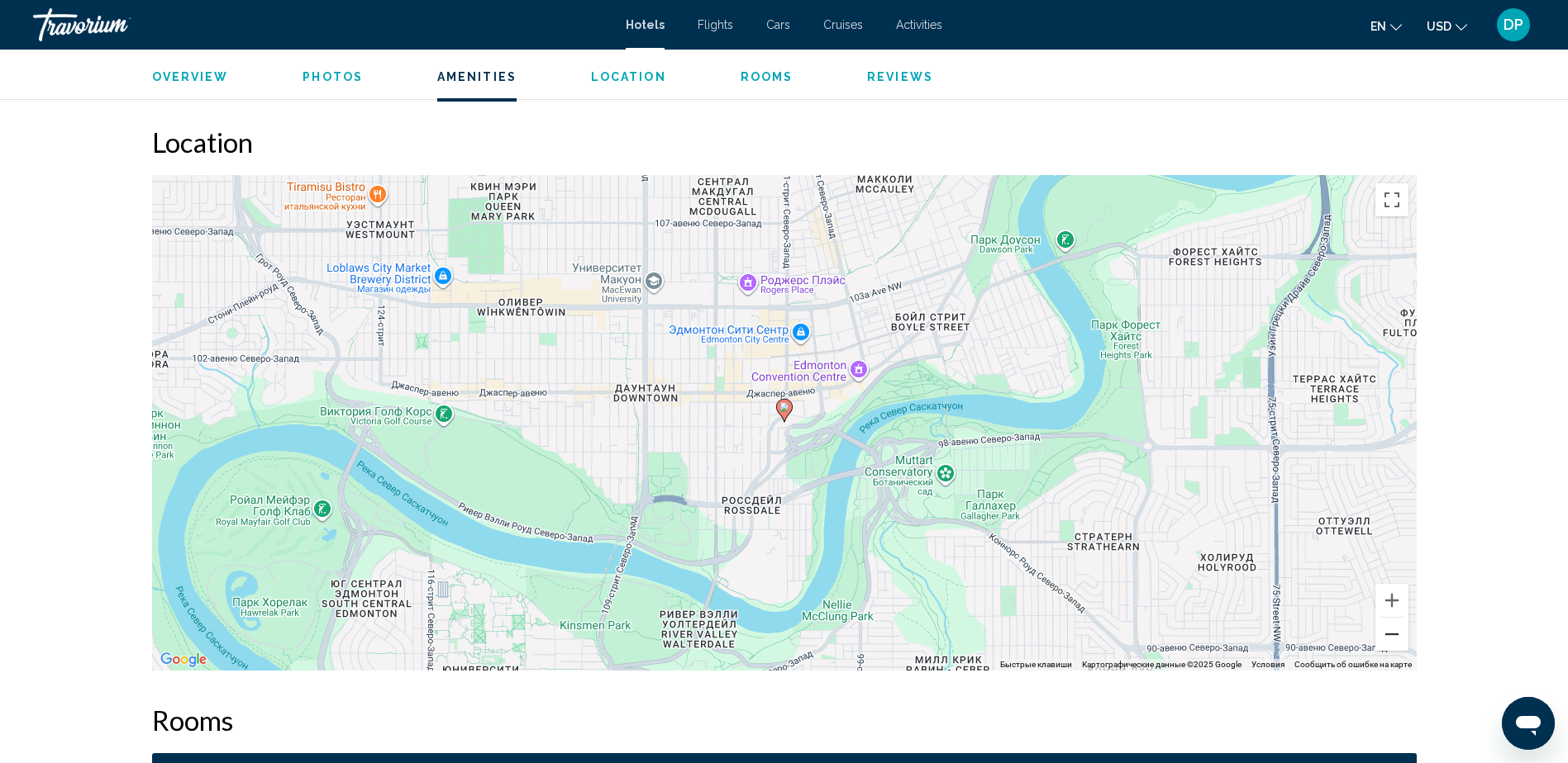
click at [1385, 632] on button "Уменьшить" at bounding box center [1392, 634] width 33 height 33
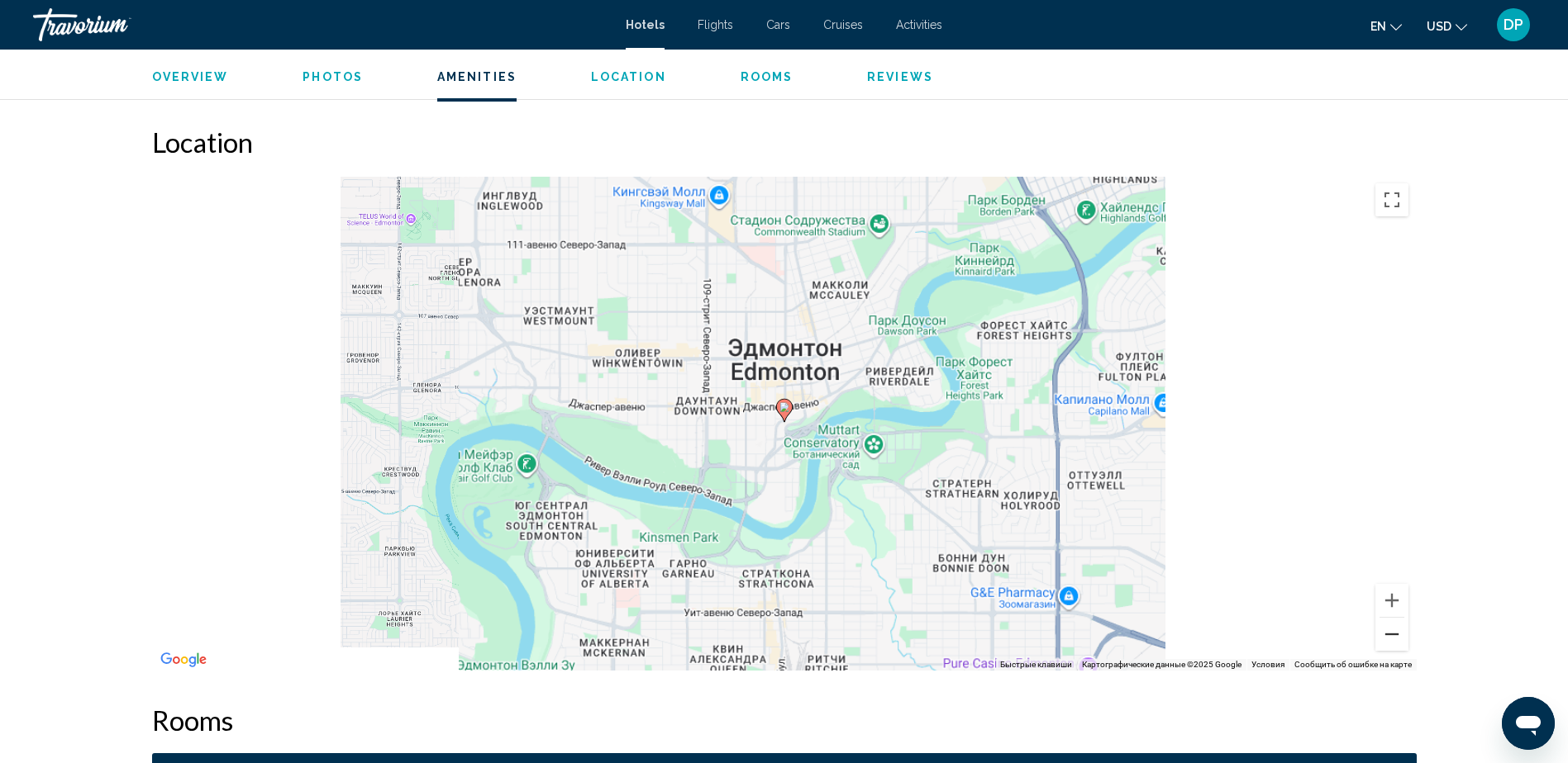
click at [1385, 632] on button "Уменьшить" at bounding box center [1392, 634] width 33 height 33
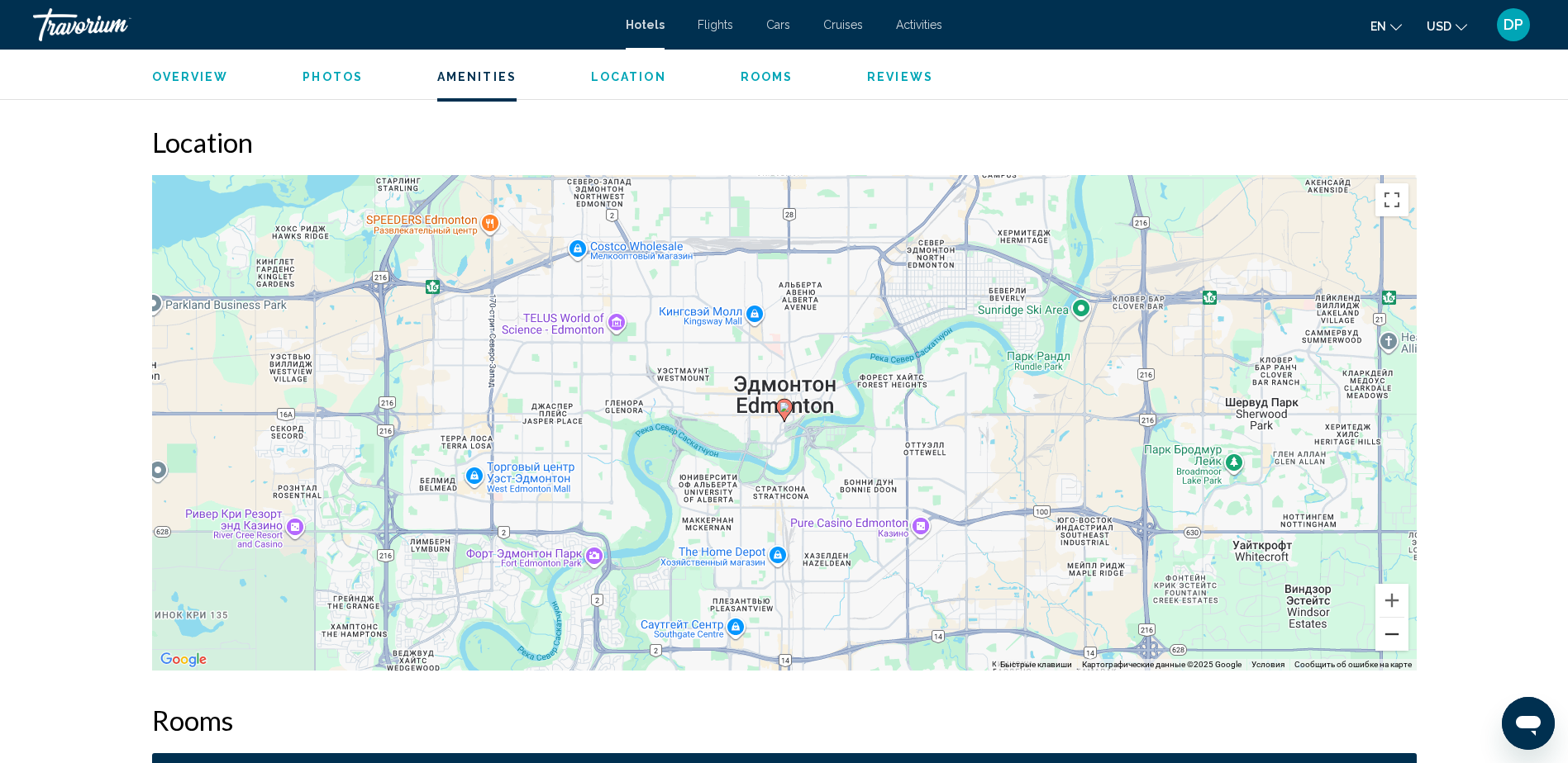
click at [1385, 632] on button "Уменьшить" at bounding box center [1392, 634] width 33 height 33
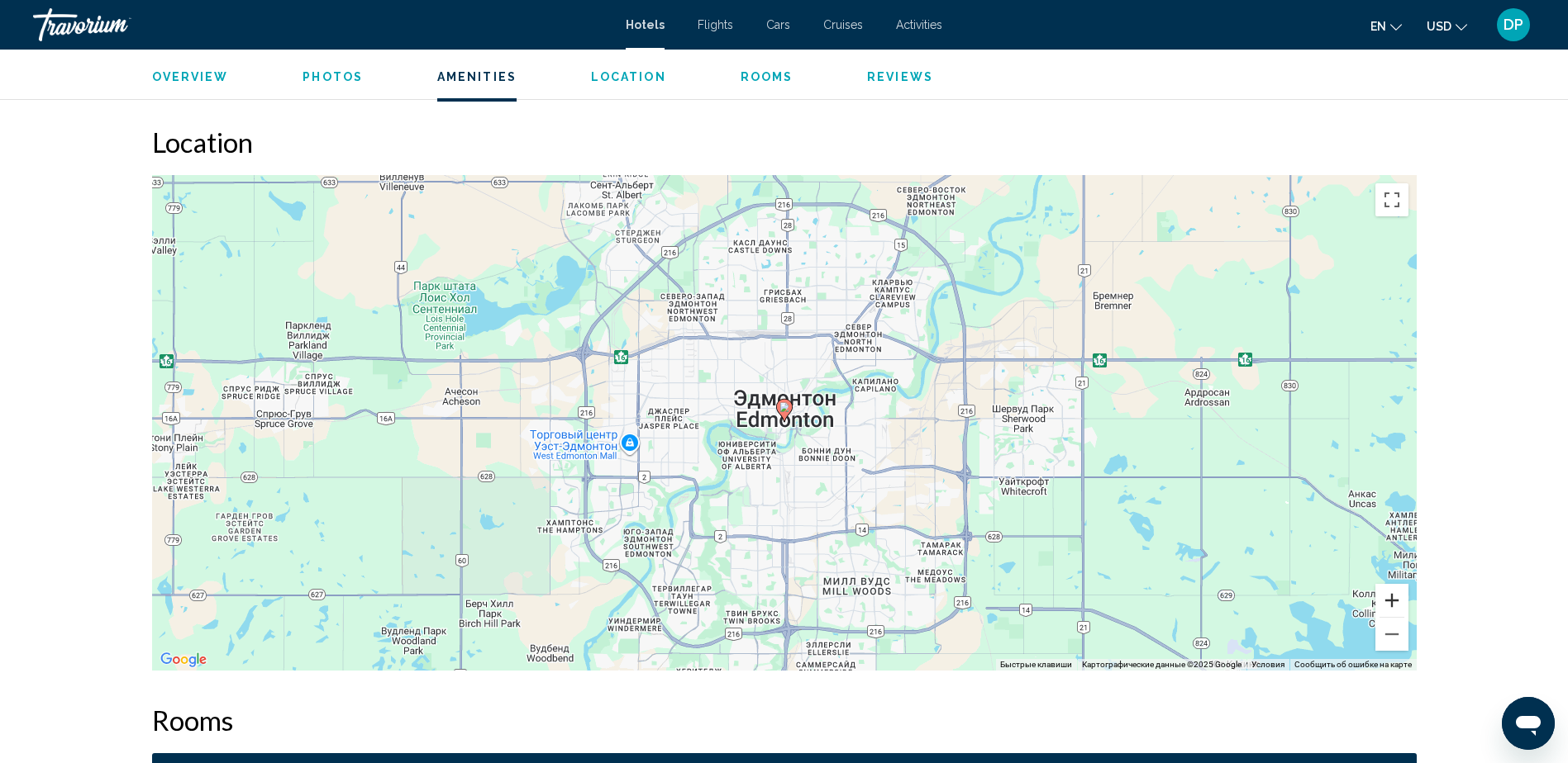
click at [1394, 599] on button "Увеличить" at bounding box center [1392, 601] width 33 height 33
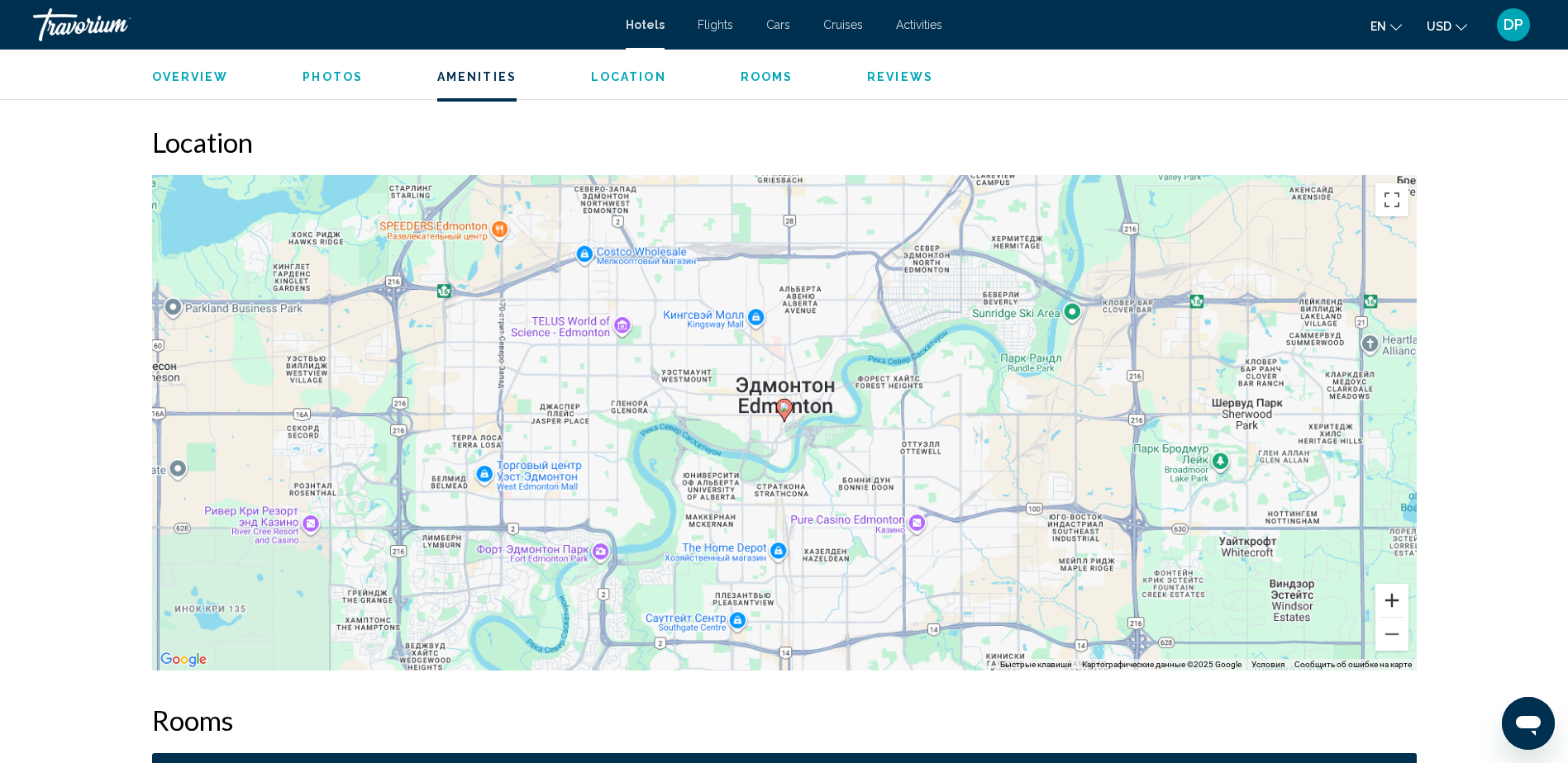
click at [1394, 598] on button "Увеличить" at bounding box center [1392, 601] width 33 height 33
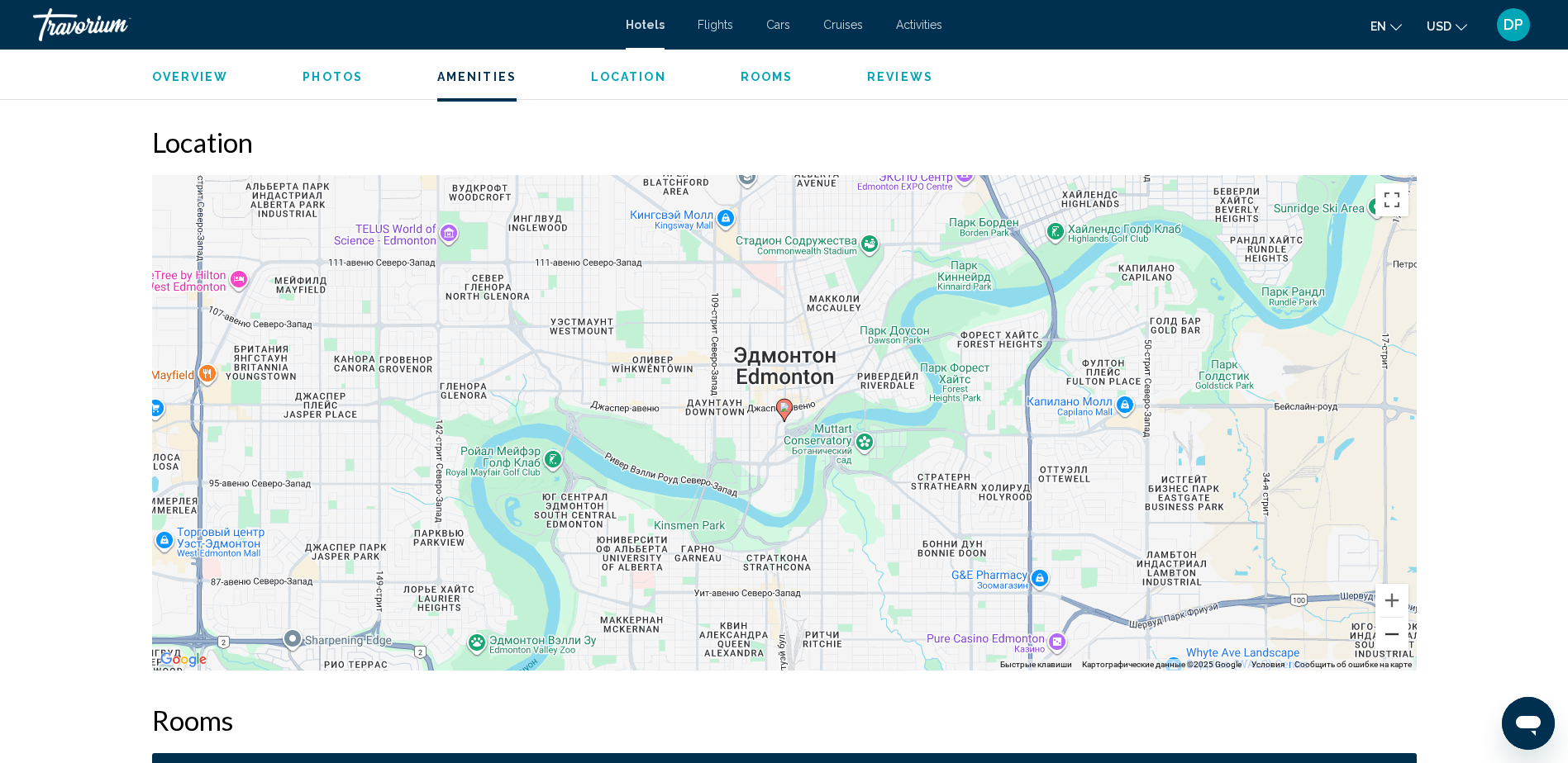
click at [1393, 633] on button "Уменьшить" at bounding box center [1392, 634] width 33 height 33
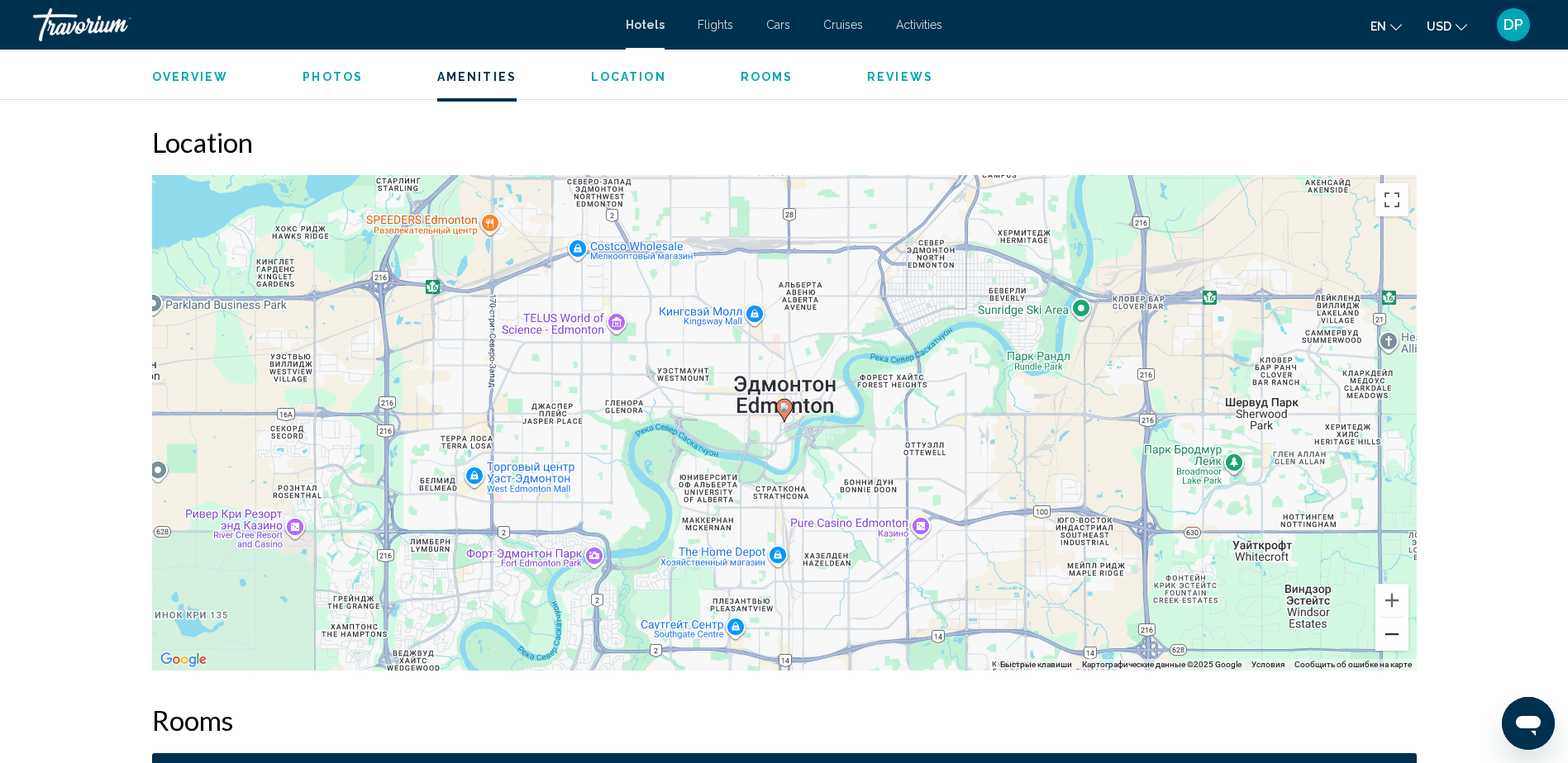
click at [1393, 633] on button "Уменьшить" at bounding box center [1392, 634] width 33 height 33
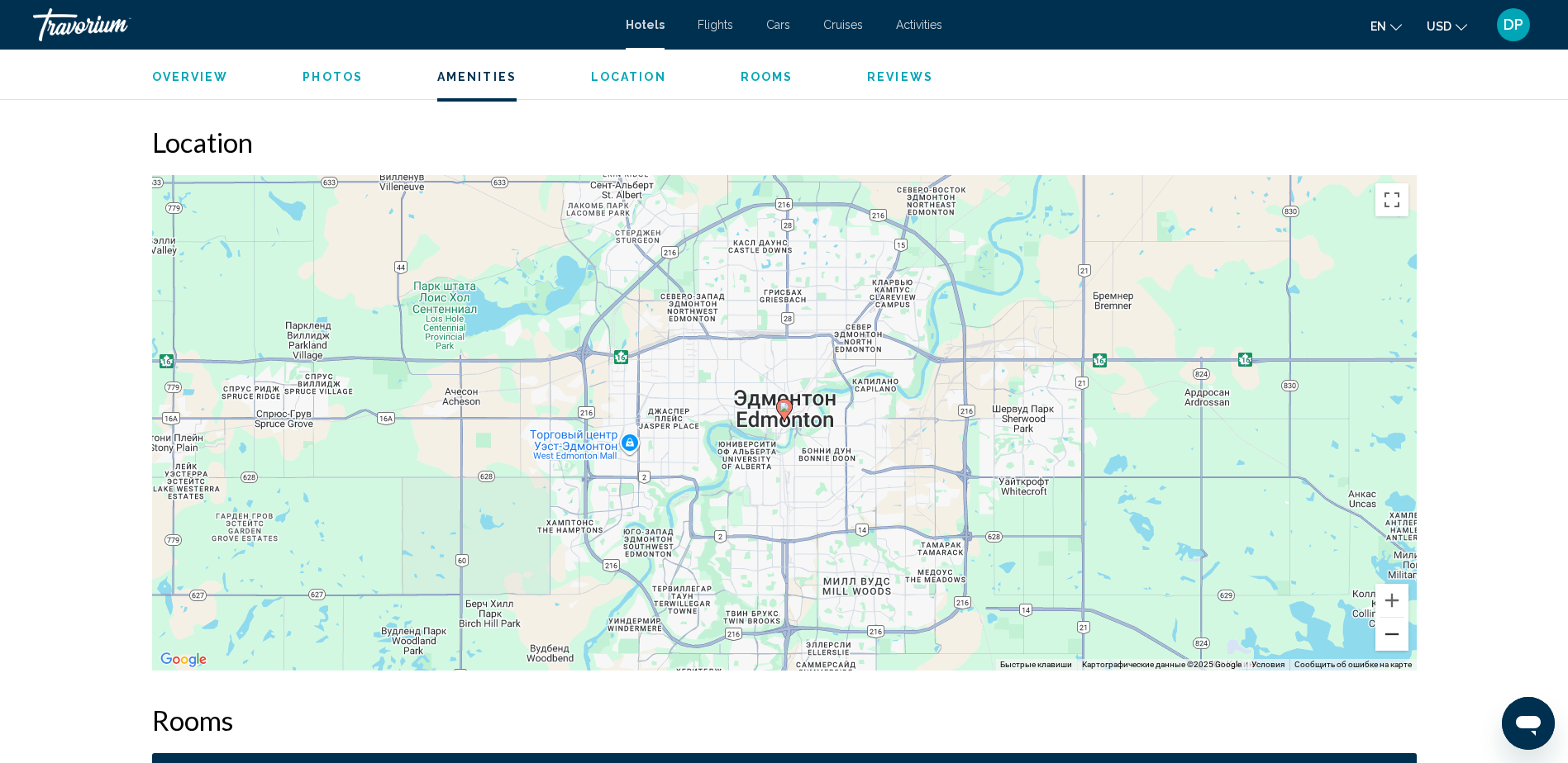
click at [1393, 633] on button "Уменьшить" at bounding box center [1392, 634] width 33 height 33
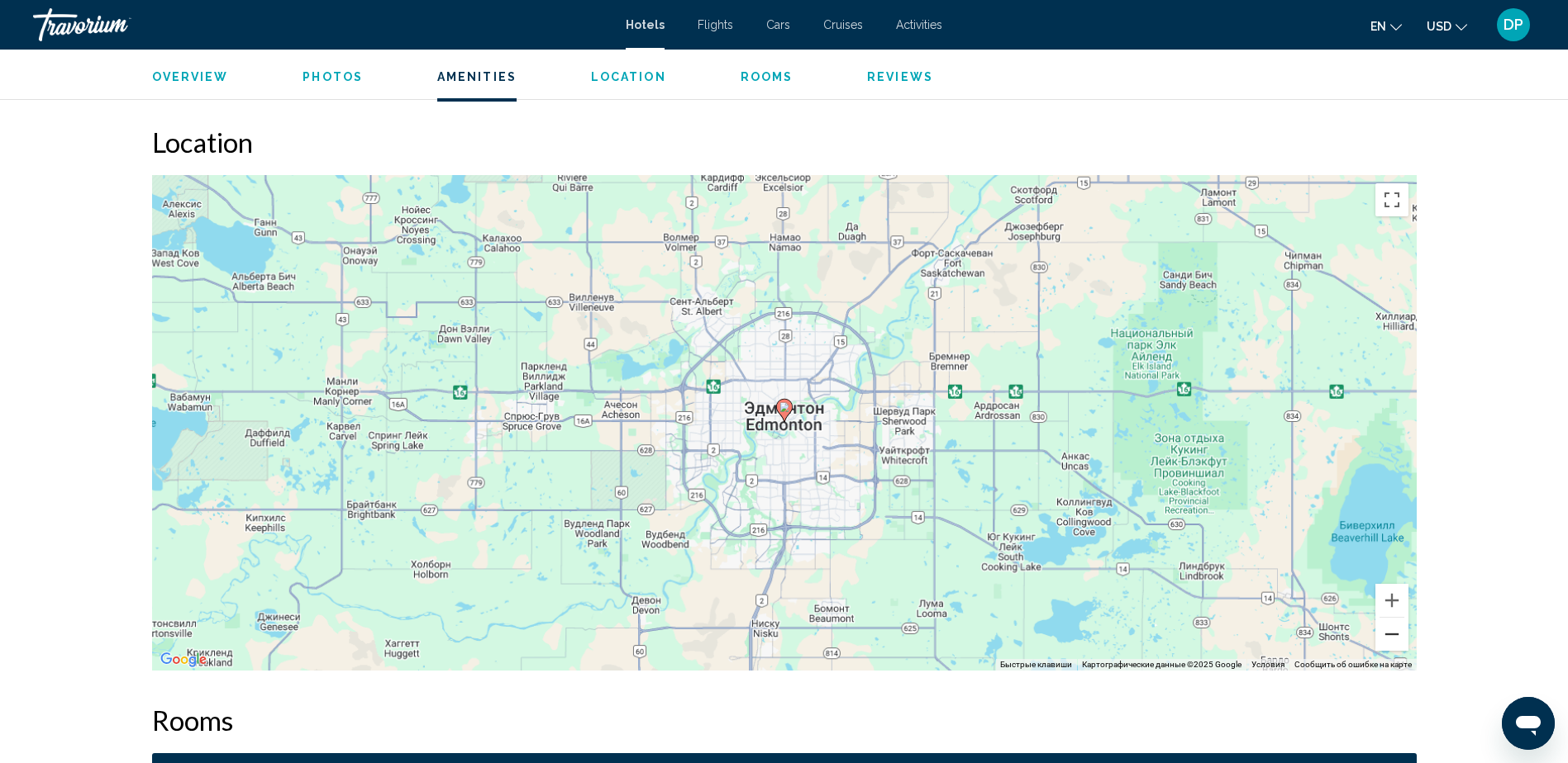
click at [1393, 633] on button "Уменьшить" at bounding box center [1392, 634] width 33 height 33
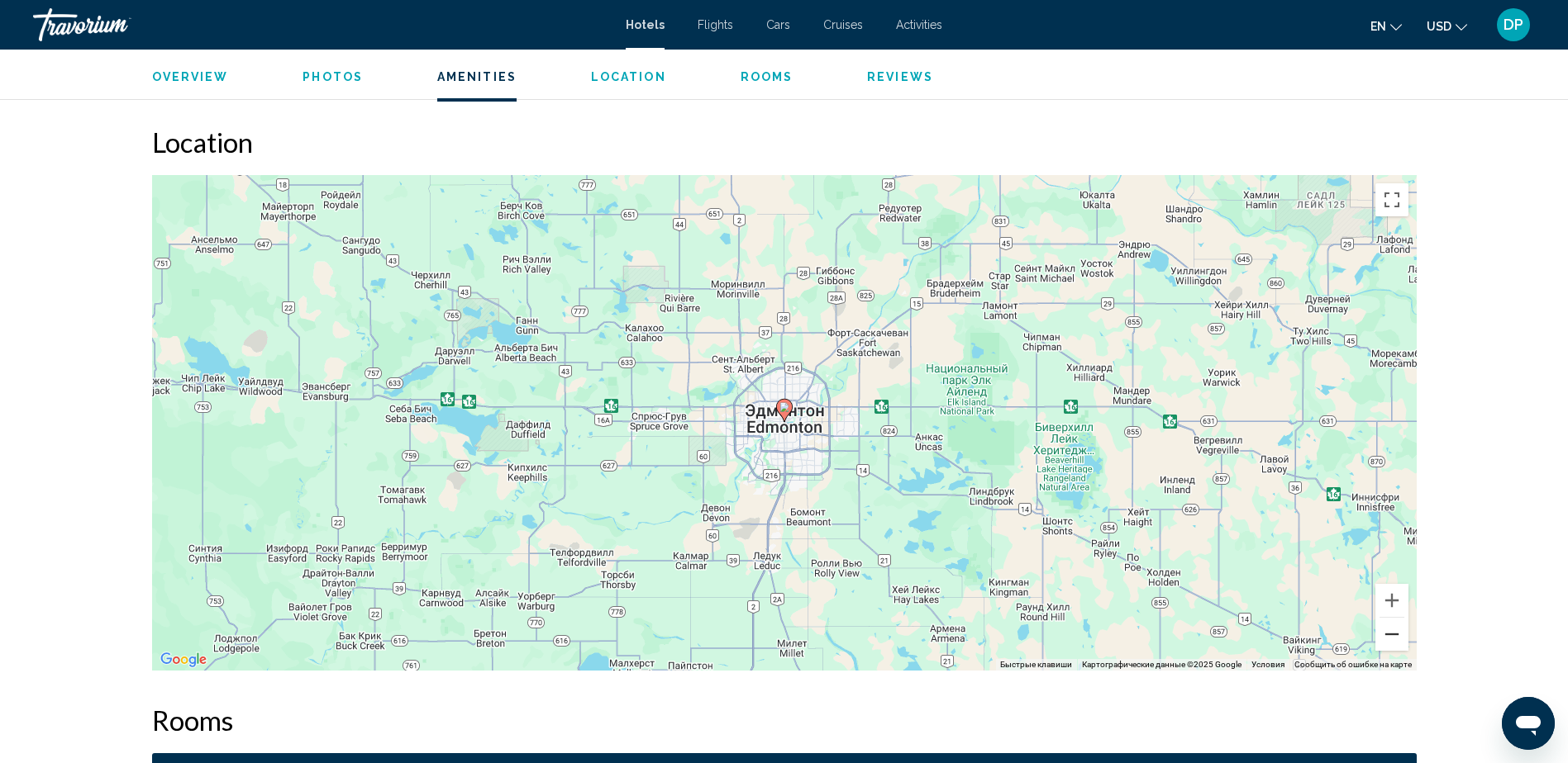
click at [1393, 633] on button "Уменьшить" at bounding box center [1392, 634] width 33 height 33
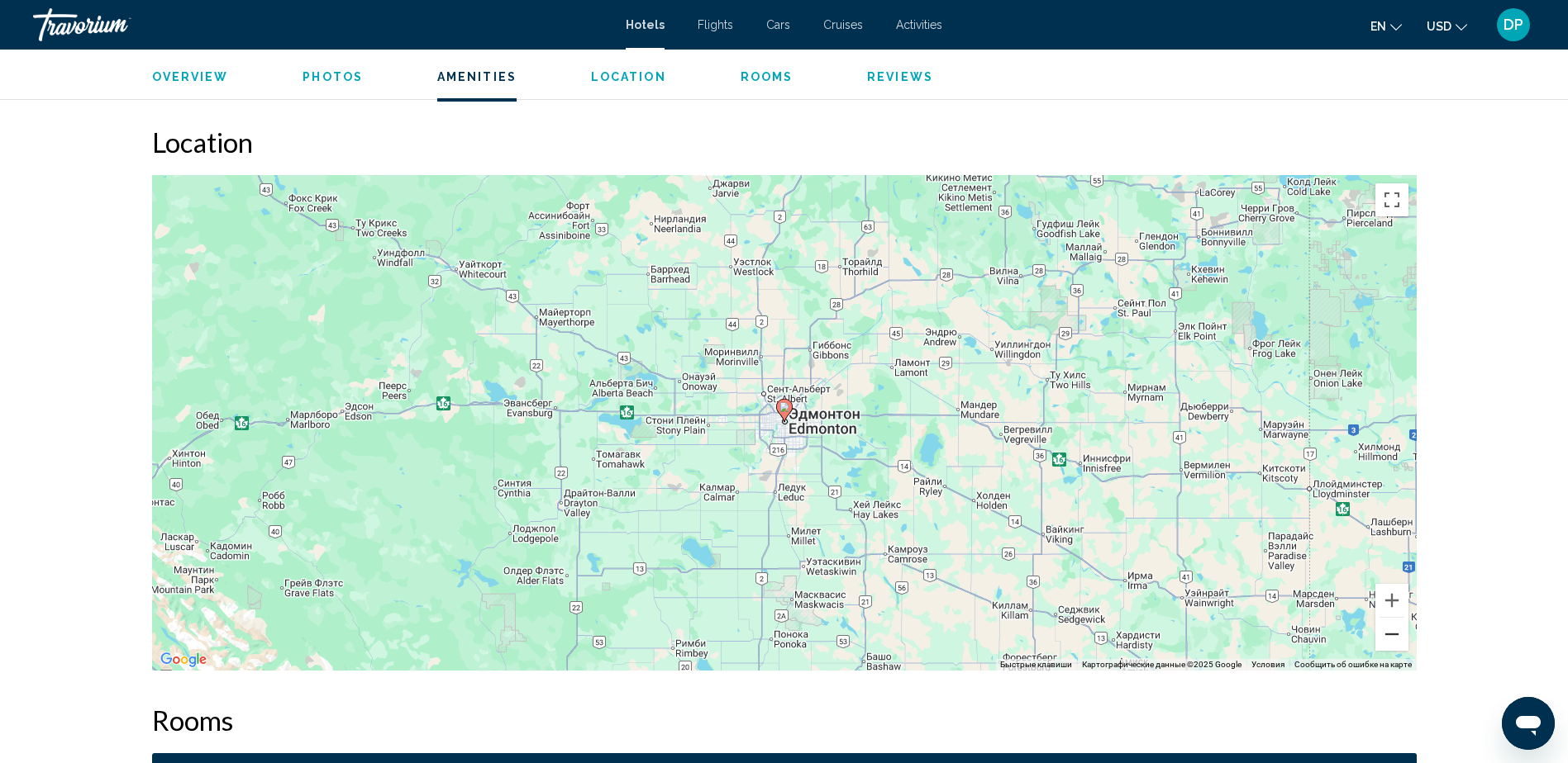
click at [1393, 633] on button "Уменьшить" at bounding box center [1392, 634] width 33 height 33
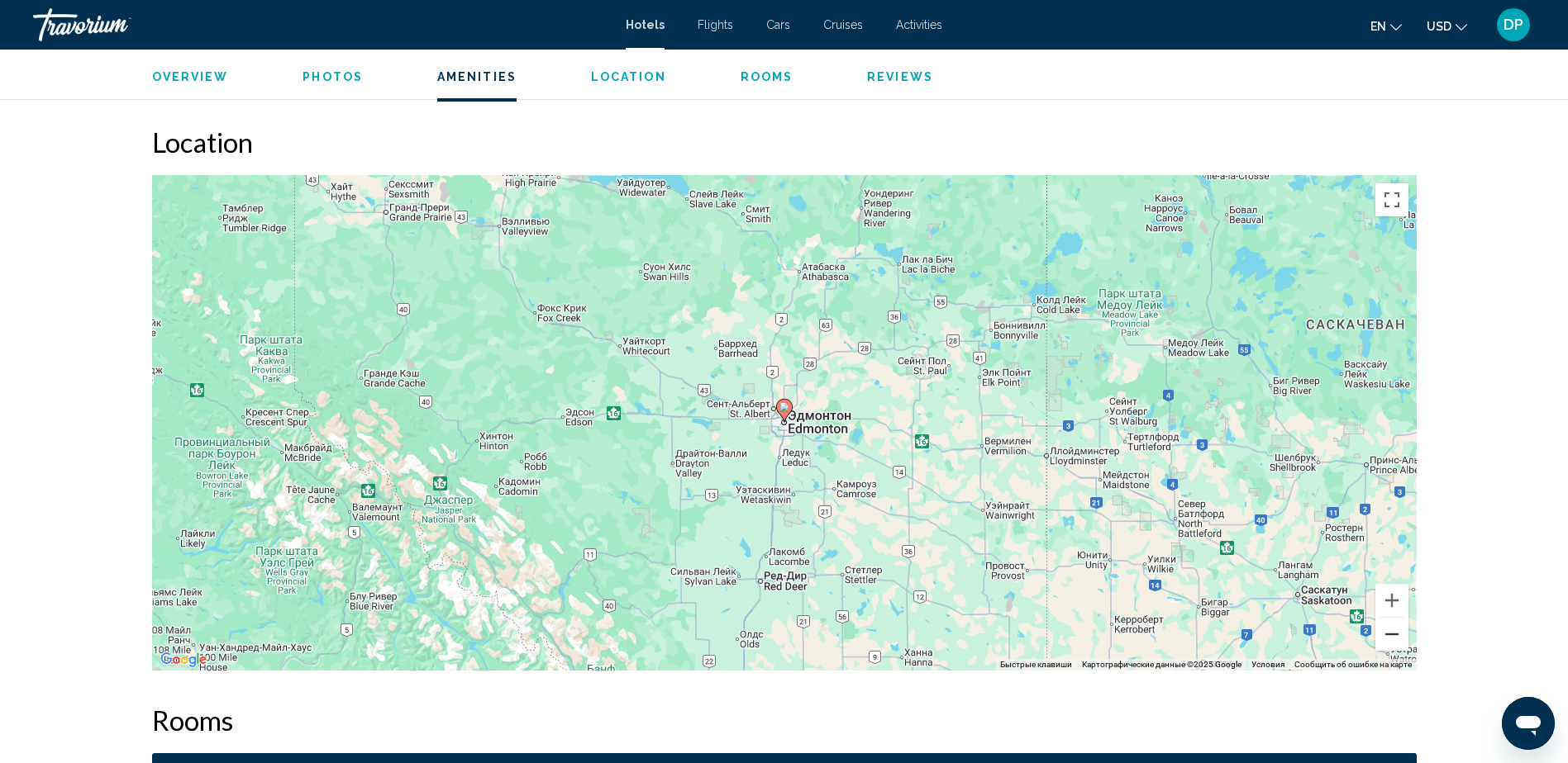
click at [1393, 633] on button "Уменьшить" at bounding box center [1392, 634] width 33 height 33
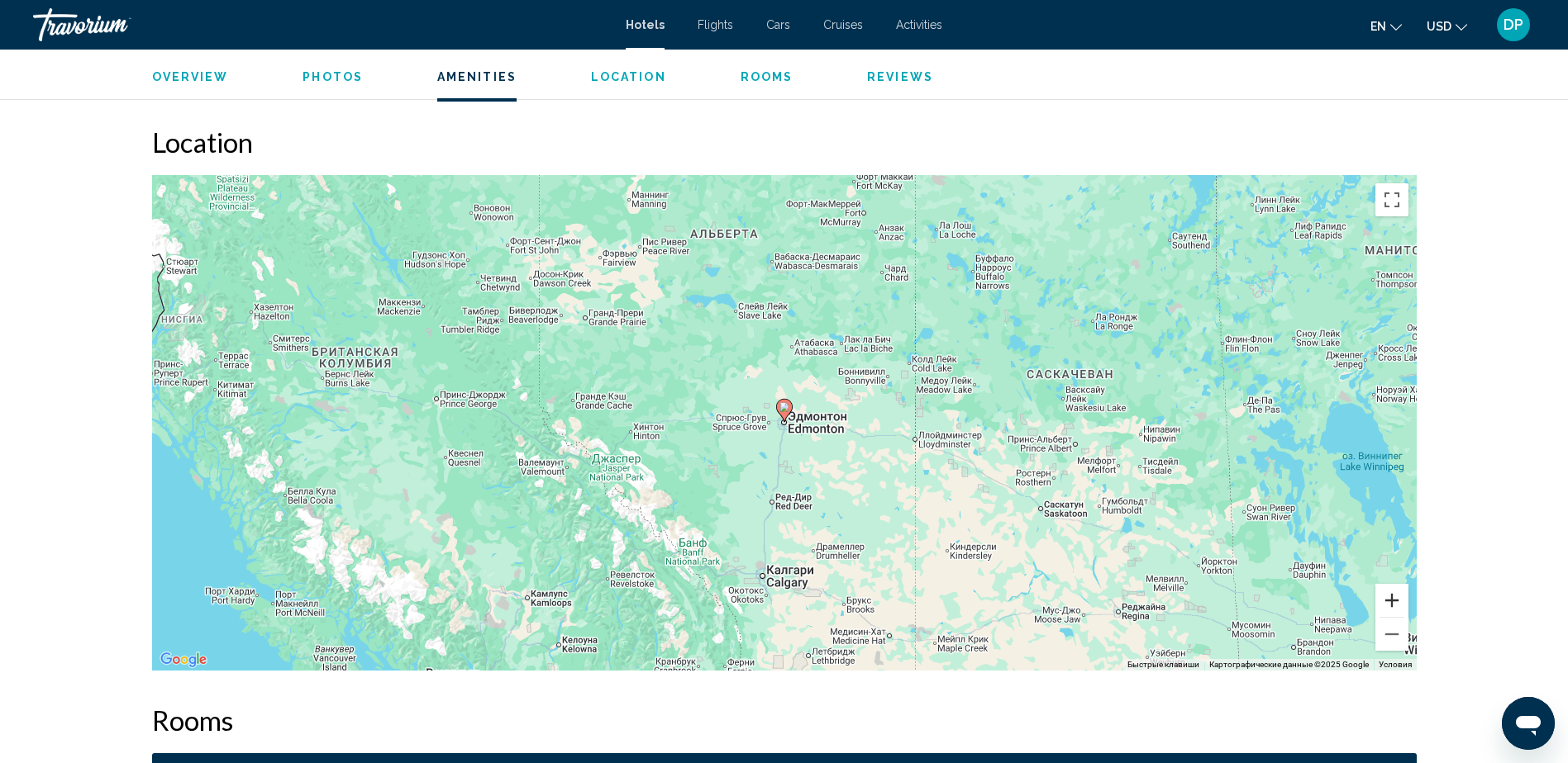
click at [1393, 597] on button "Увеличить" at bounding box center [1392, 601] width 33 height 33
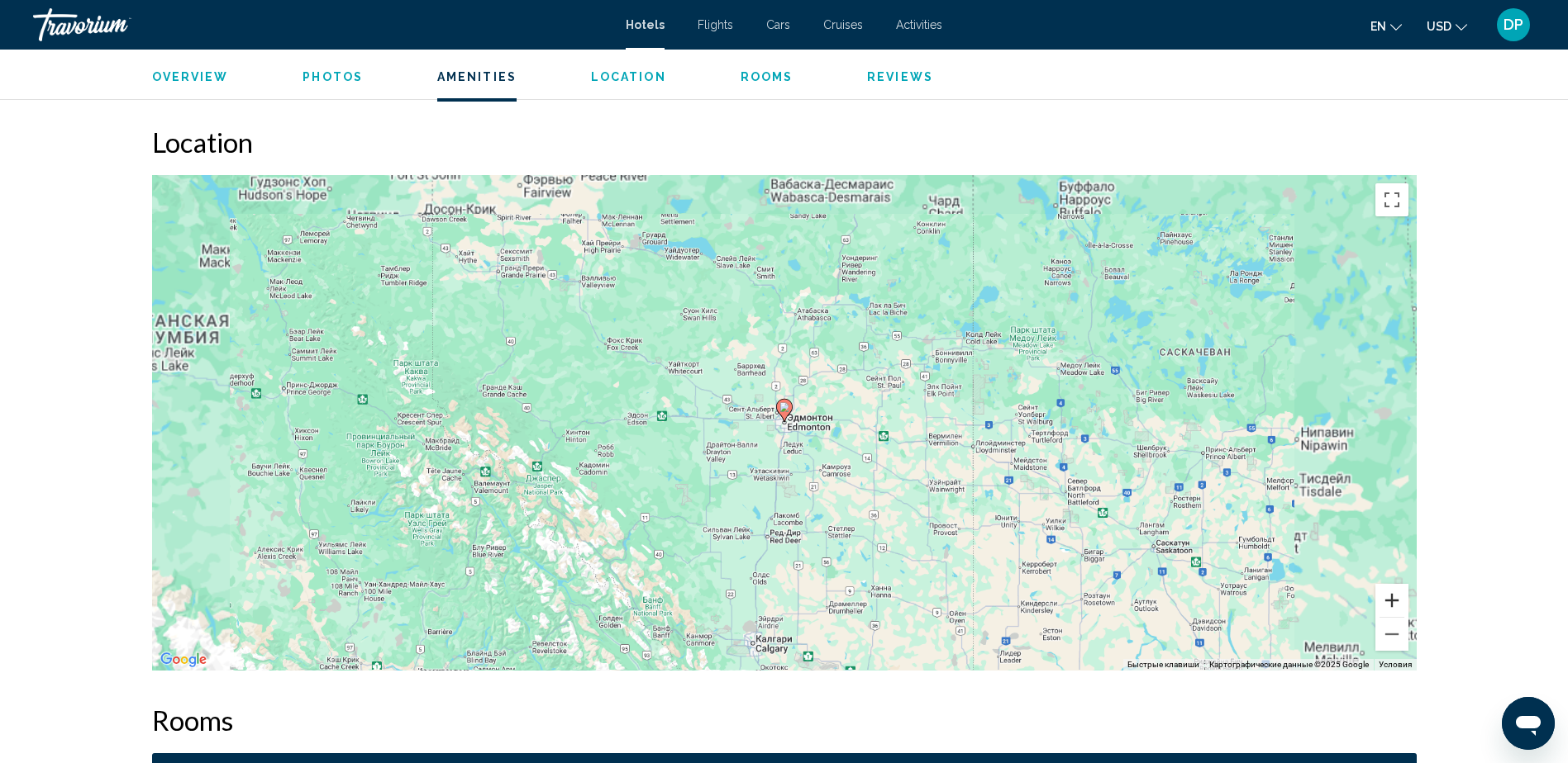
click at [1393, 597] on button "Увеличить" at bounding box center [1392, 601] width 33 height 33
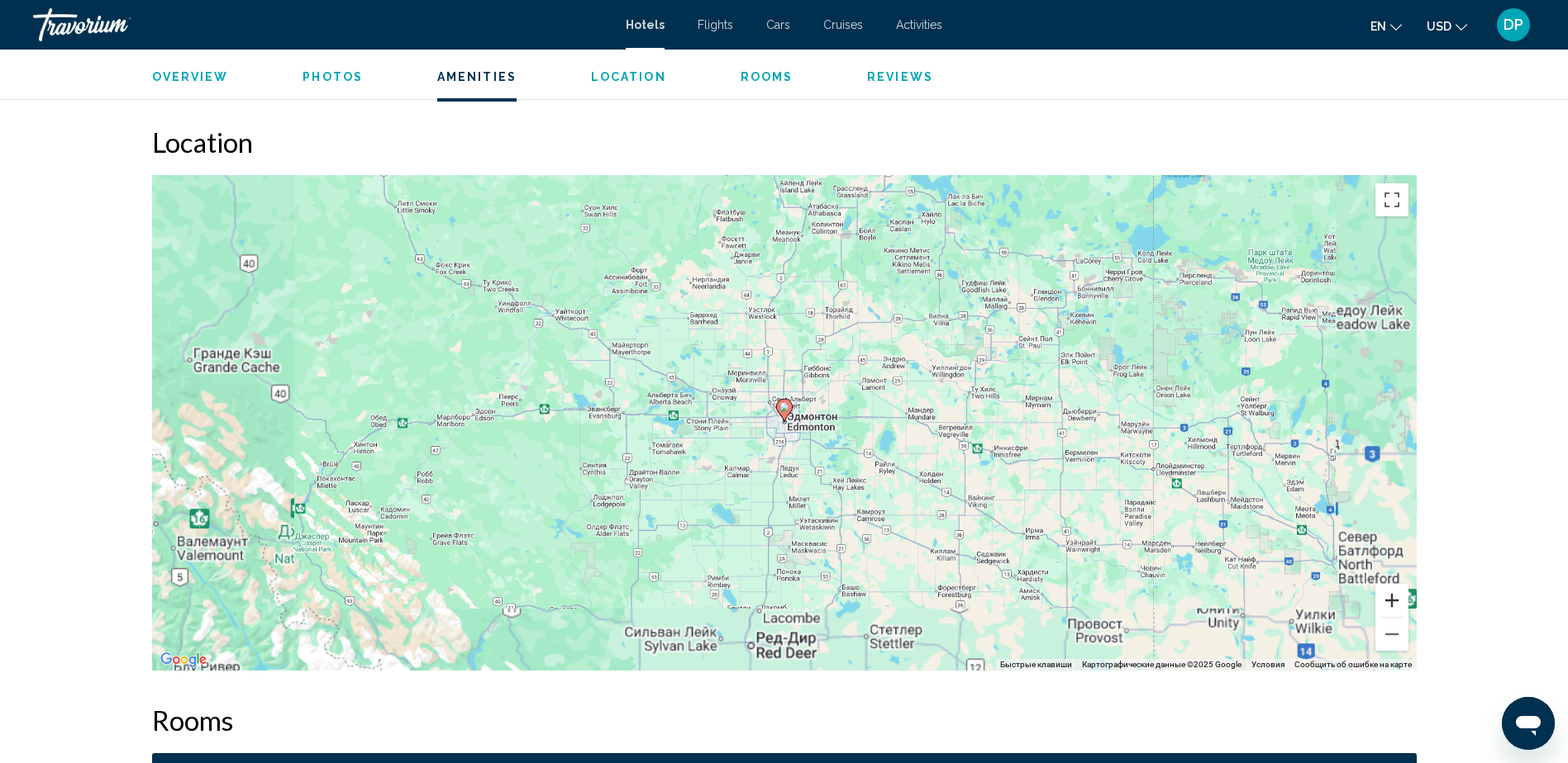
click at [1393, 597] on button "Увеличить" at bounding box center [1392, 601] width 33 height 33
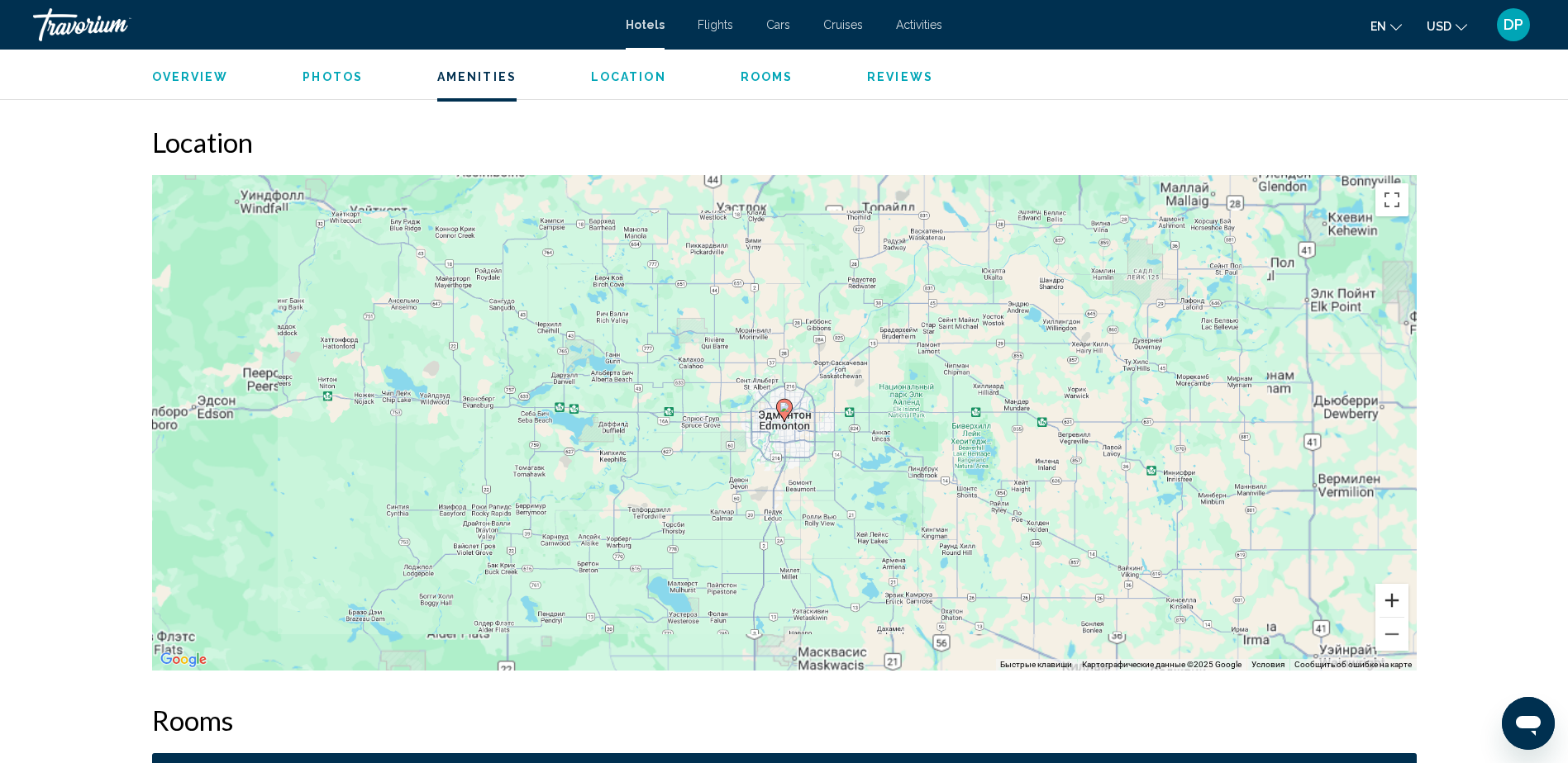
click at [1393, 597] on button "Увеличить" at bounding box center [1392, 601] width 33 height 33
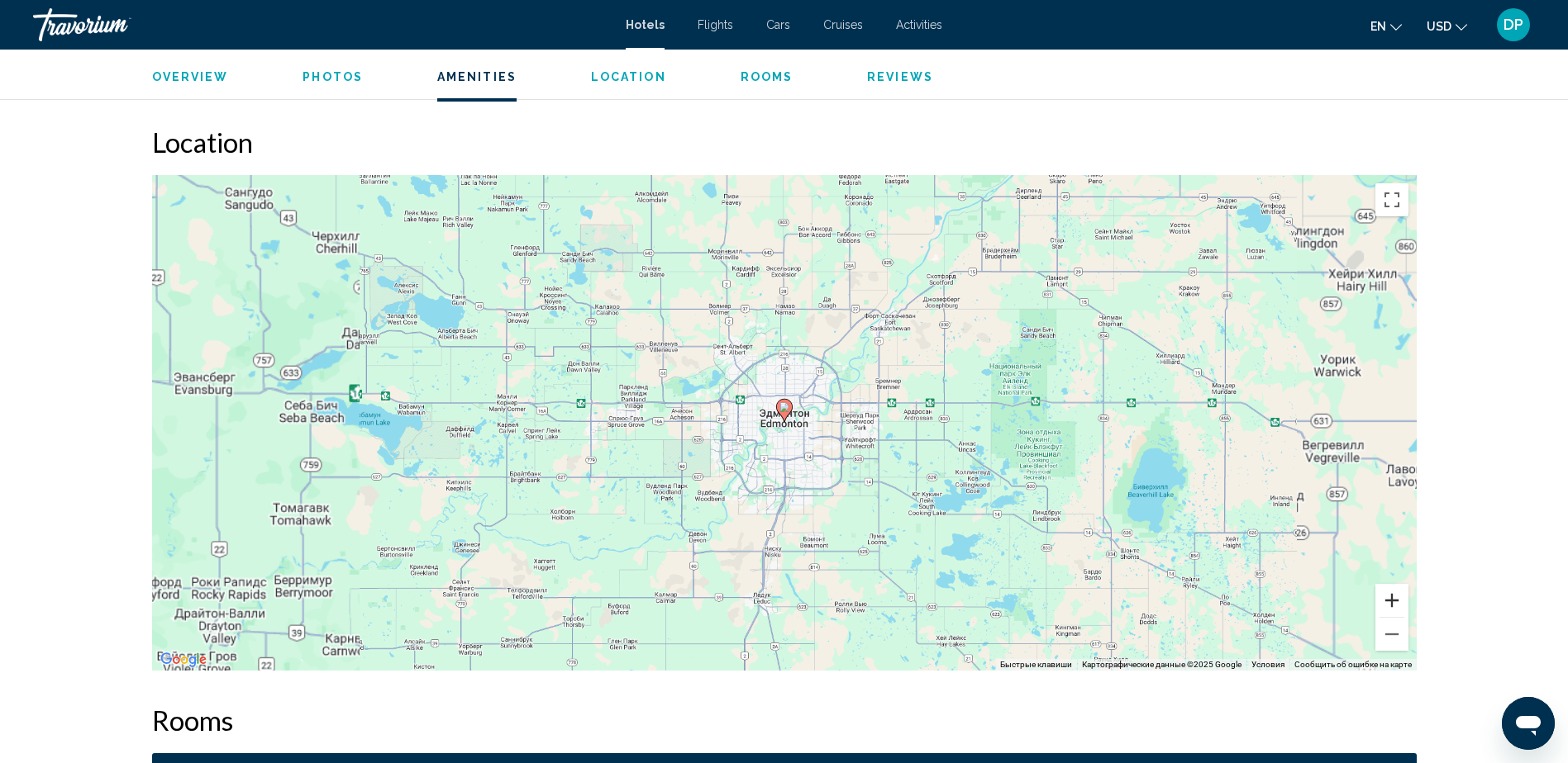
click at [1393, 597] on button "Увеличить" at bounding box center [1392, 601] width 33 height 33
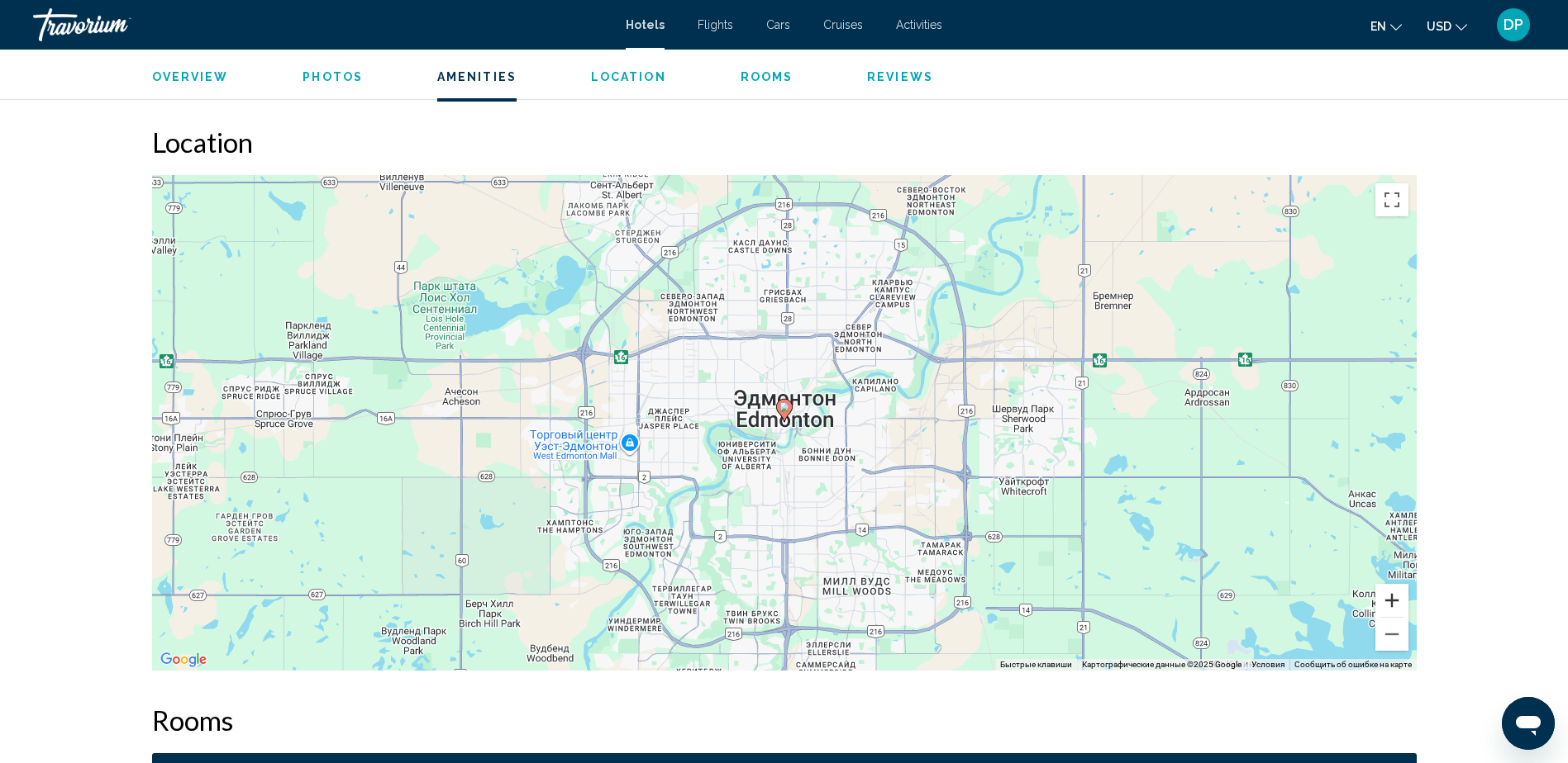
click at [1393, 597] on button "Увеличить" at bounding box center [1392, 601] width 33 height 33
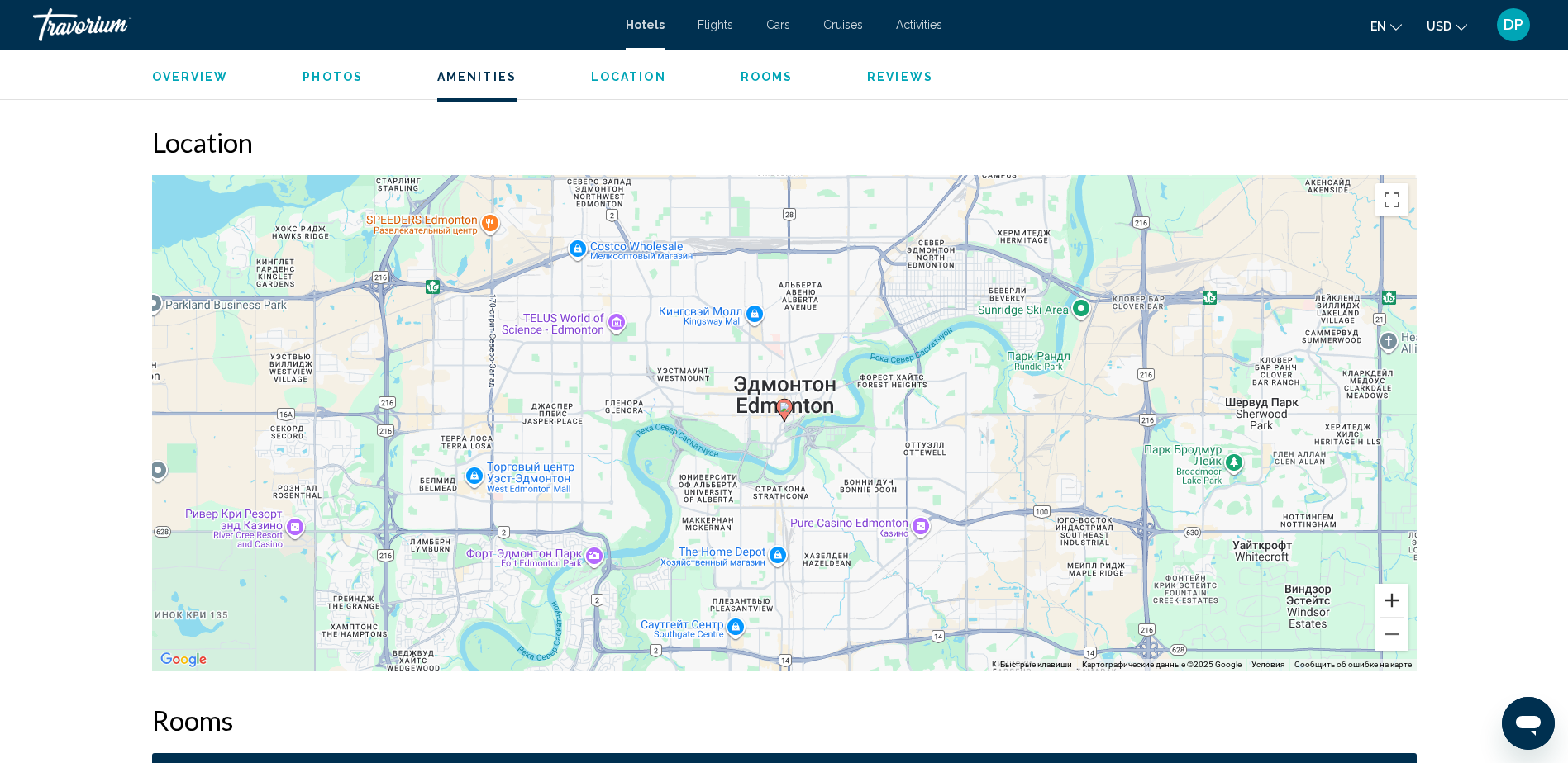
click at [1393, 597] on button "Увеличить" at bounding box center [1392, 601] width 33 height 33
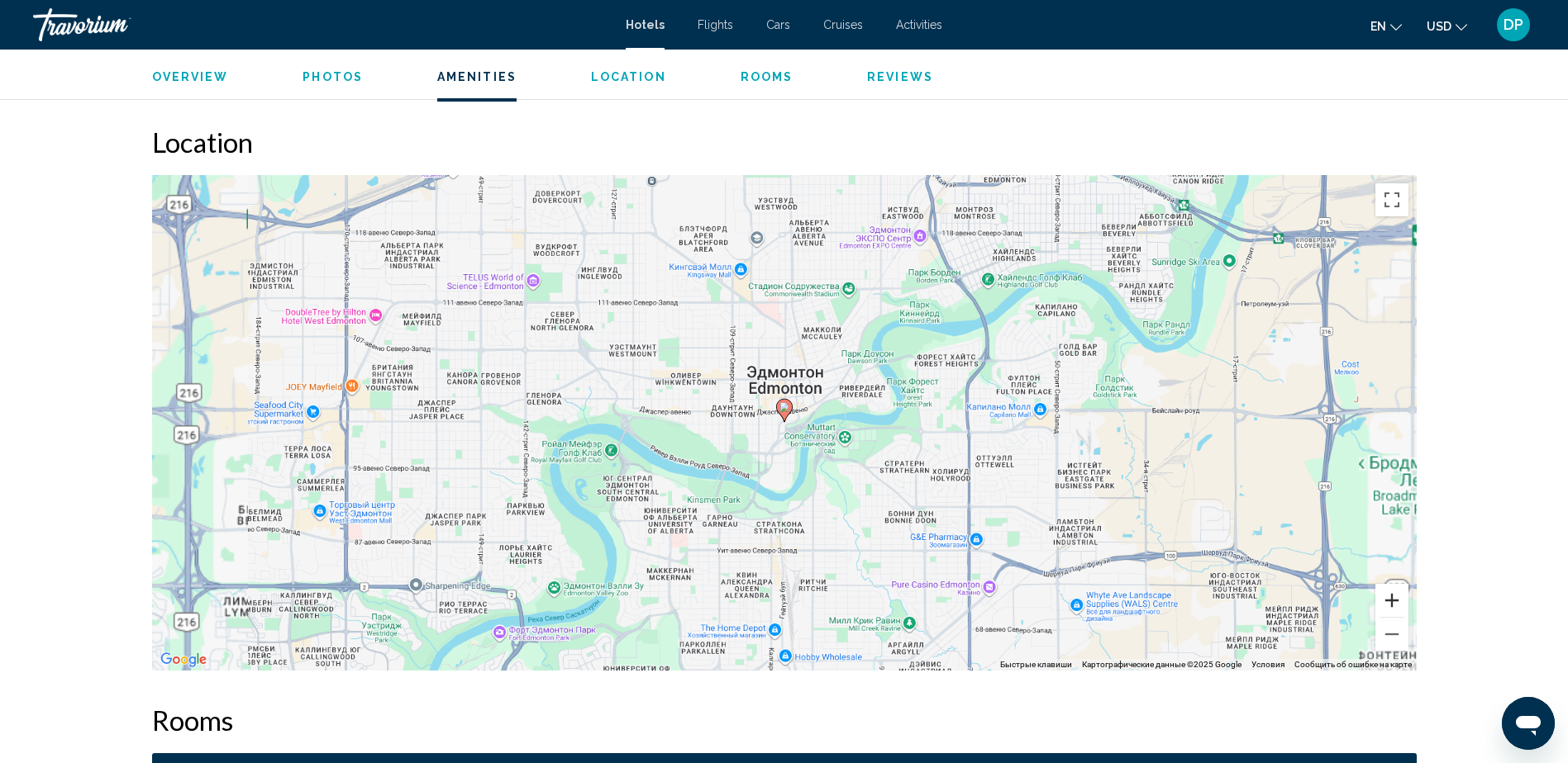
click at [1393, 597] on button "Увеличить" at bounding box center [1392, 601] width 33 height 33
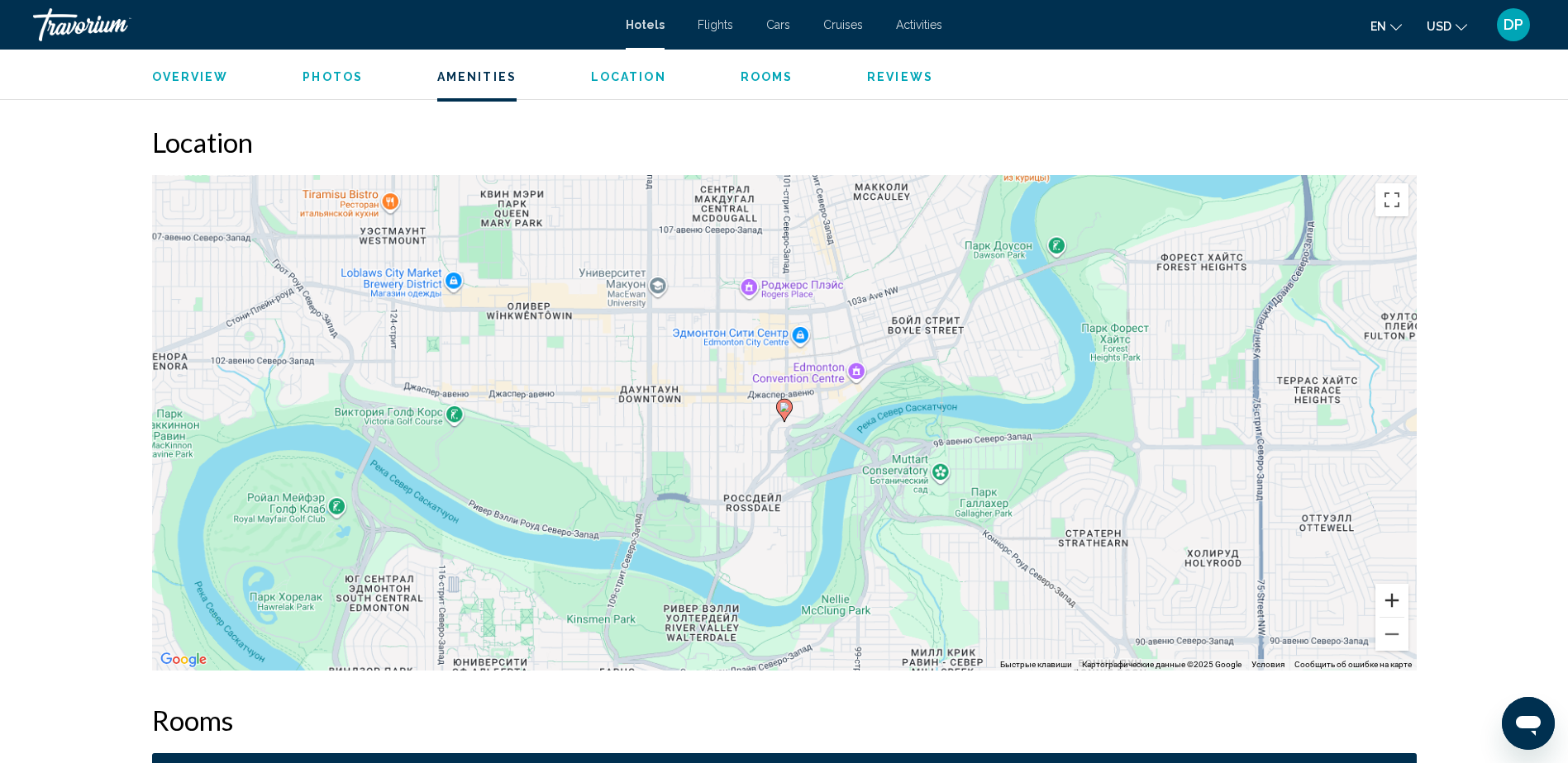
click at [1393, 597] on button "Увеличить" at bounding box center [1392, 601] width 33 height 33
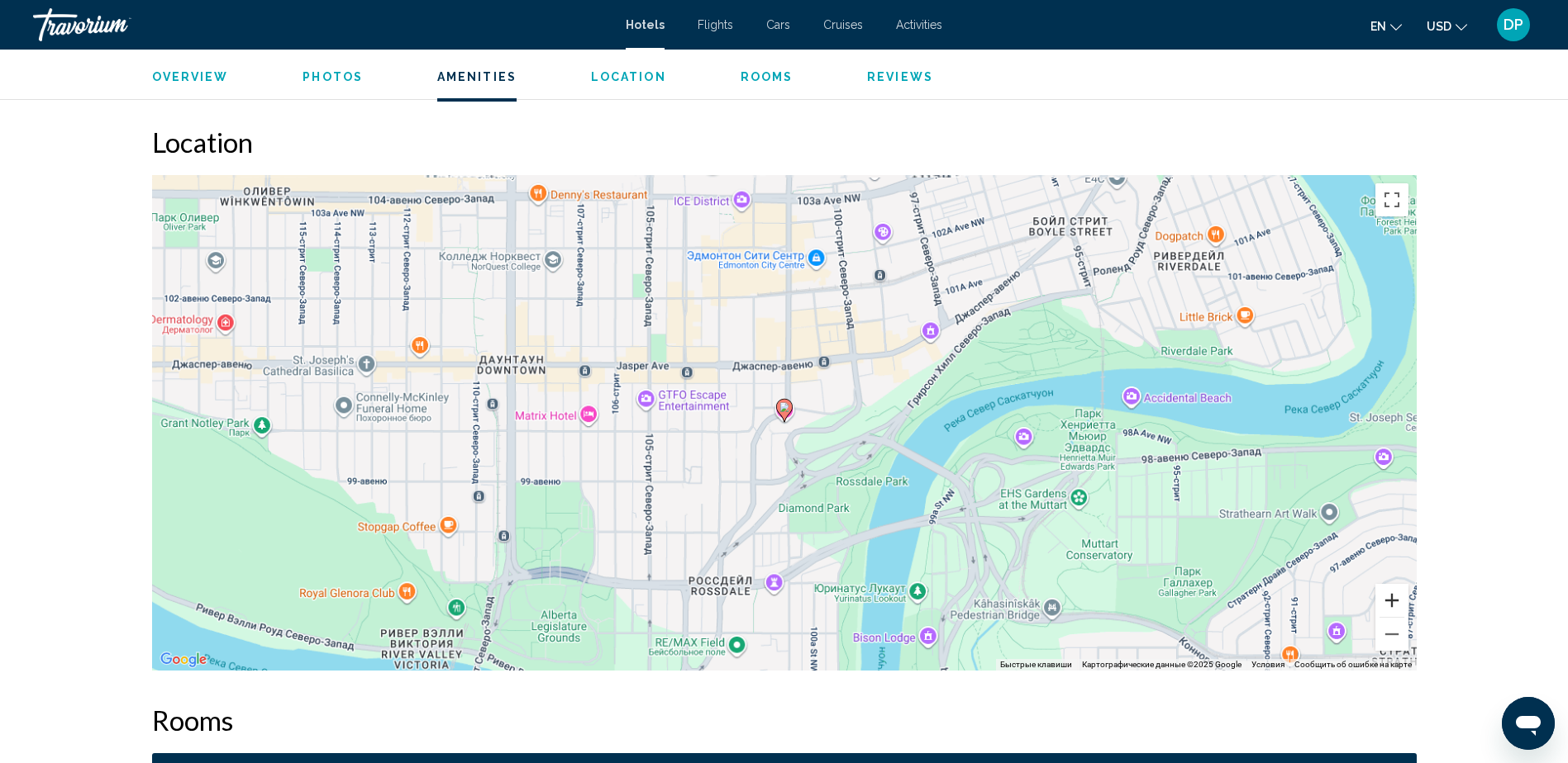
click at [1393, 597] on button "Увеличить" at bounding box center [1392, 601] width 33 height 33
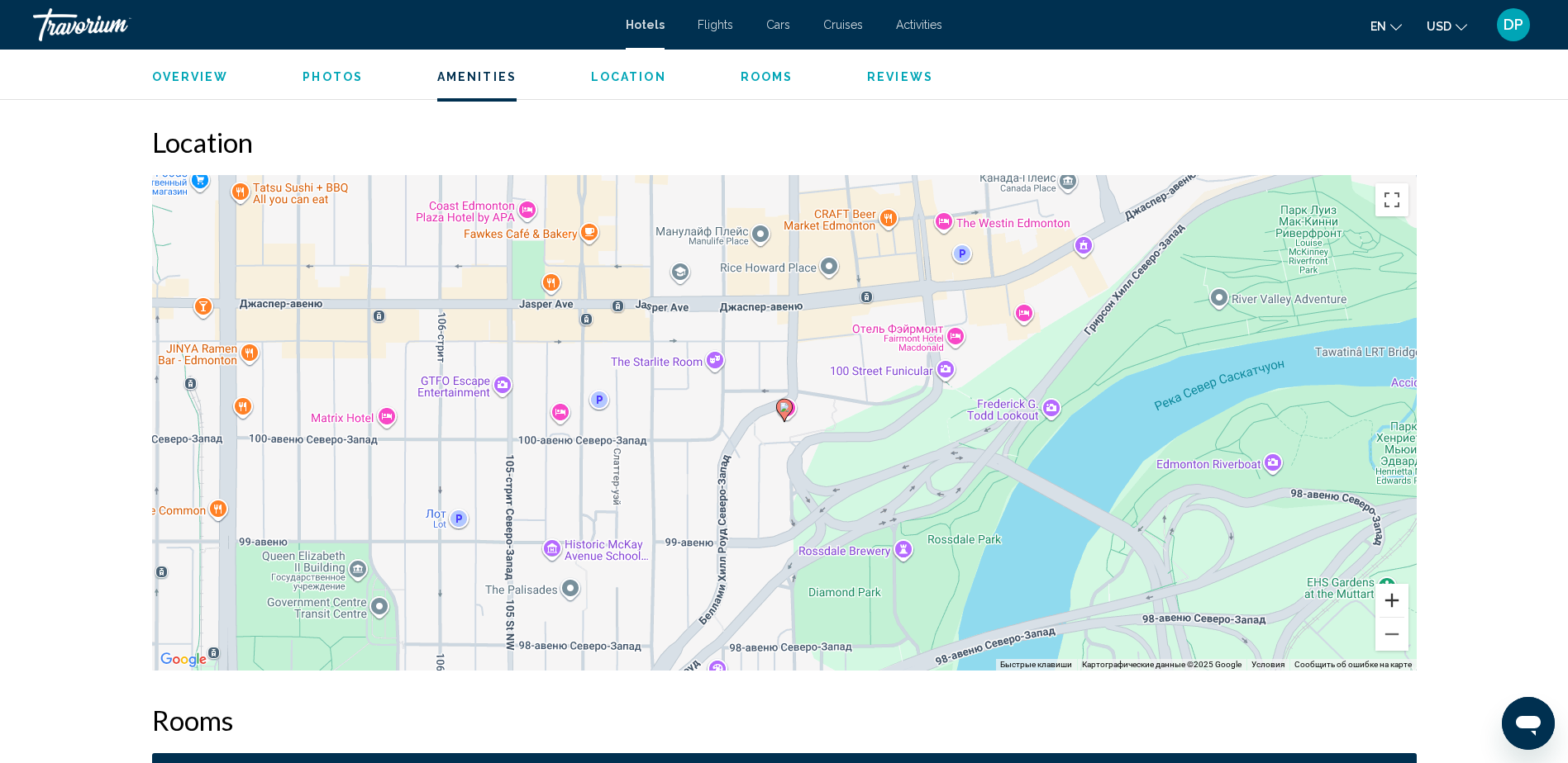
click at [1393, 597] on button "Увеличить" at bounding box center [1392, 601] width 33 height 33
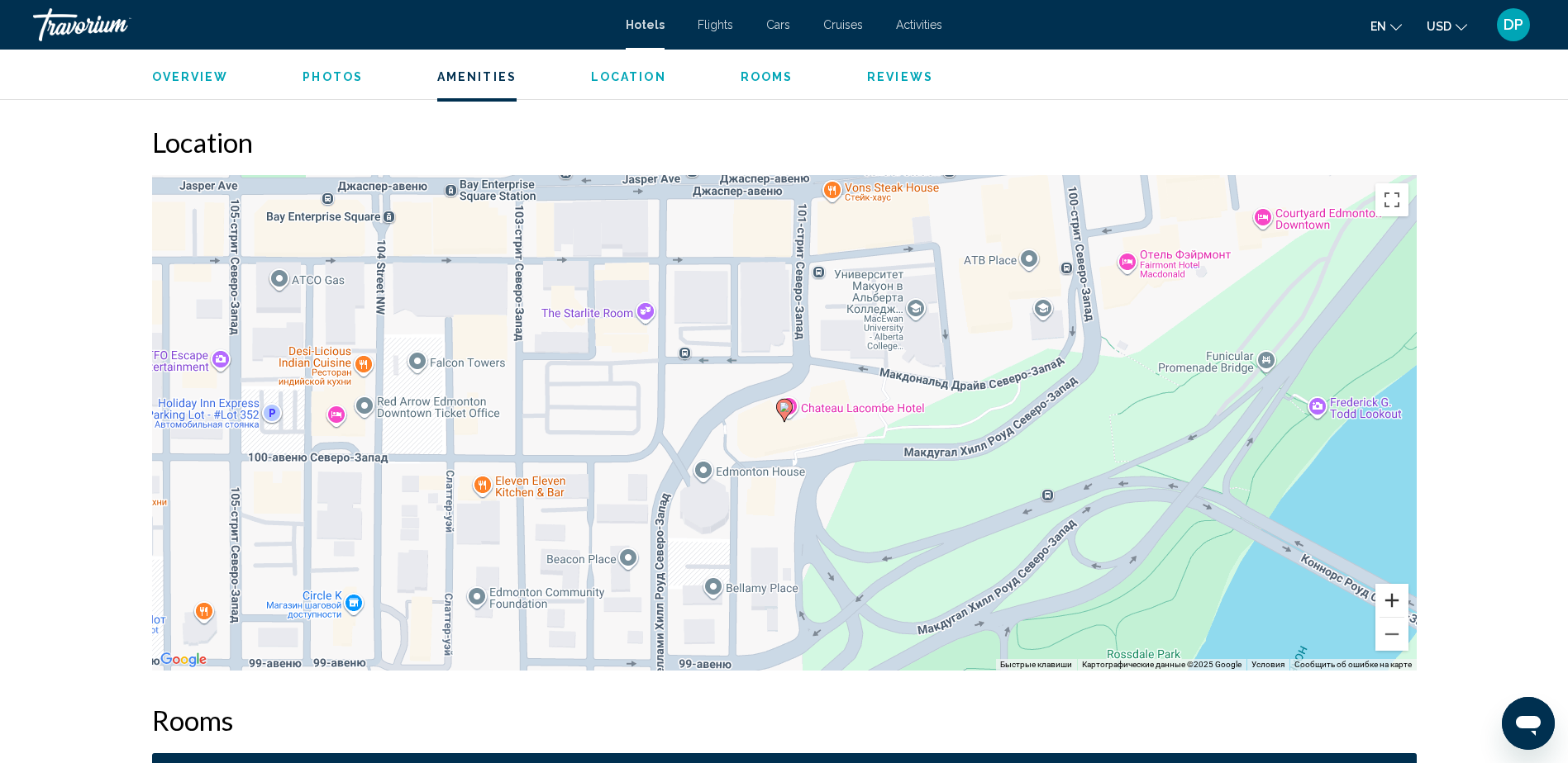
click at [1393, 597] on button "Увеличить" at bounding box center [1392, 601] width 33 height 33
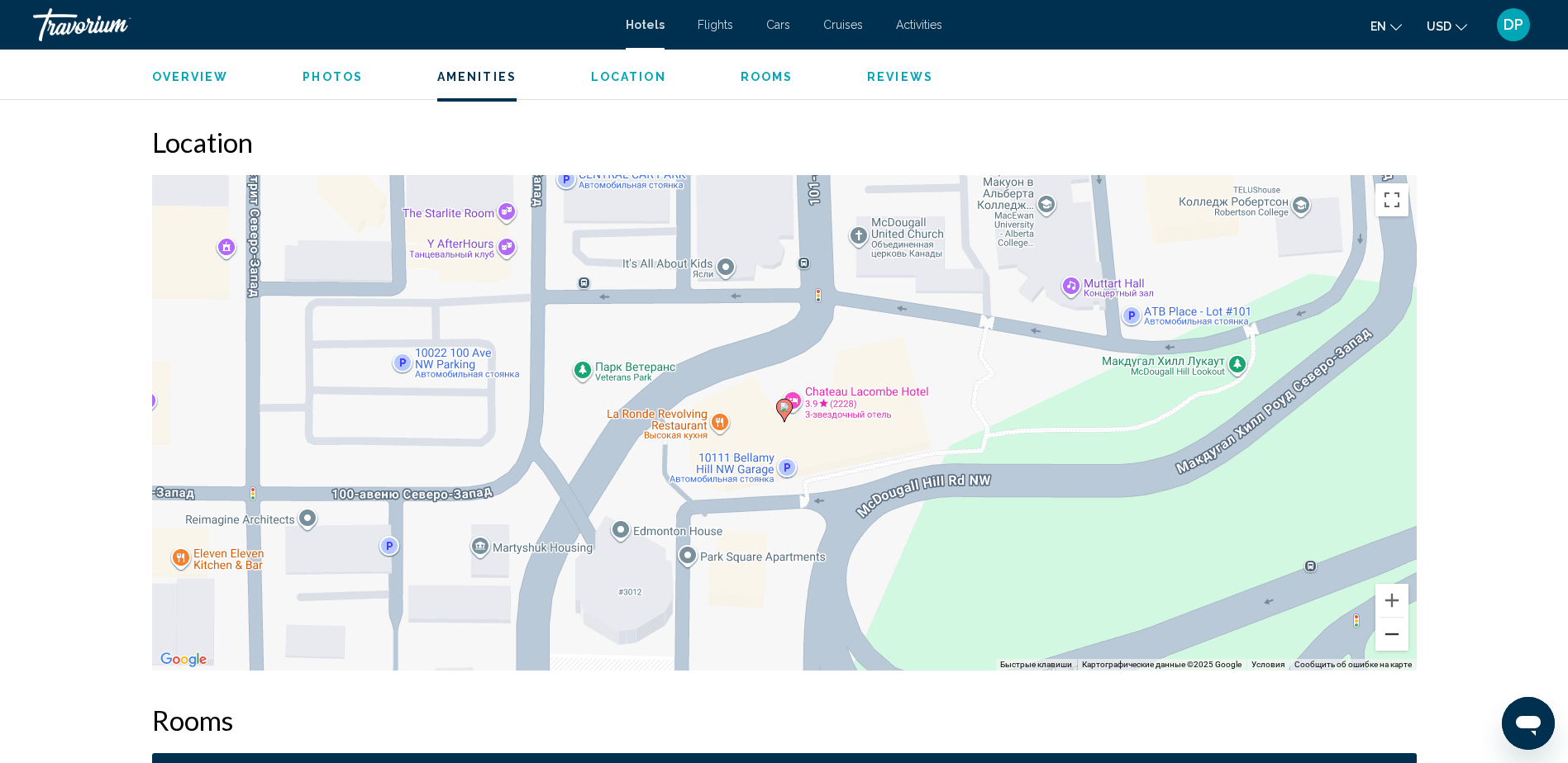
click at [1393, 631] on button "Уменьшить" at bounding box center [1392, 634] width 33 height 33
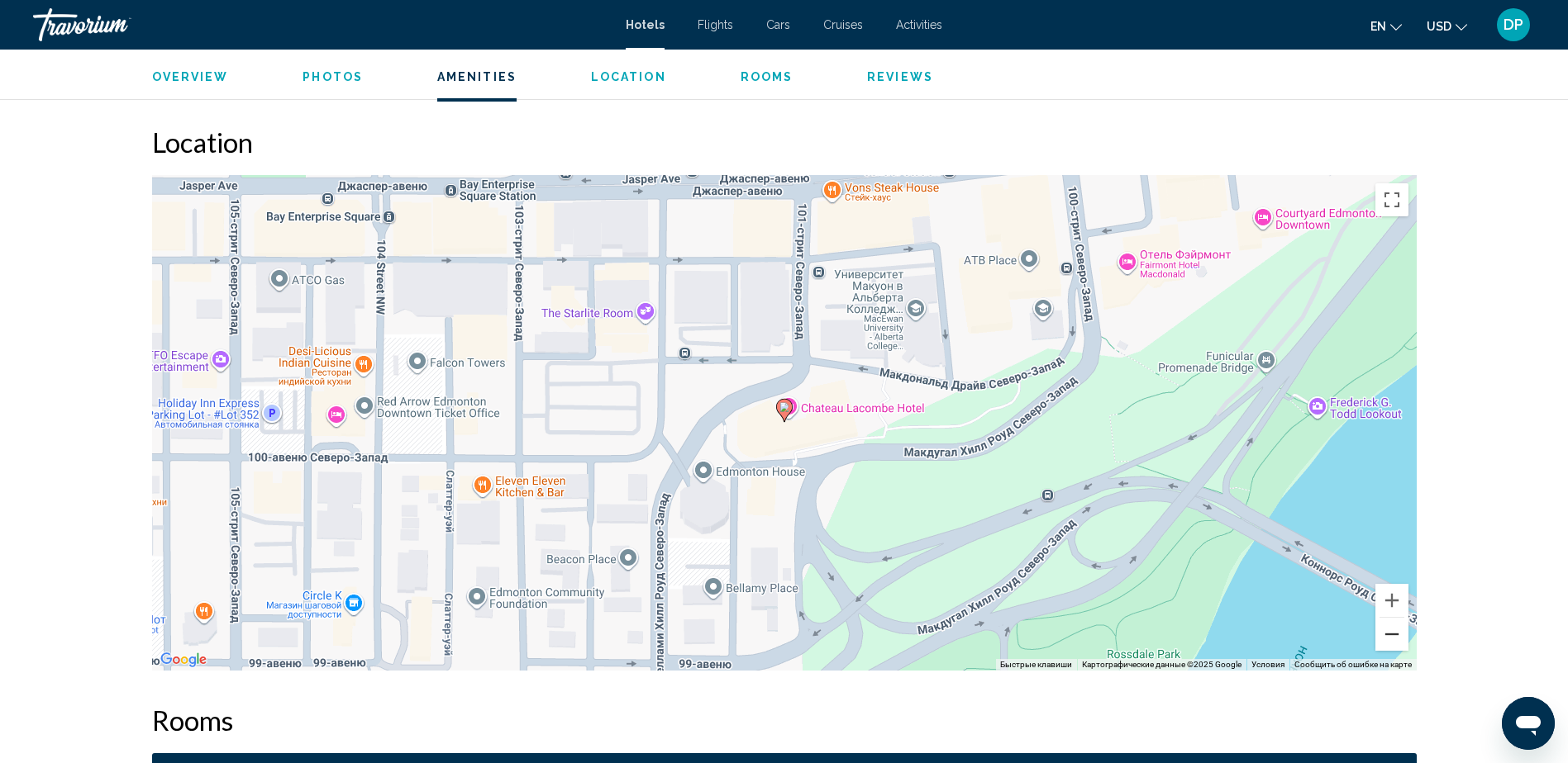
click at [1393, 631] on button "Уменьшить" at bounding box center [1392, 634] width 33 height 33
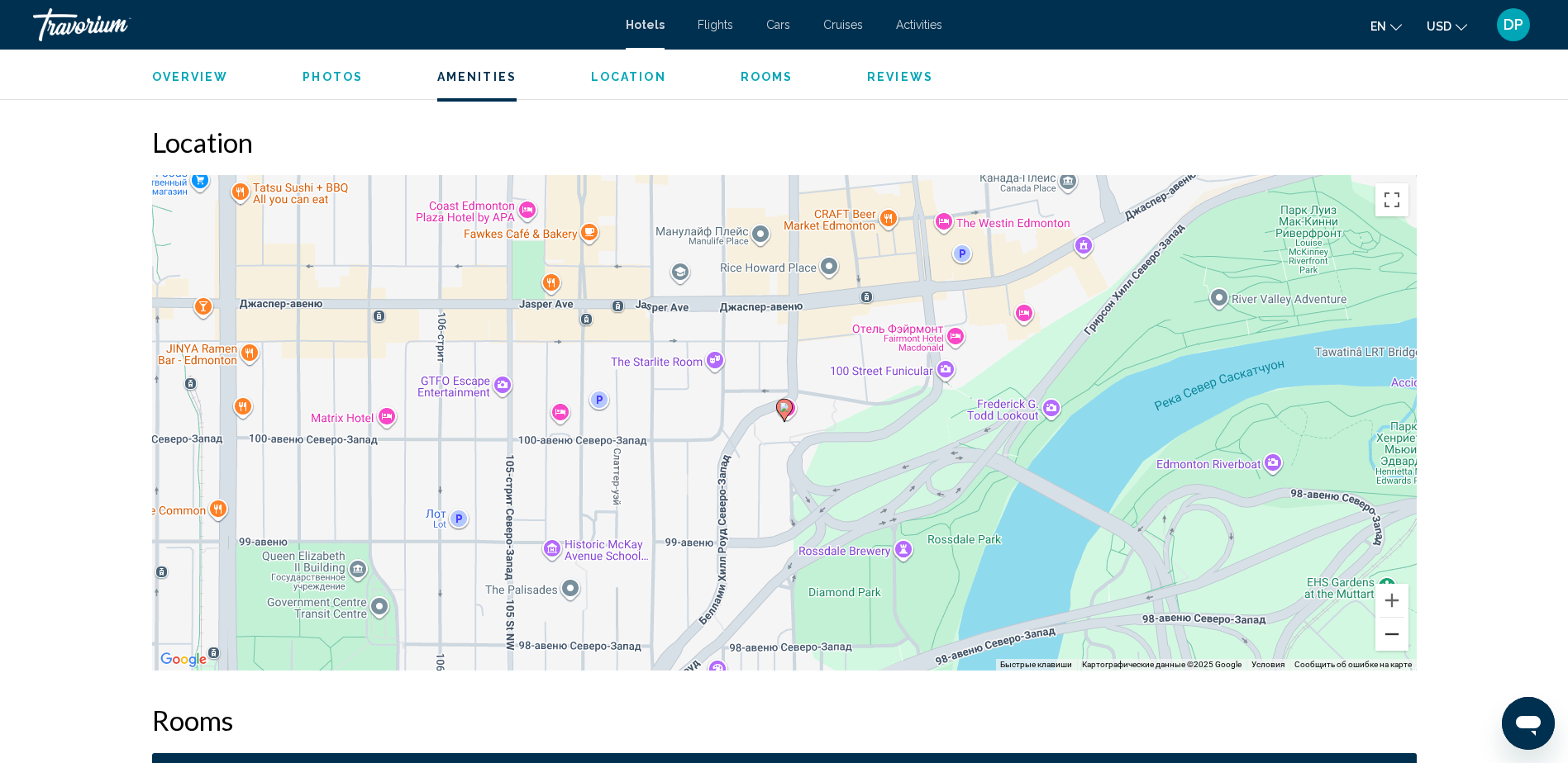
click at [1393, 631] on button "Уменьшить" at bounding box center [1392, 634] width 33 height 33
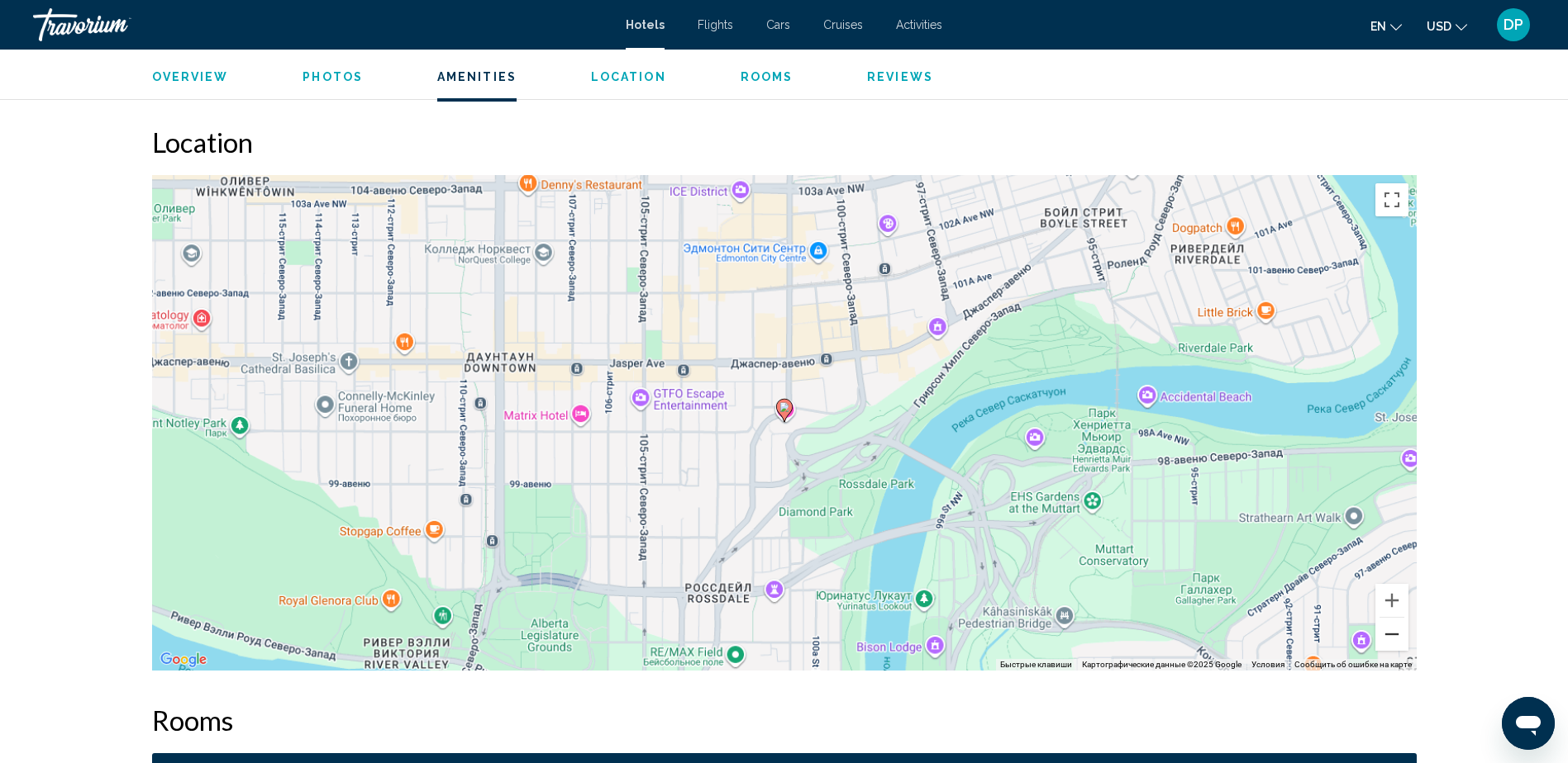
click at [1393, 631] on button "Уменьшить" at bounding box center [1392, 634] width 33 height 33
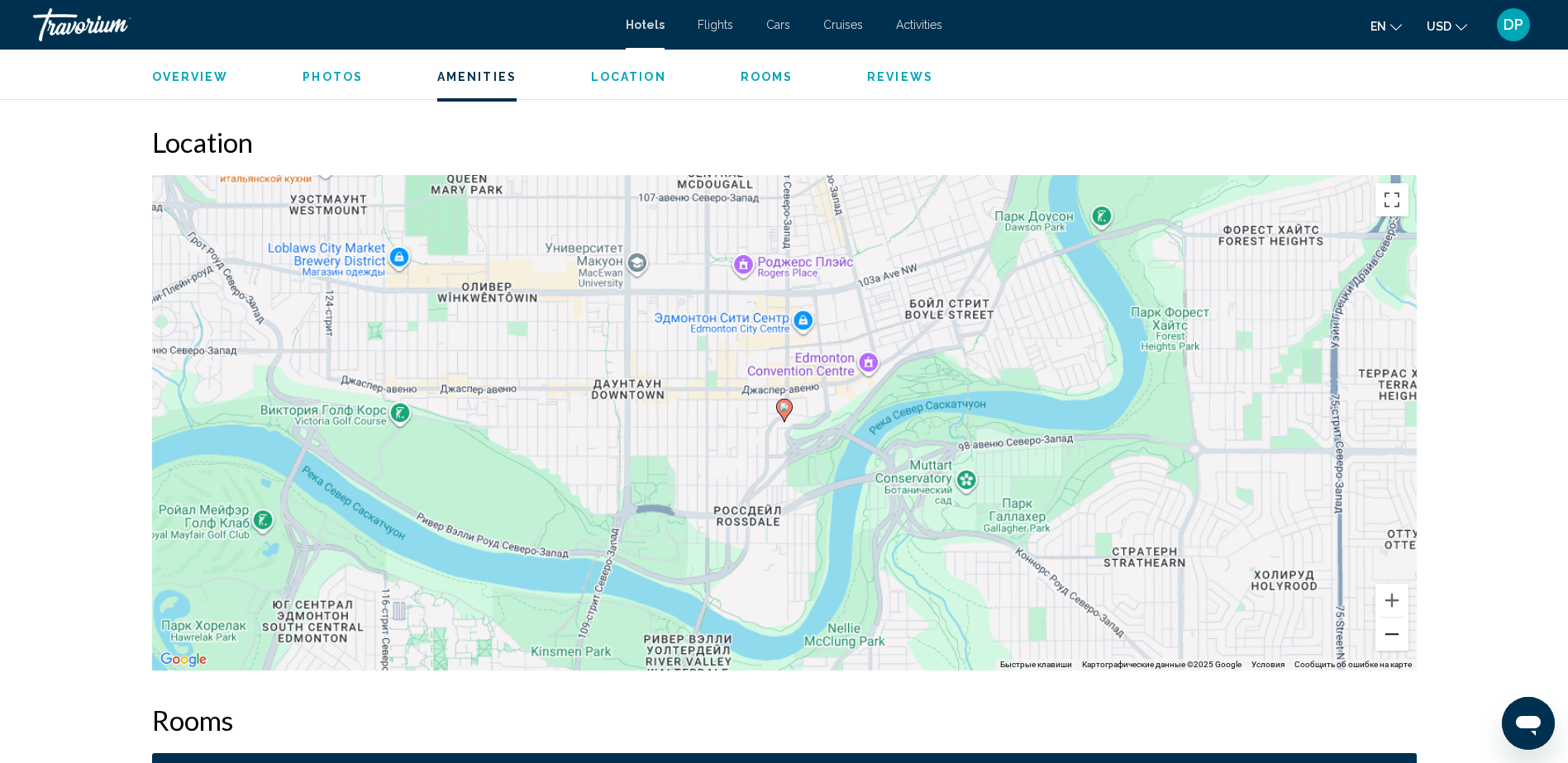
click at [1393, 631] on button "Уменьшить" at bounding box center [1392, 634] width 33 height 33
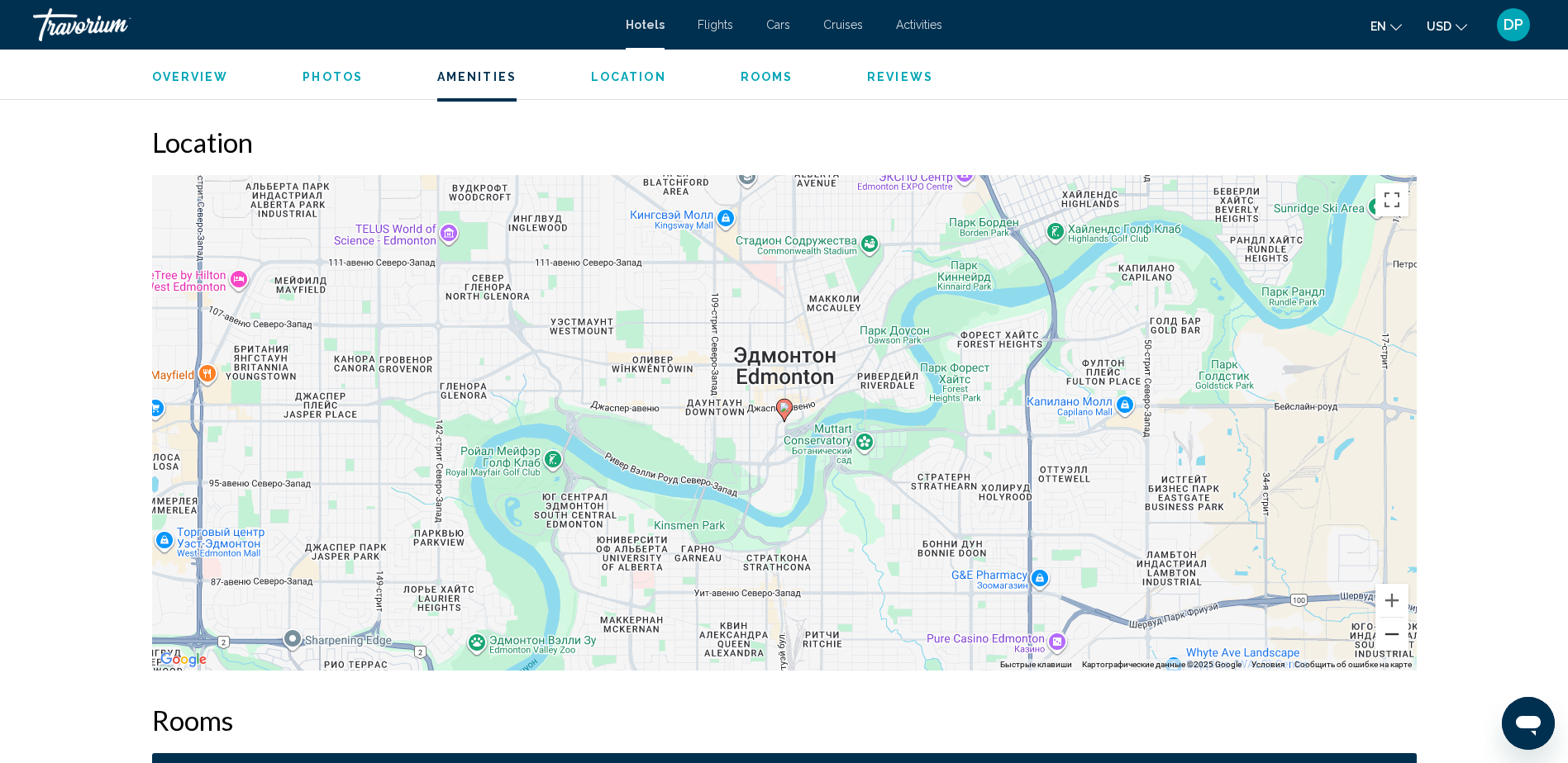
click at [1393, 631] on button "Уменьшить" at bounding box center [1392, 634] width 33 height 33
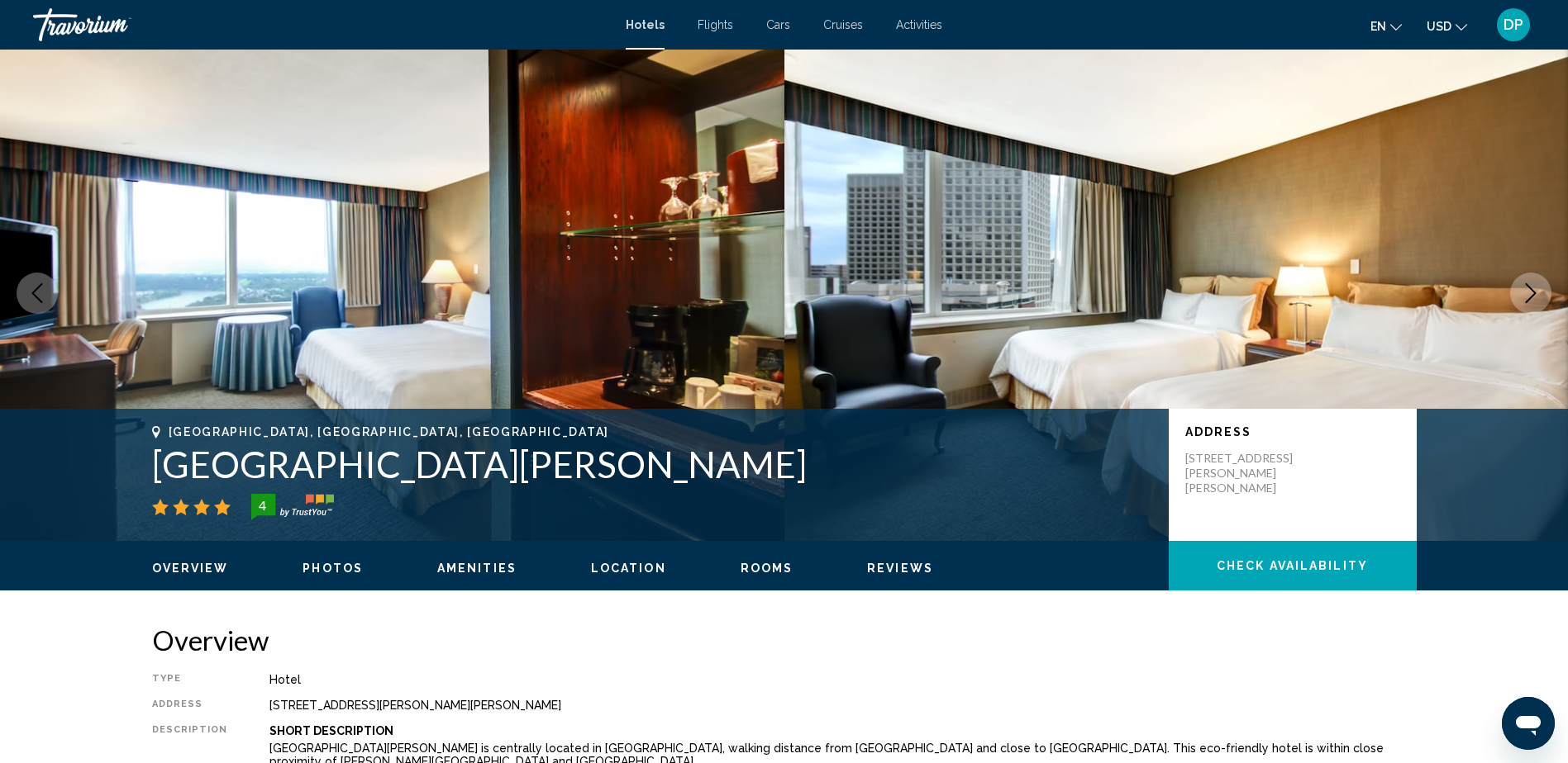
scroll to position [0, 0]
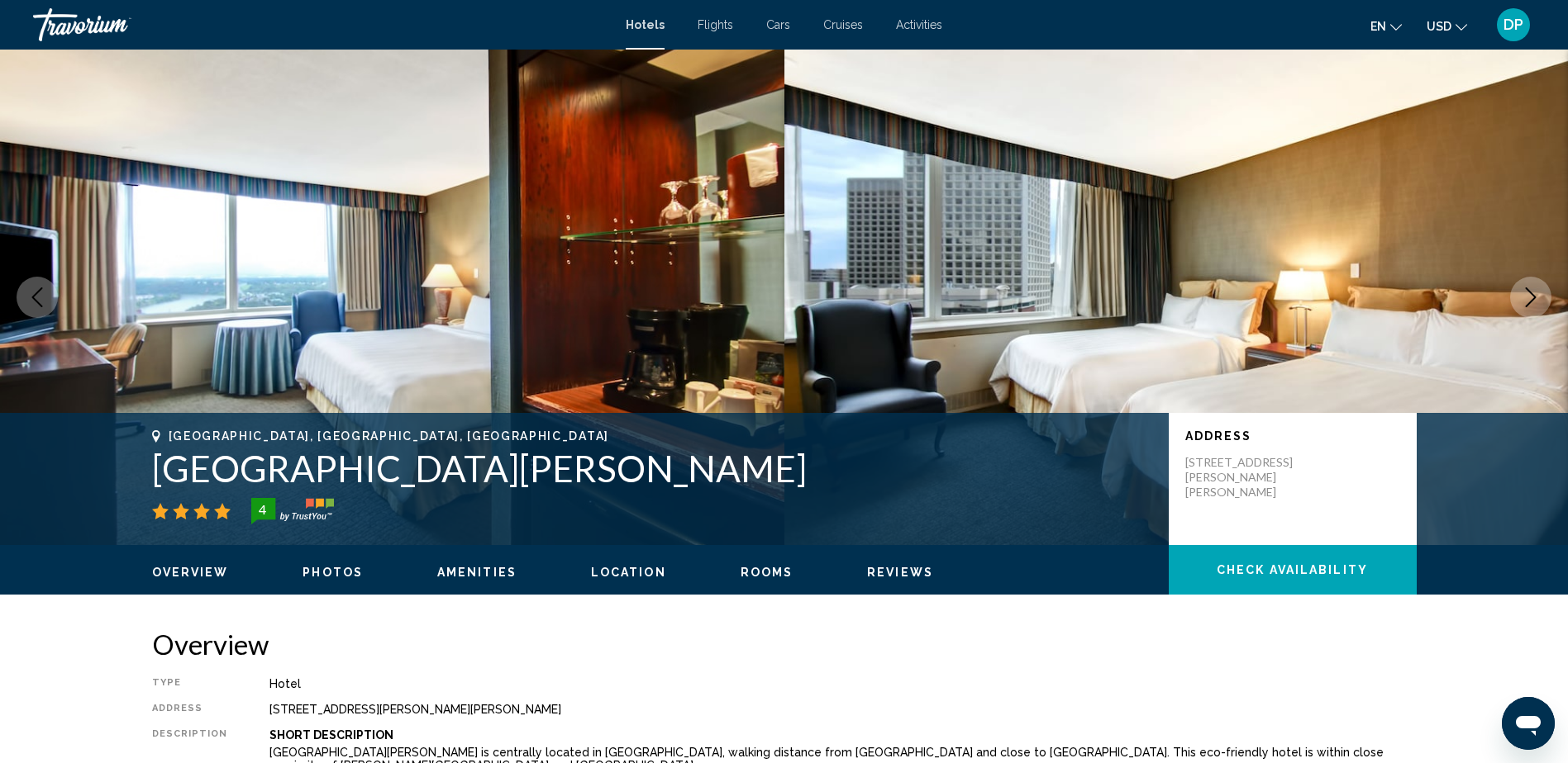
click at [1526, 295] on icon "Next image" at bounding box center [1531, 297] width 20 height 20
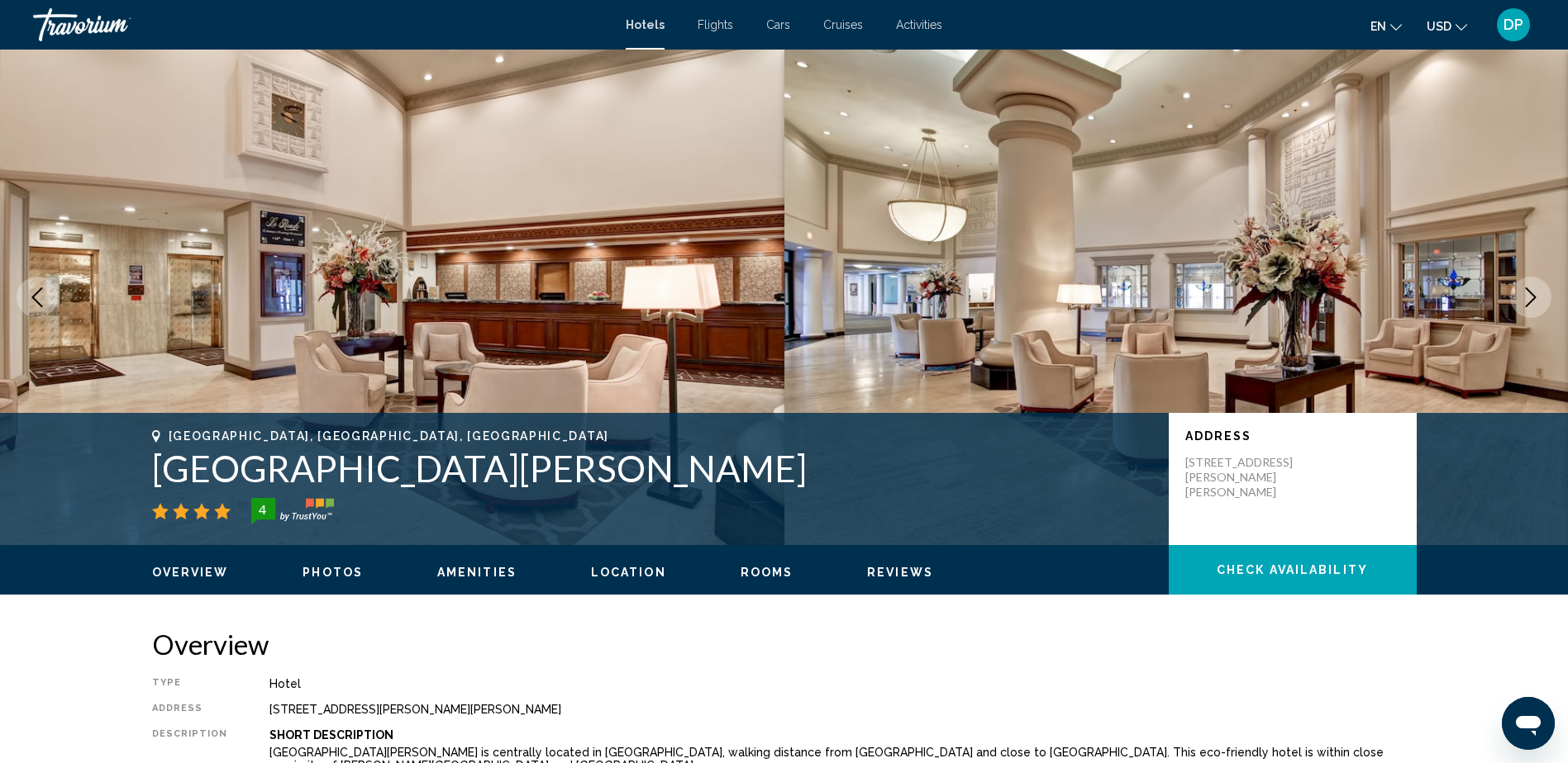
click at [1526, 294] on icon "Next image" at bounding box center [1531, 297] width 20 height 20
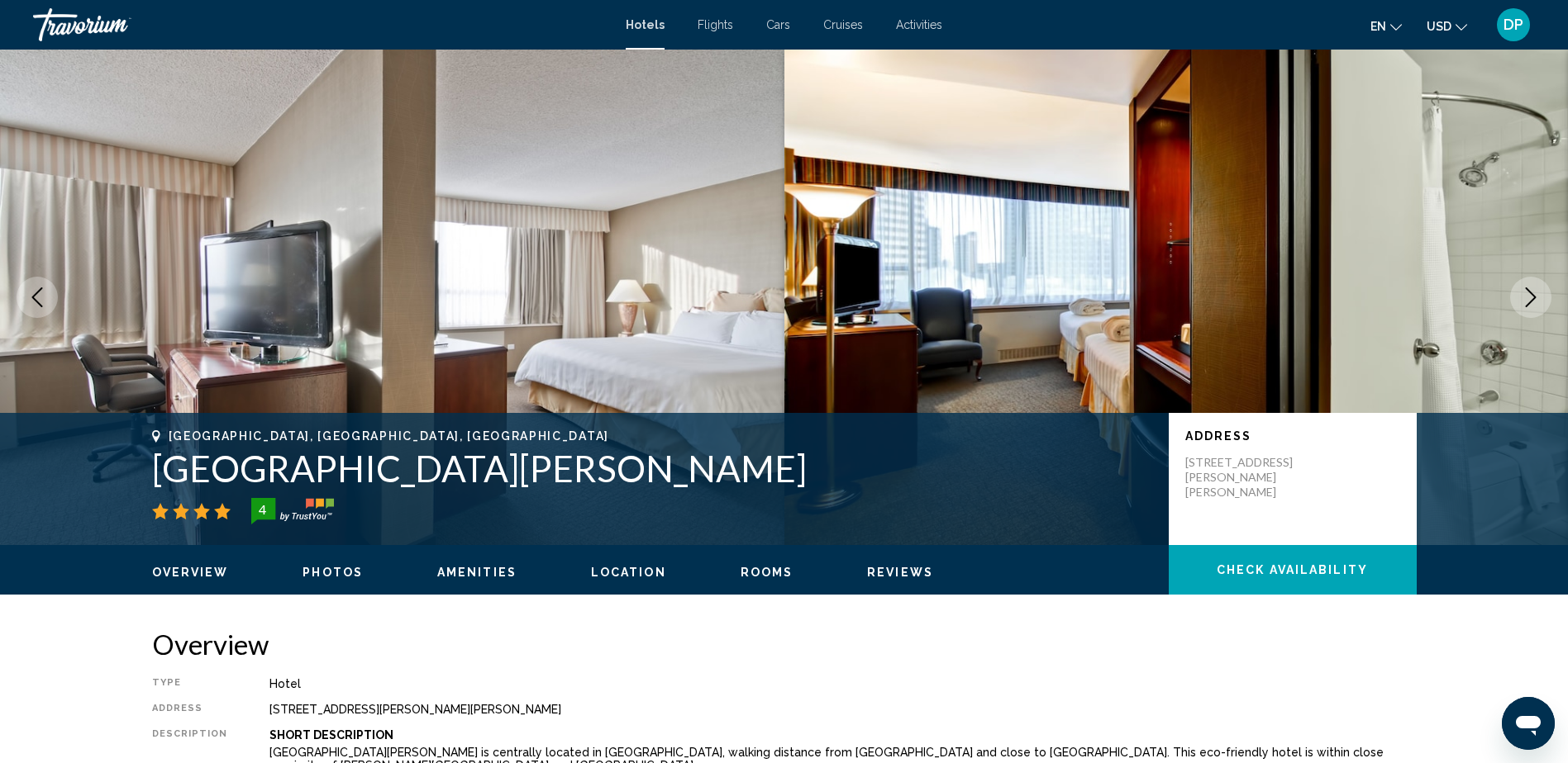
click at [1526, 287] on icon "Next image" at bounding box center [1531, 297] width 20 height 20
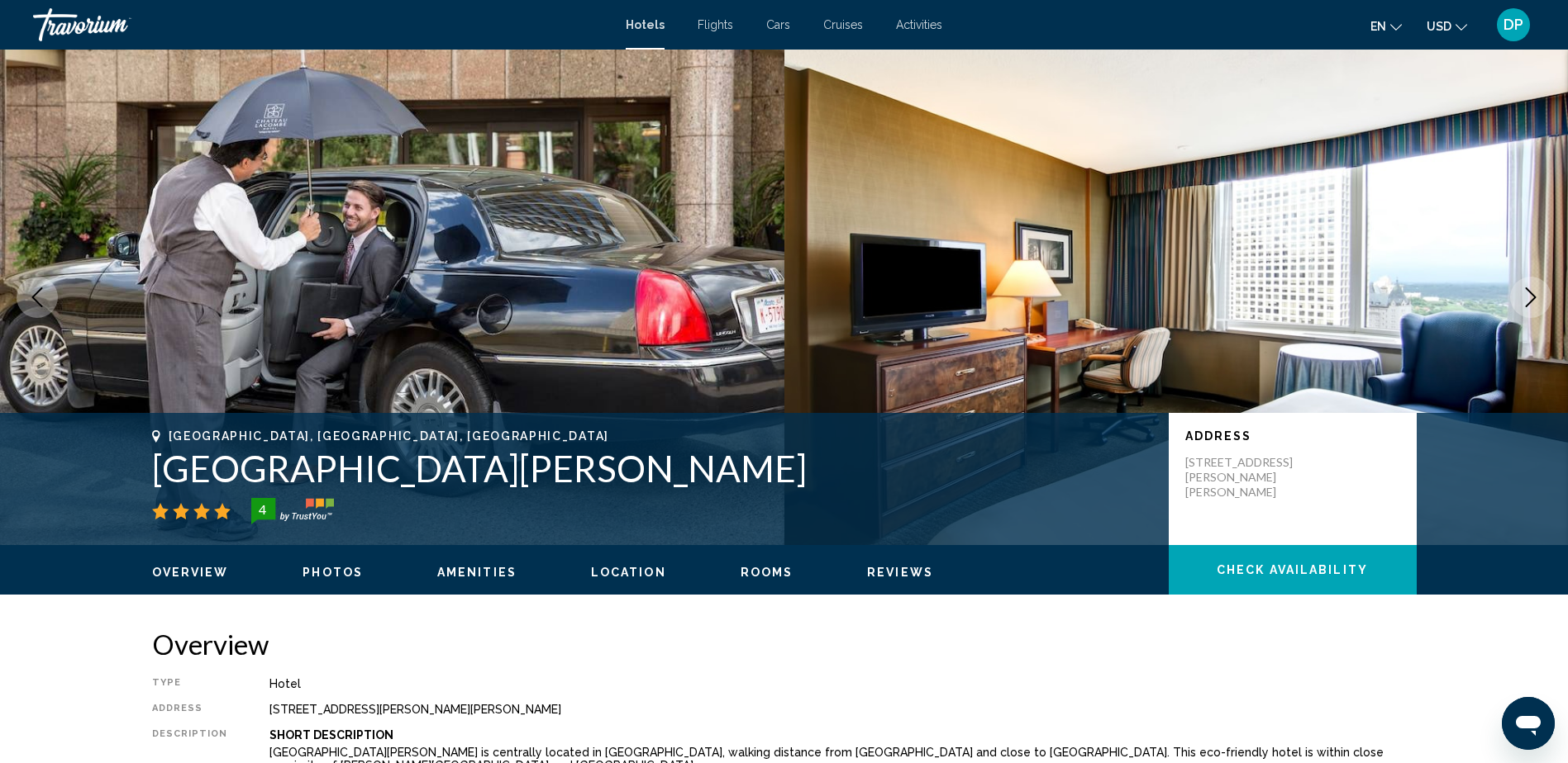
click at [1526, 286] on button "Next image" at bounding box center [1530, 297] width 41 height 41
click at [1526, 284] on button "Next image" at bounding box center [1530, 297] width 41 height 41
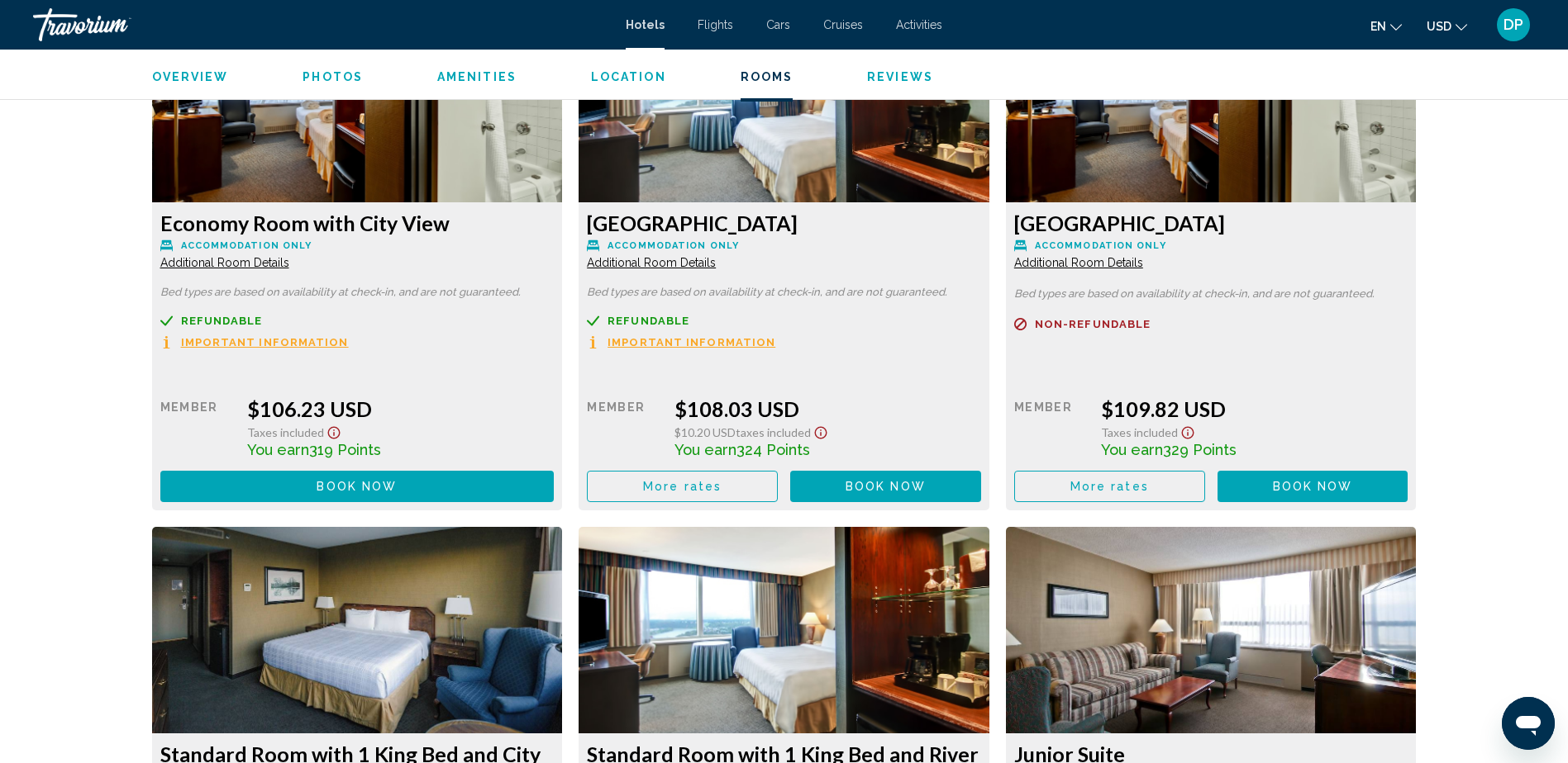
scroll to position [2726, 0]
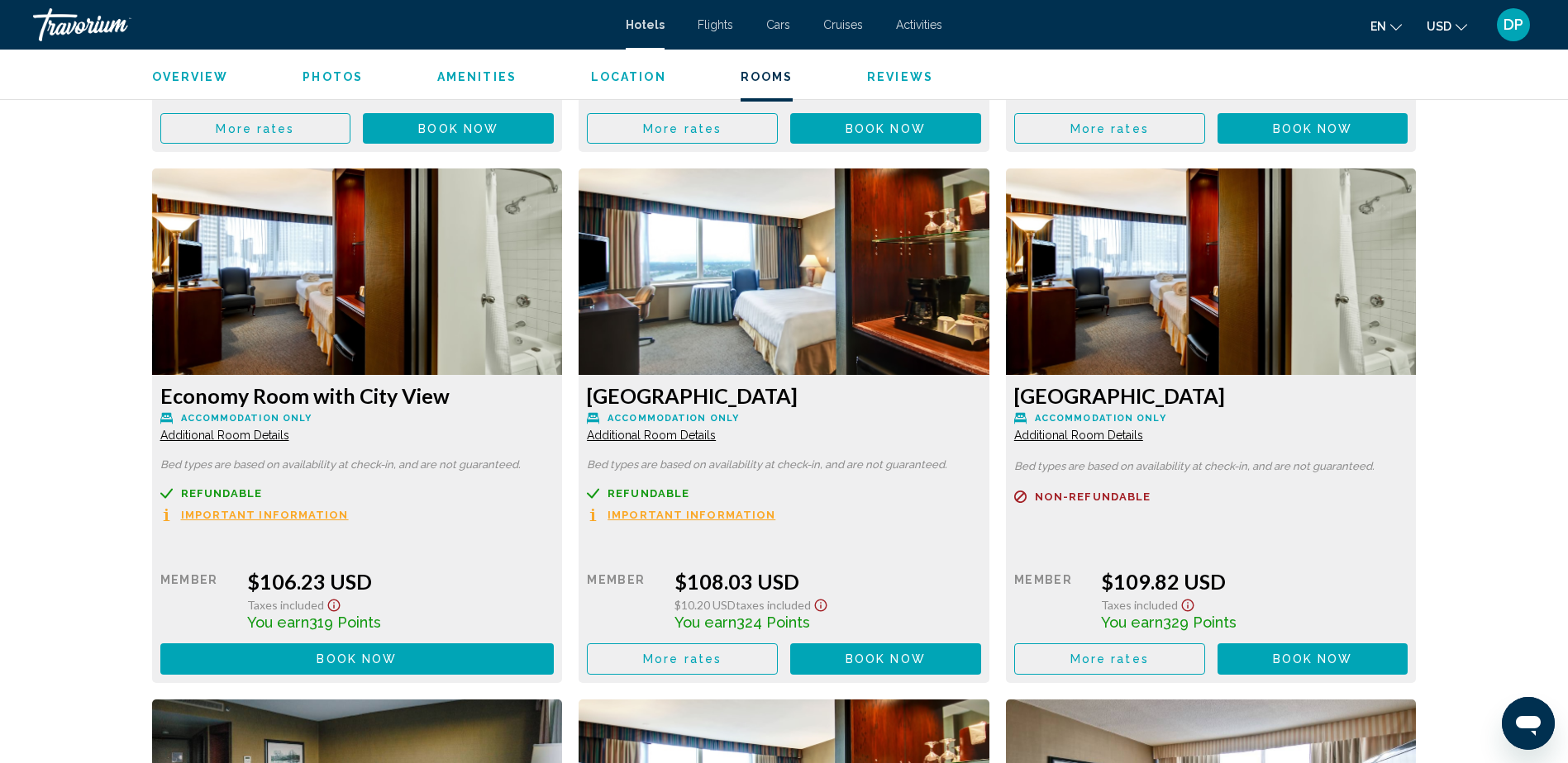
click at [1413, 59] on div "Overview Photos Amenities Location Rooms Reviews Check Availability" at bounding box center [784, 75] width 1330 height 52
